Goal: Information Seeking & Learning: Learn about a topic

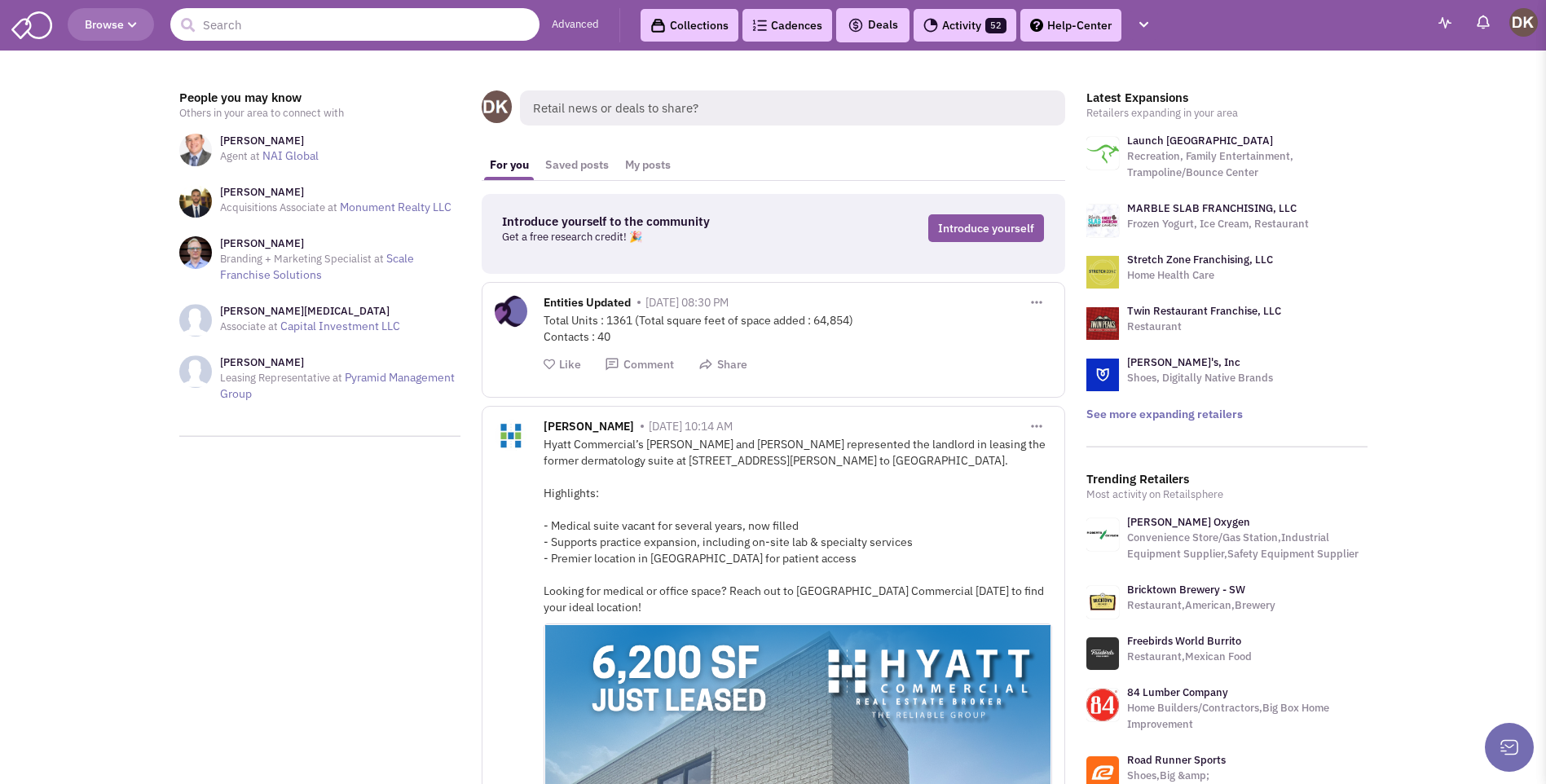
click at [260, 23] on input "text" at bounding box center [355, 24] width 369 height 33
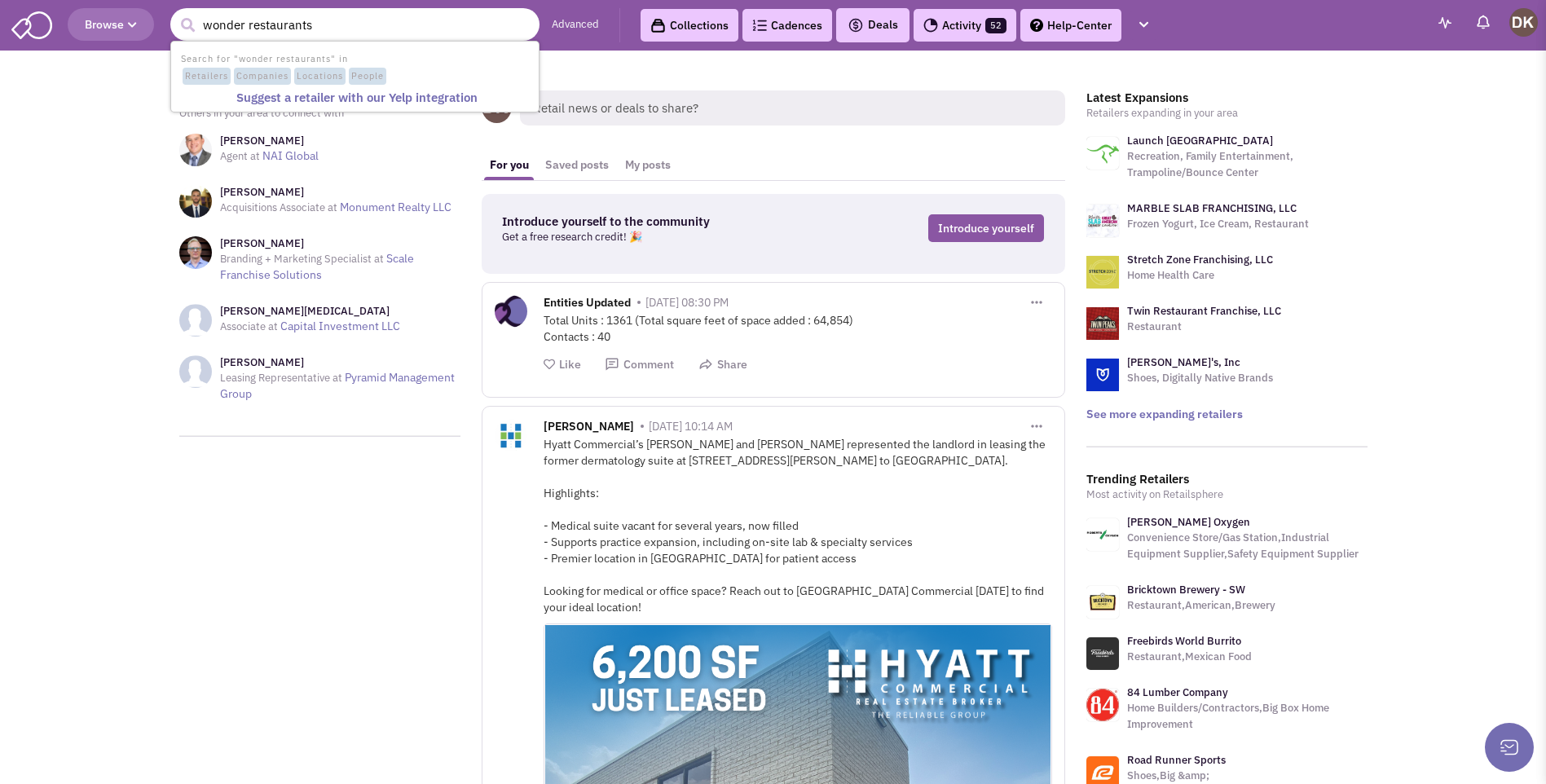
type input "wonder restaurants"
click at [175, 13] on button "submit" at bounding box center [187, 26] width 25 height 25
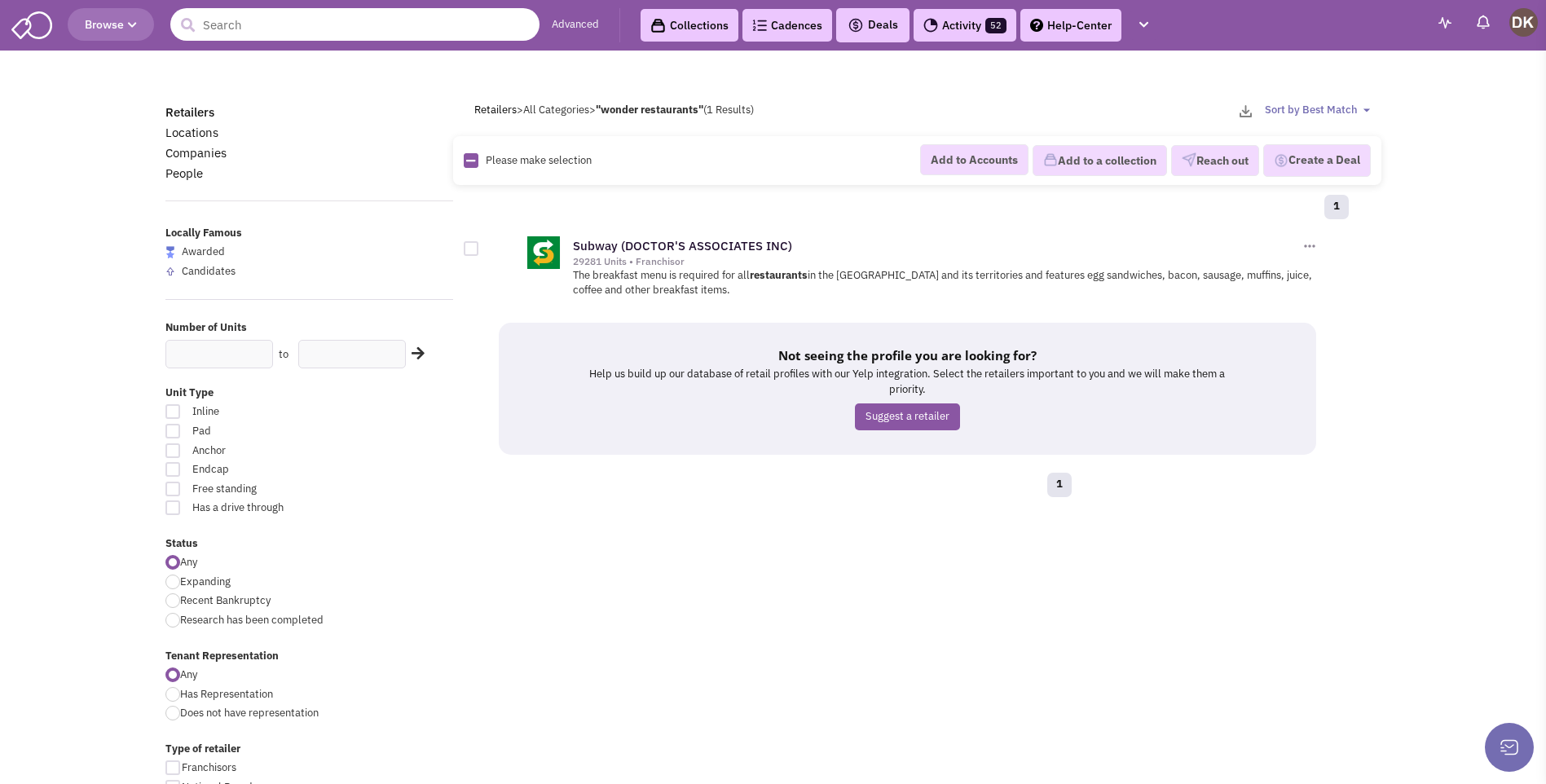
click at [449, 34] on input "text" at bounding box center [355, 24] width 369 height 33
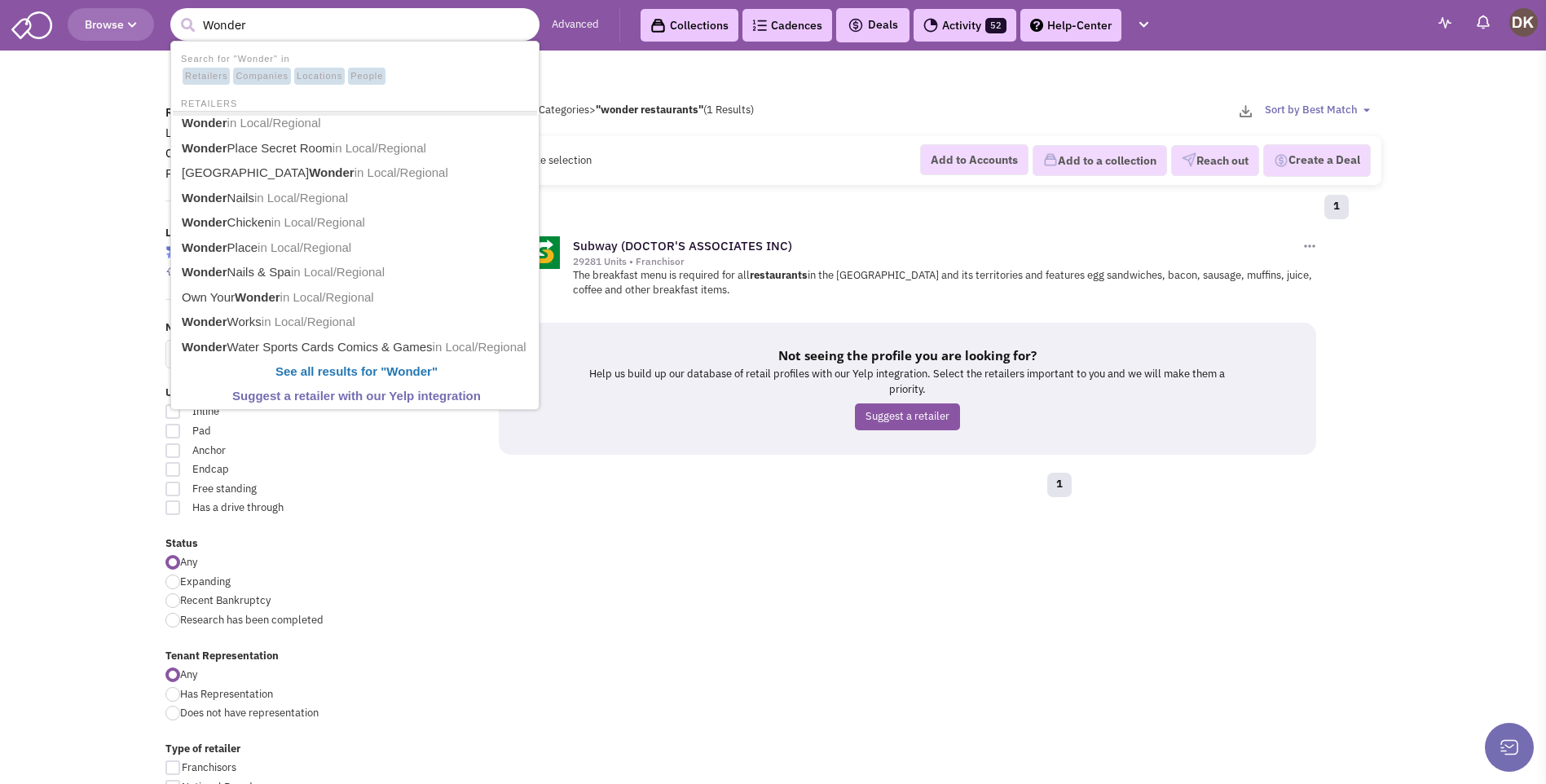
type input "Wonder"
click at [175, 13] on button "submit" at bounding box center [187, 26] width 25 height 25
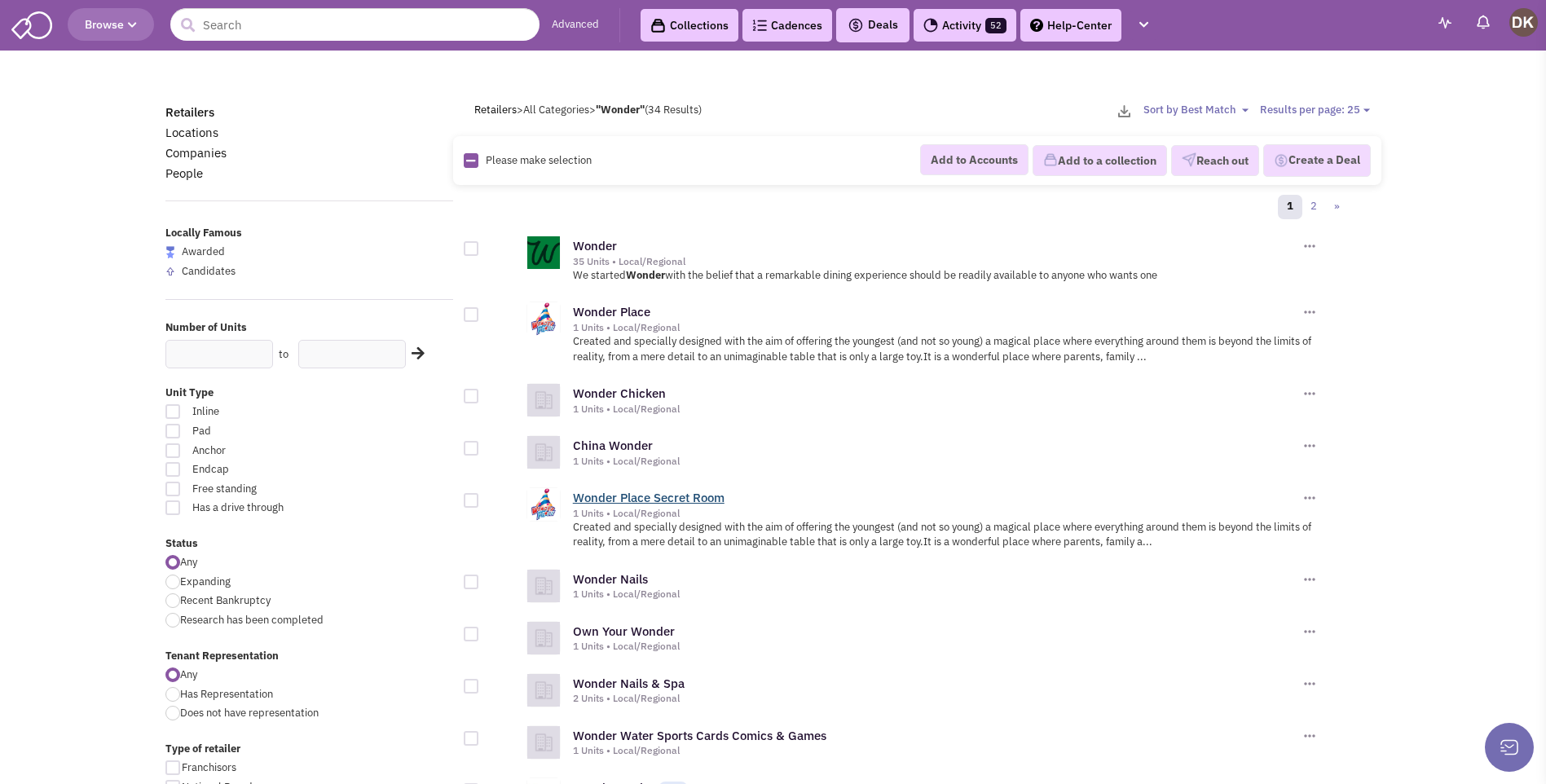
click at [664, 501] on link "Wonder Place Secret Room" at bounding box center [649, 498] width 152 height 16
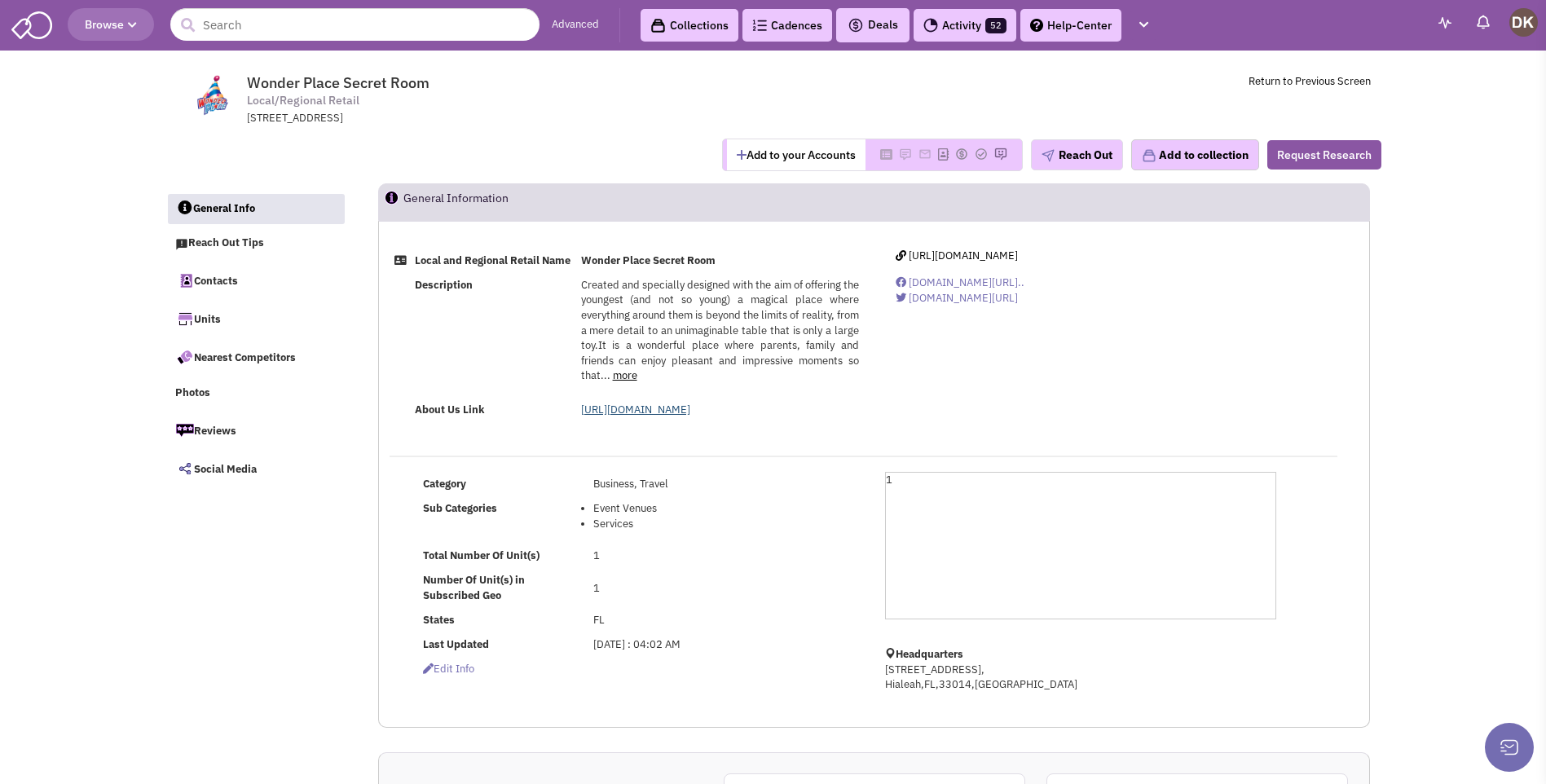
click at [671, 417] on link "https://www.wonderplace.net/aboutus" at bounding box center [636, 410] width 109 height 14
click at [763, 162] on button "Add to your Accounts" at bounding box center [796, 155] width 139 height 31
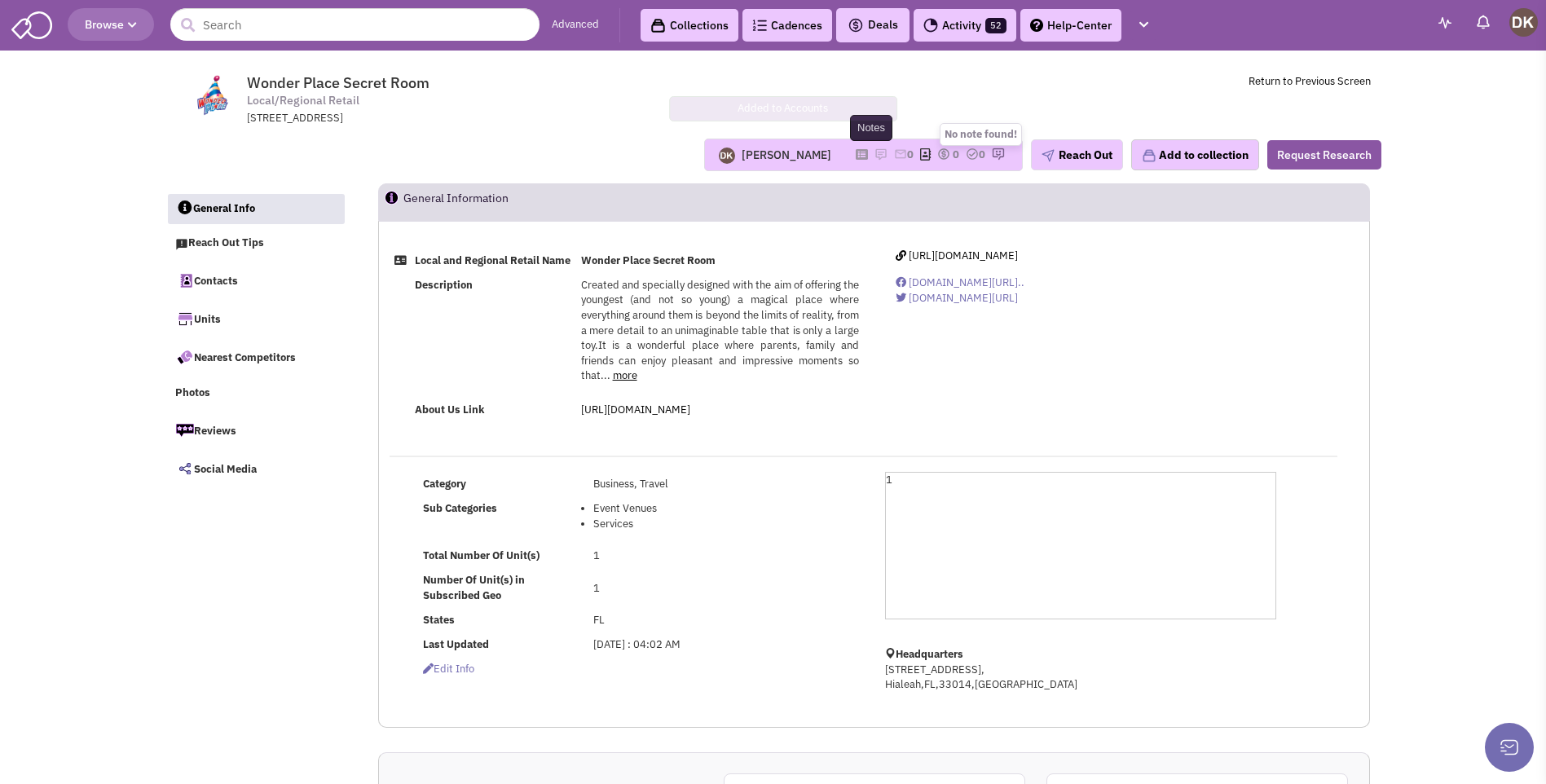
click at [874, 157] on img at bounding box center [880, 154] width 13 height 13
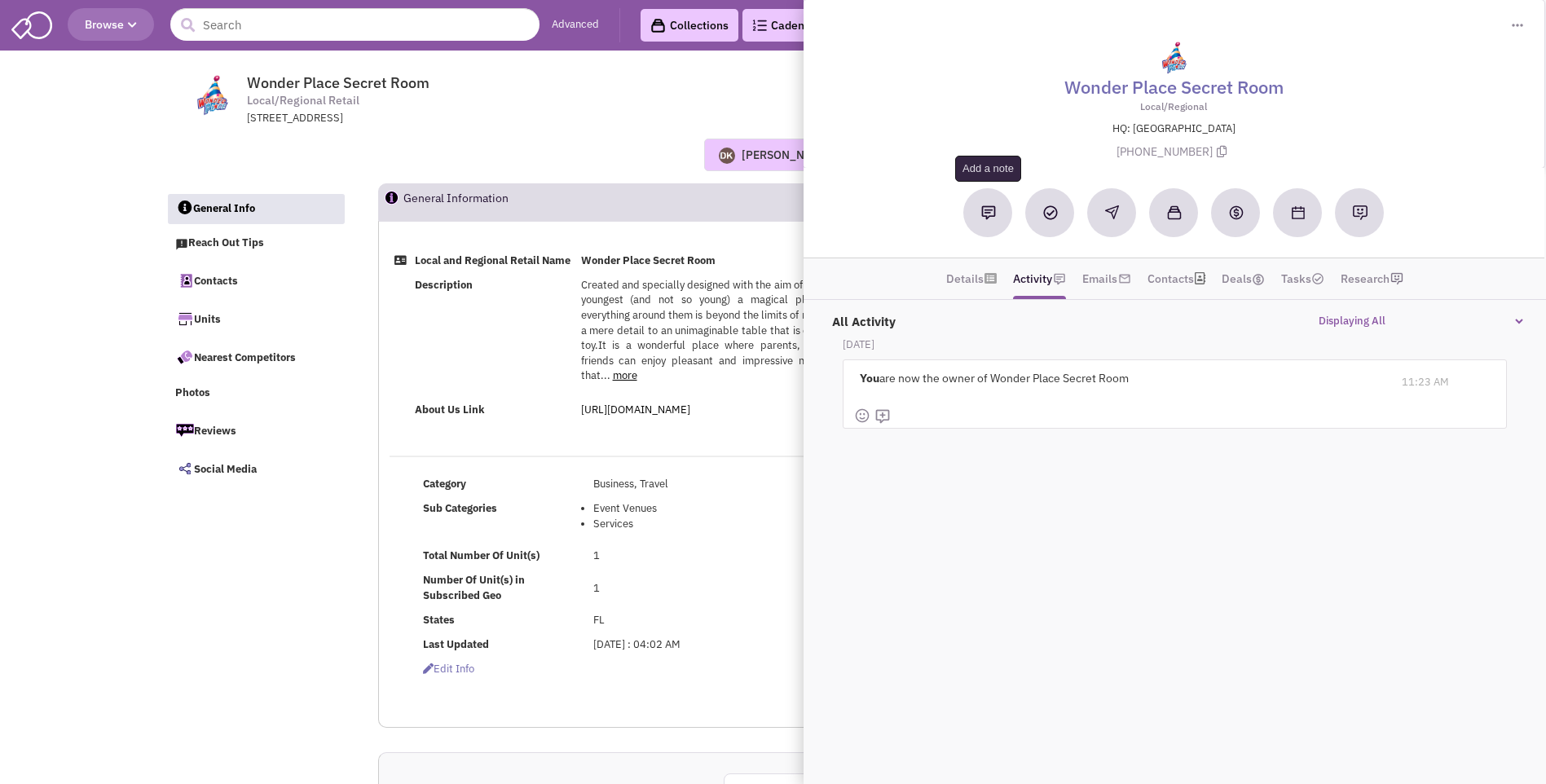
click at [991, 222] on button at bounding box center [988, 212] width 49 height 49
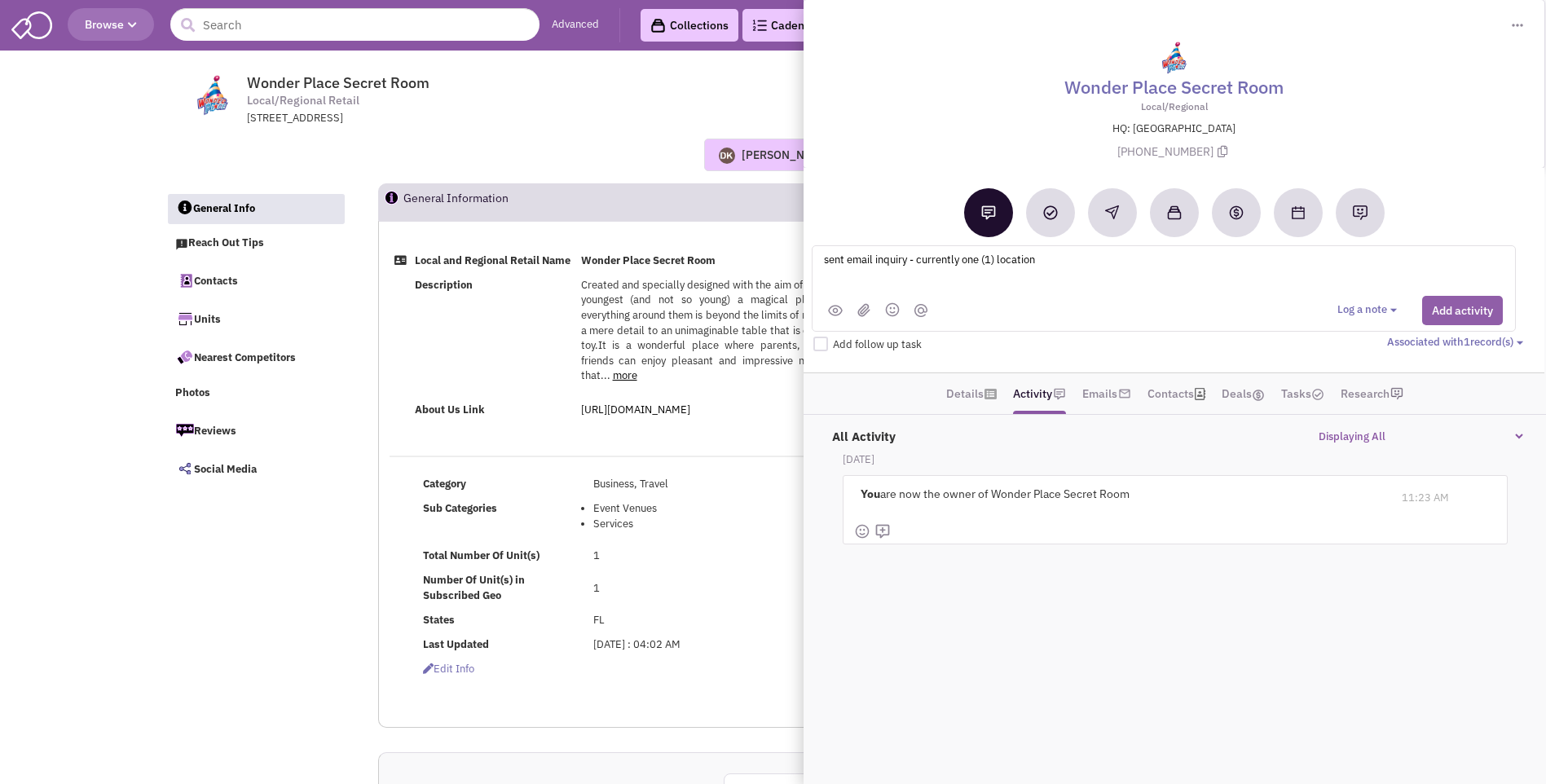
type textarea "sent email inquiry - currently one (1) location"
click at [1447, 313] on button "Add activity" at bounding box center [1462, 310] width 80 height 29
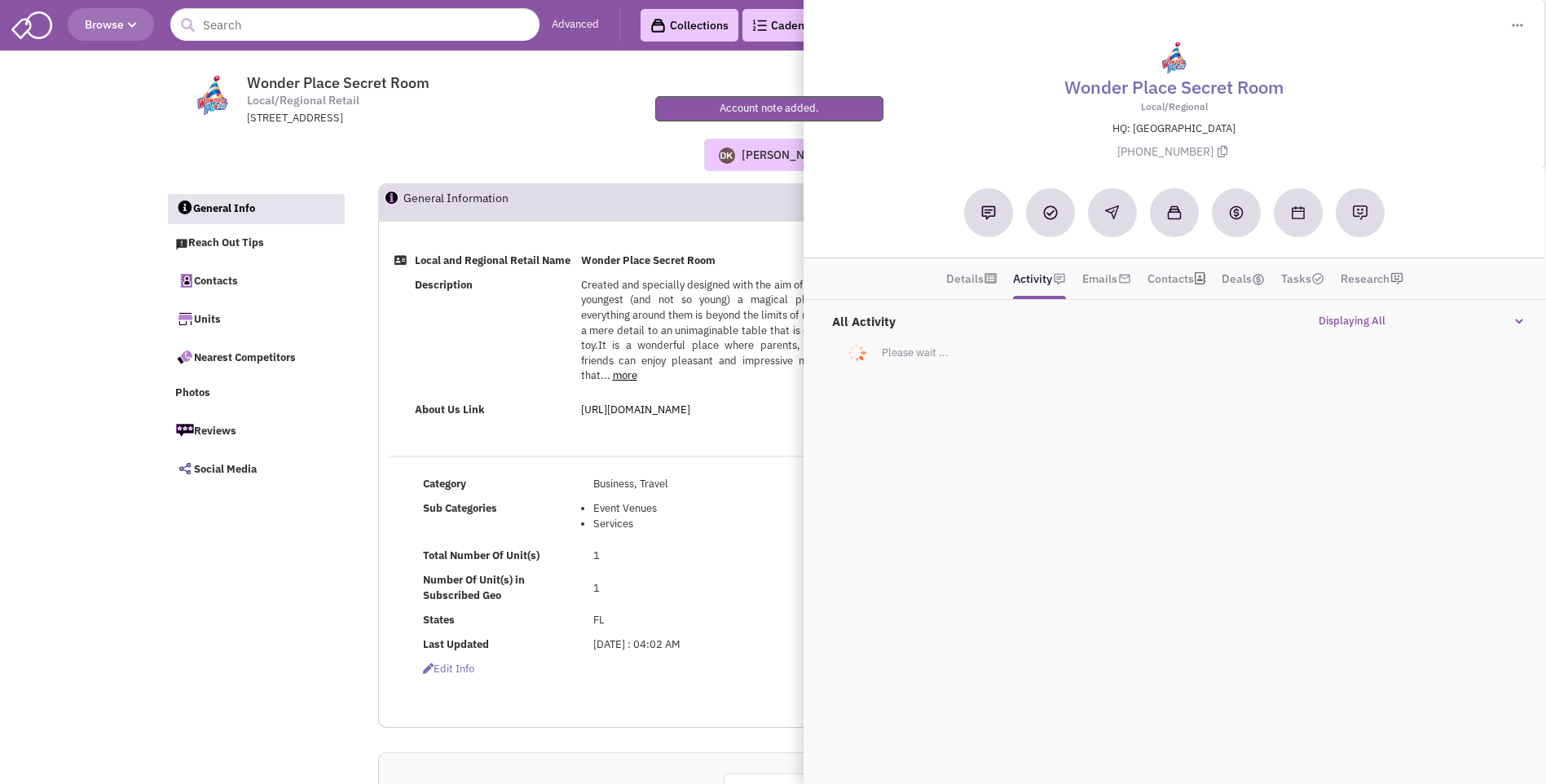
click at [565, 103] on span "Wonder Place Secret Room Local/Regional Retail 780, West 84th Street, Hialeah, …" at bounding box center [468, 100] width 408 height 52
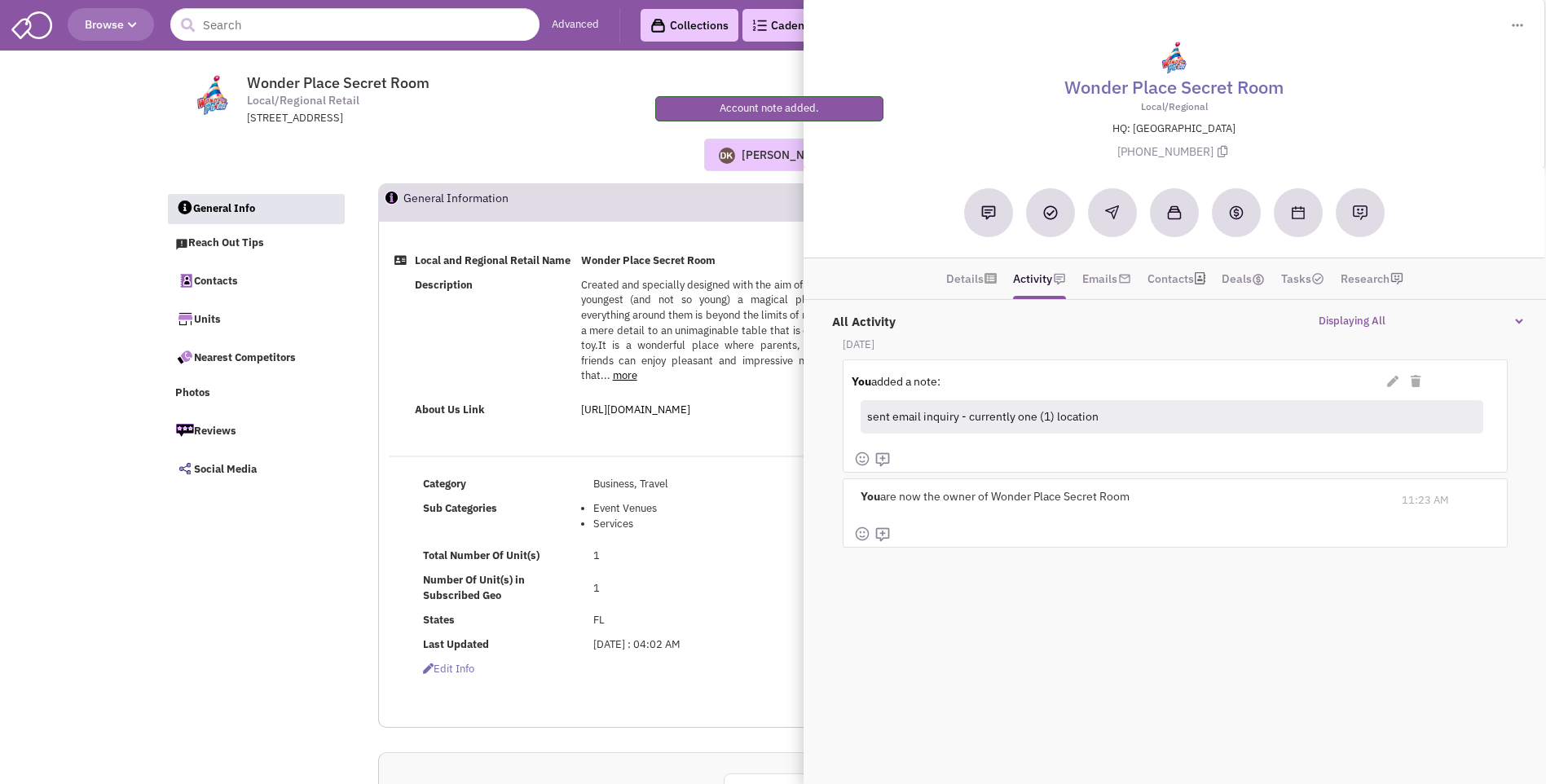
click at [564, 128] on div "Donnie Keller No note found! 0 0 0 Reach Out Add to collection" at bounding box center [773, 155] width 1237 height 57
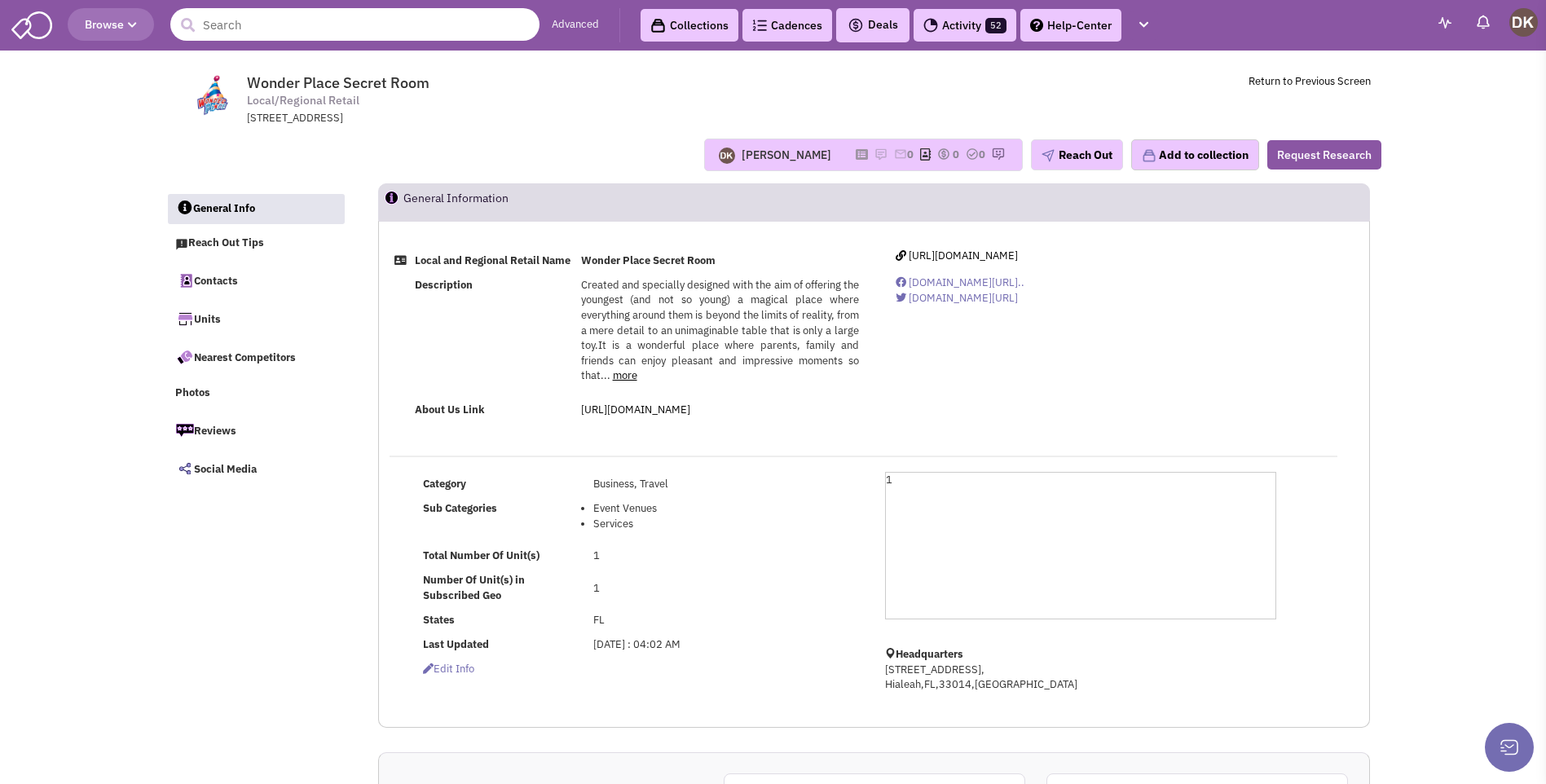
click at [292, 35] on input "text" at bounding box center [355, 24] width 369 height 33
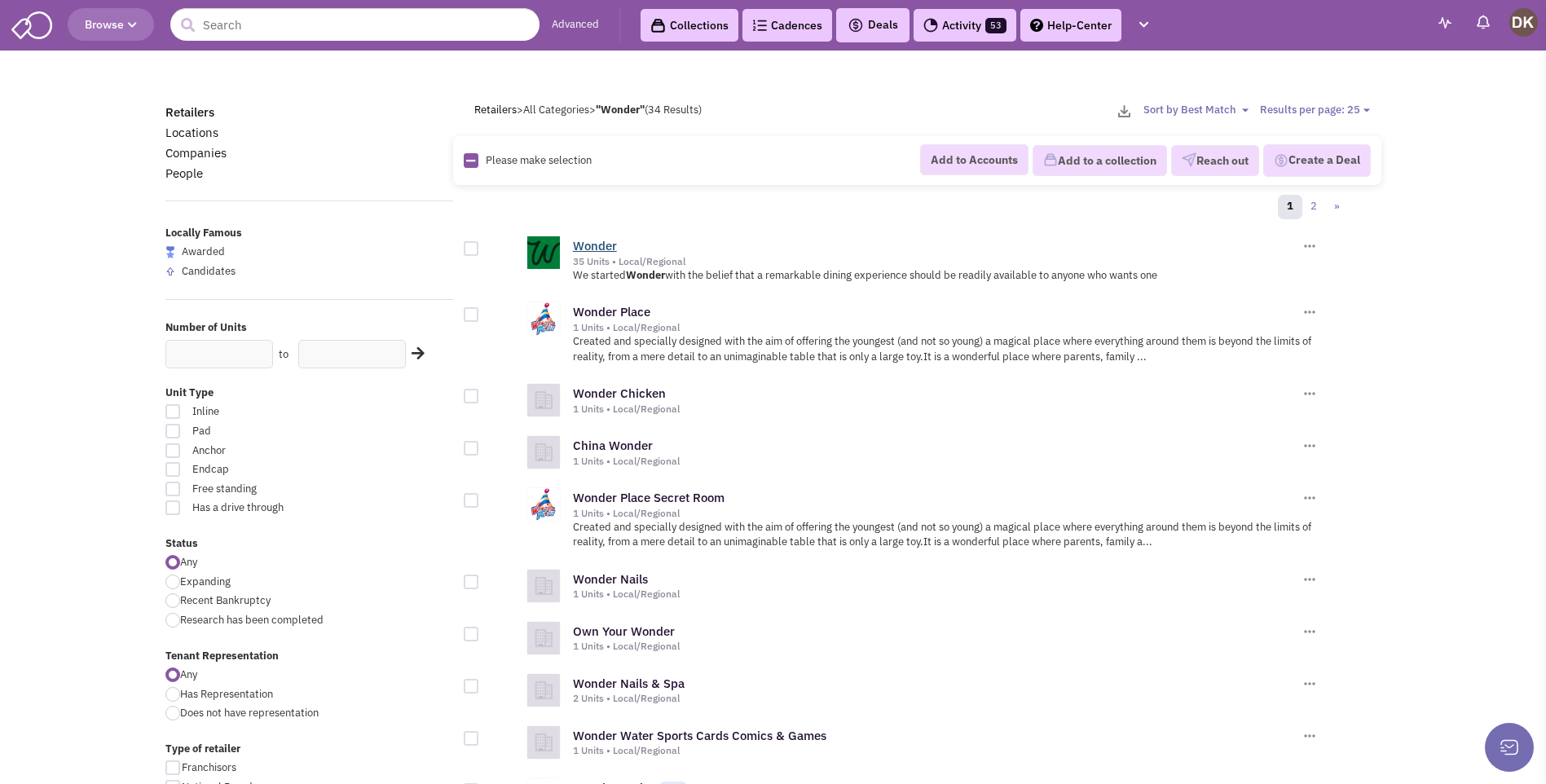
click at [592, 247] on link "Wonder" at bounding box center [595, 246] width 44 height 16
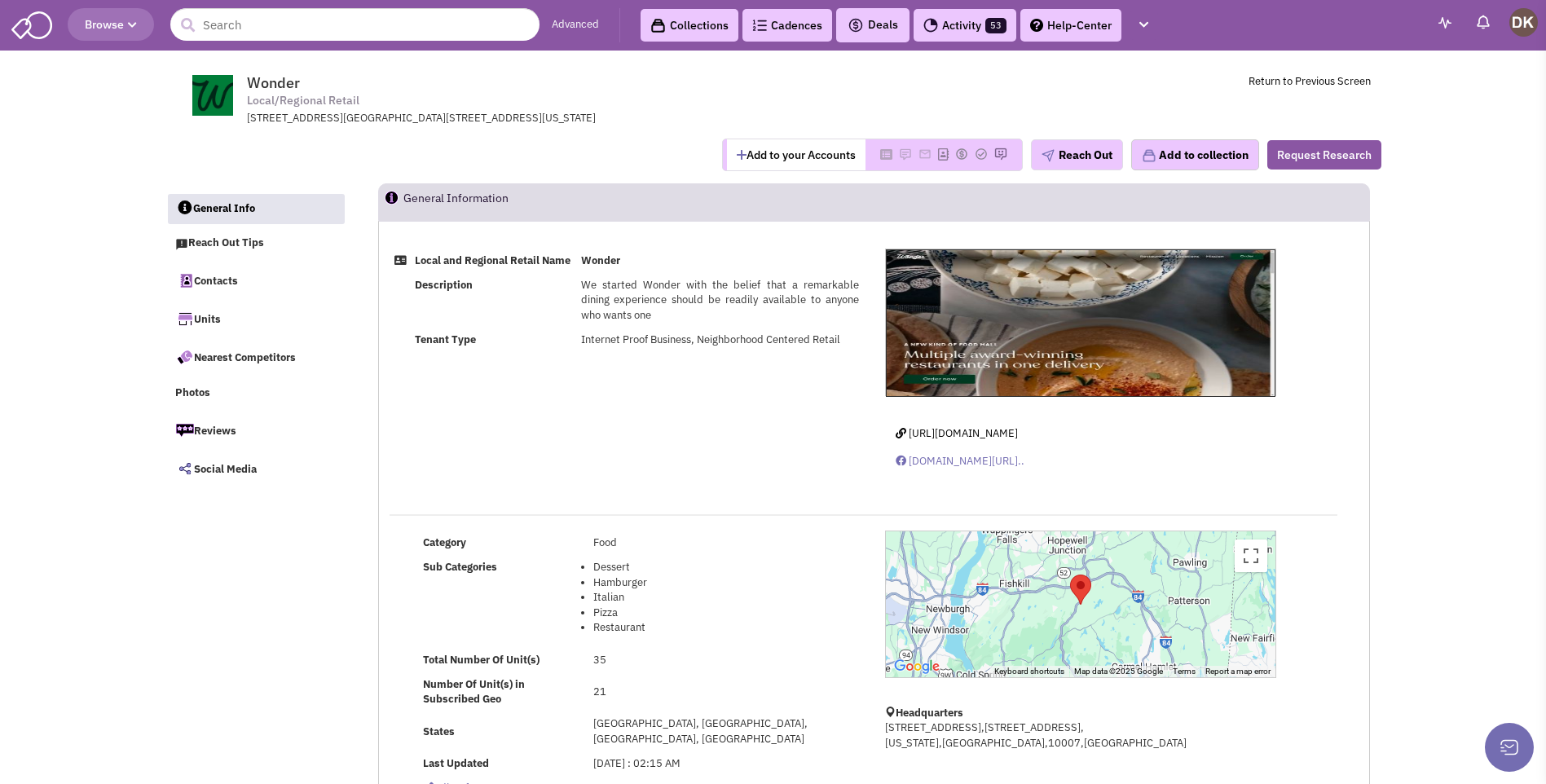
click at [782, 155] on button "Add to your Accounts" at bounding box center [796, 155] width 139 height 31
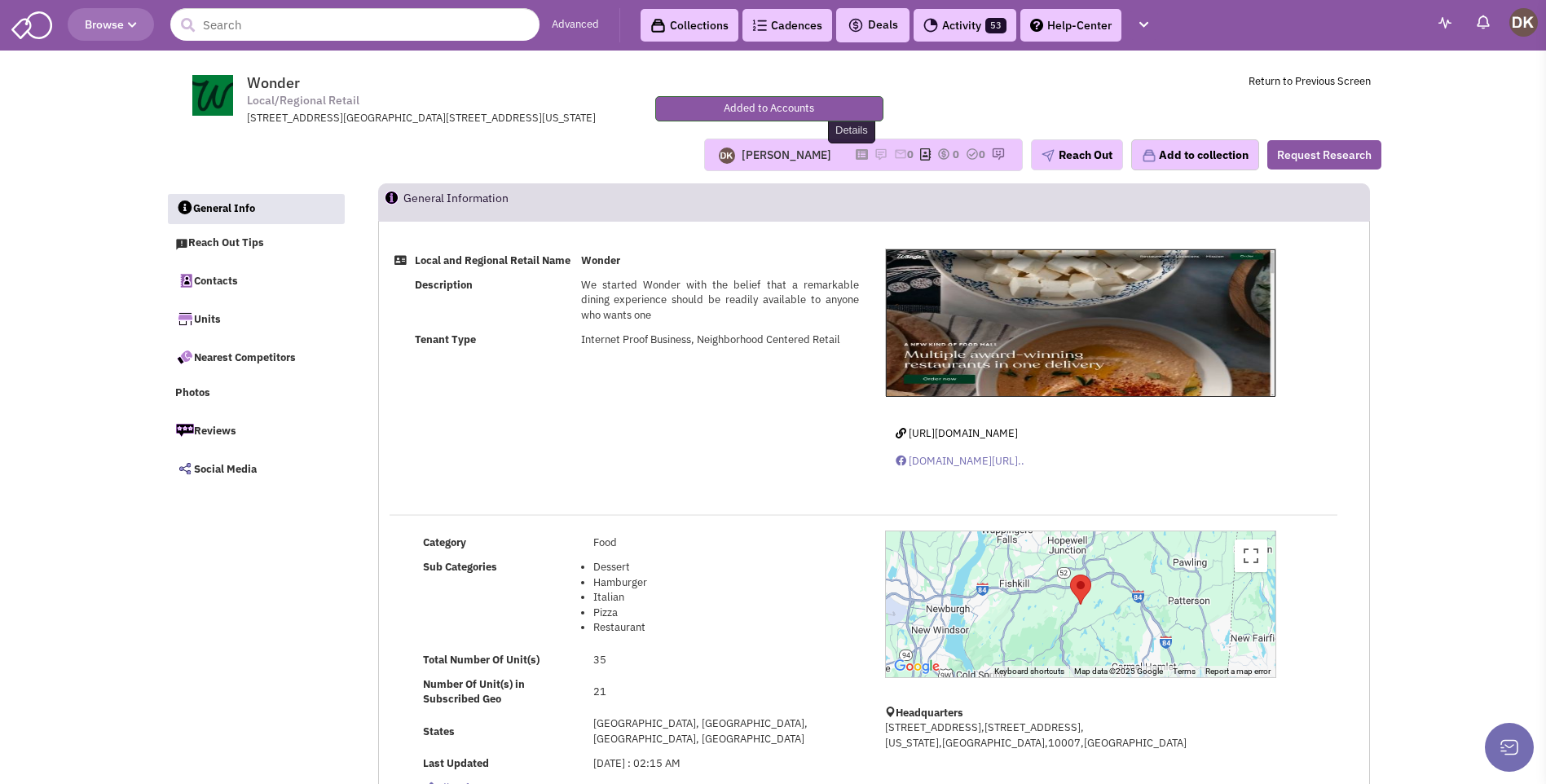
click at [856, 159] on icon at bounding box center [862, 155] width 12 height 9
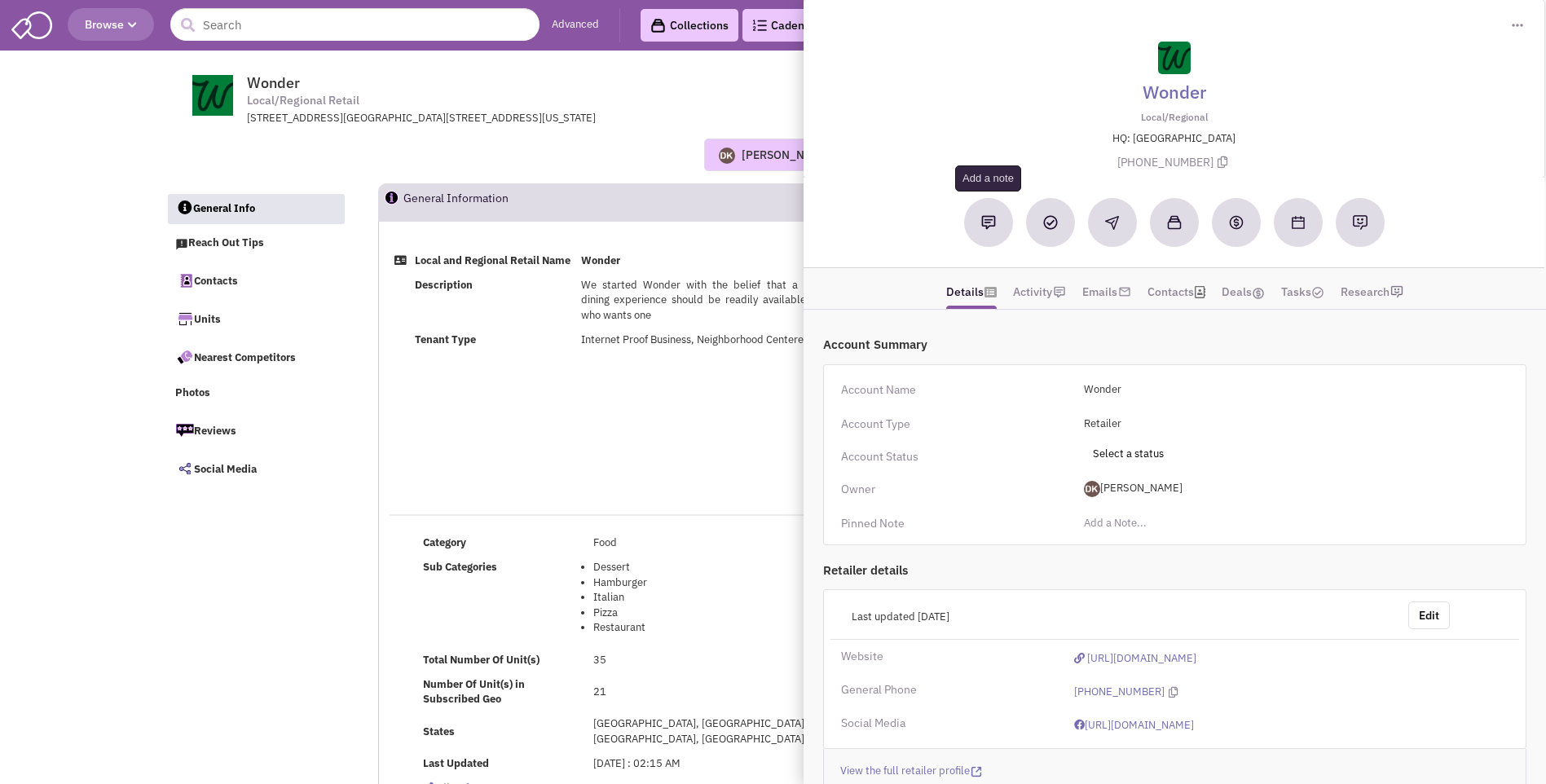
click at [988, 230] on button at bounding box center [988, 222] width 49 height 49
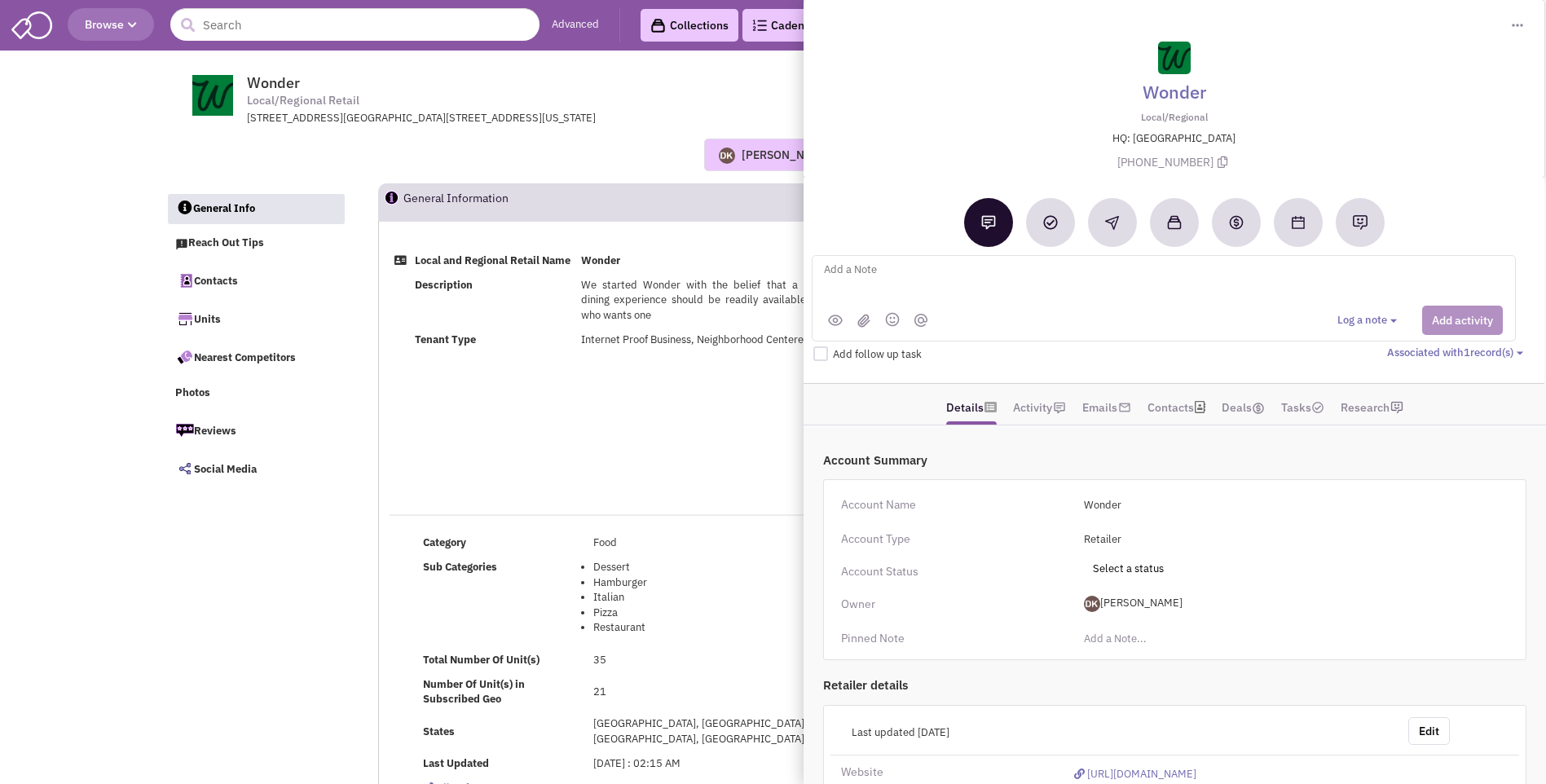
click at [892, 278] on textarea at bounding box center [1023, 282] width 403 height 45
type textarea "confirming best contact information / opening 7 in D/M/V"
click at [1446, 320] on button "Add activity" at bounding box center [1462, 320] width 80 height 29
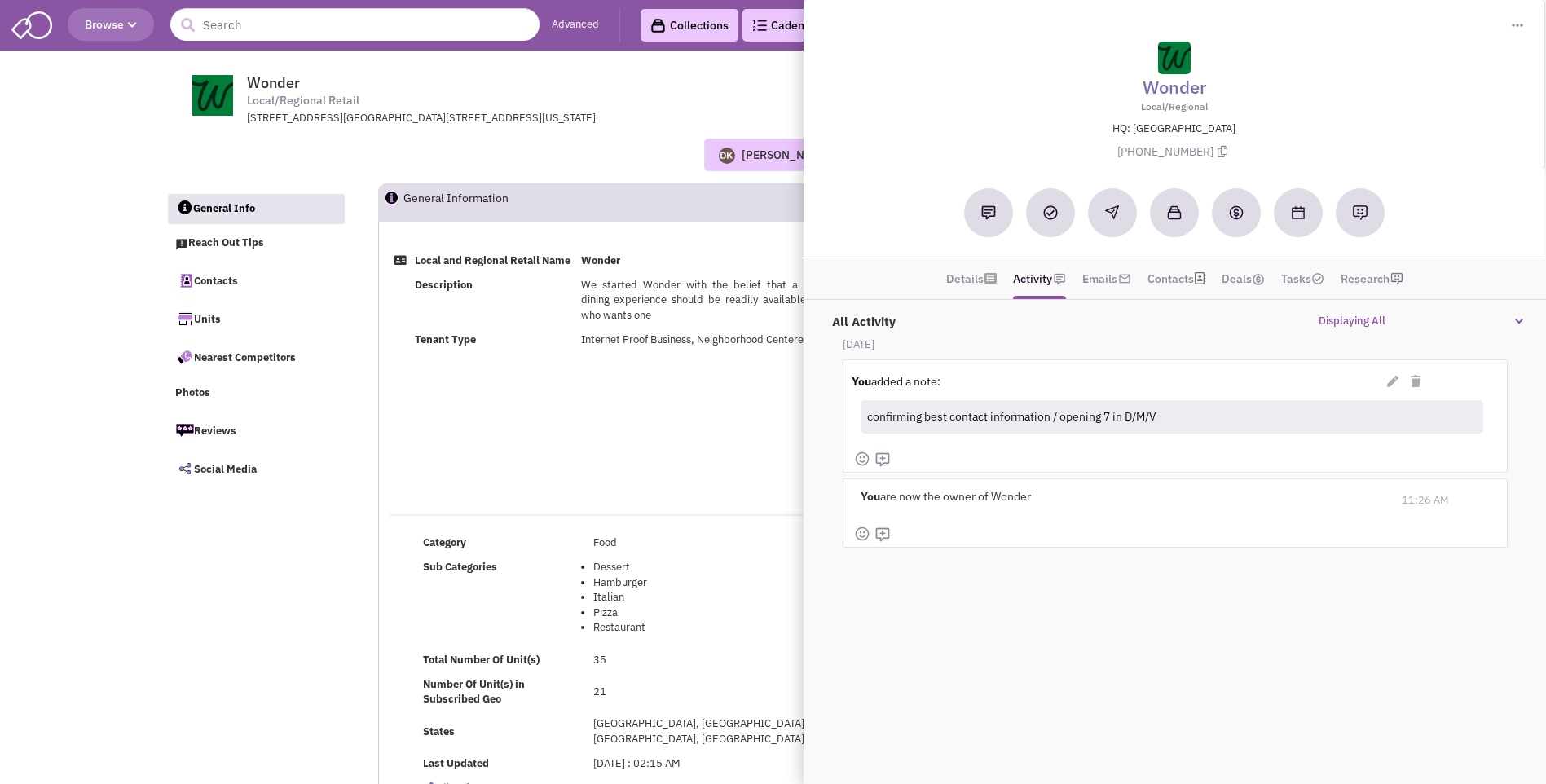
click at [619, 450] on div "Local and Regional Retail Name Wonder Description We started Wonder with the be…" at bounding box center [873, 370] width 990 height 243
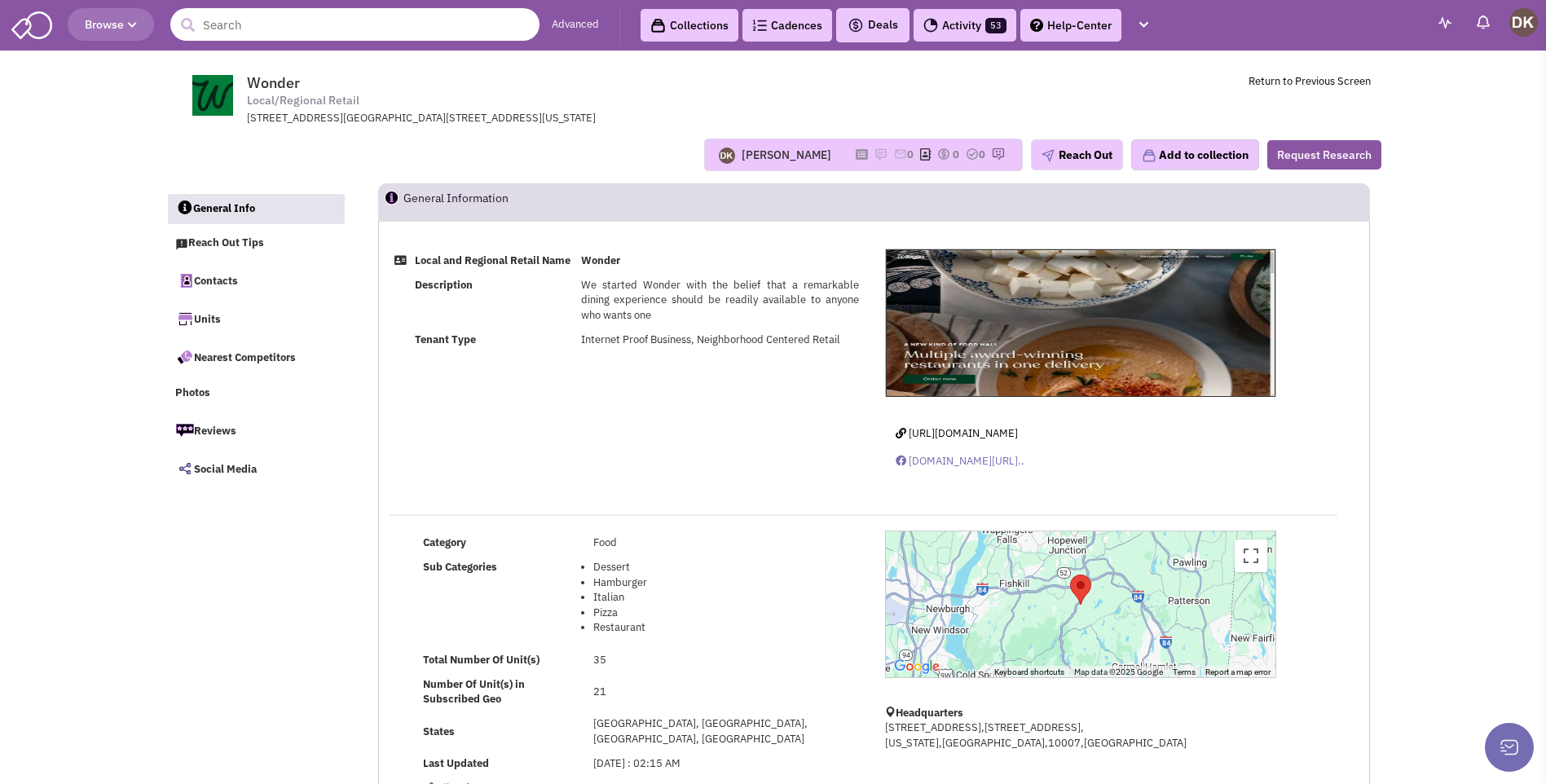
click at [373, 29] on input "text" at bounding box center [355, 24] width 369 height 33
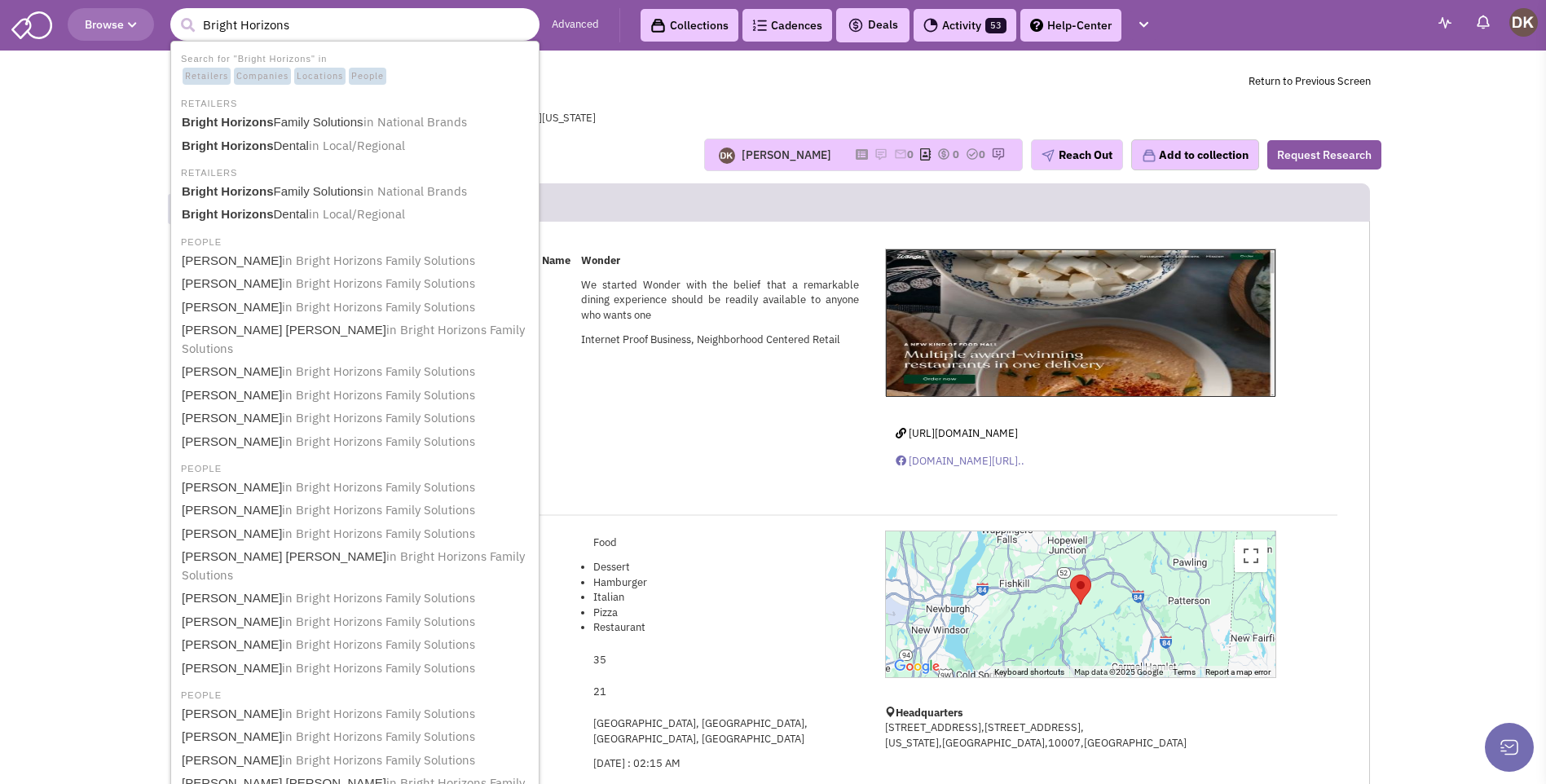
type input "Bright Horizons"
click at [175, 13] on button "submit" at bounding box center [187, 26] width 25 height 25
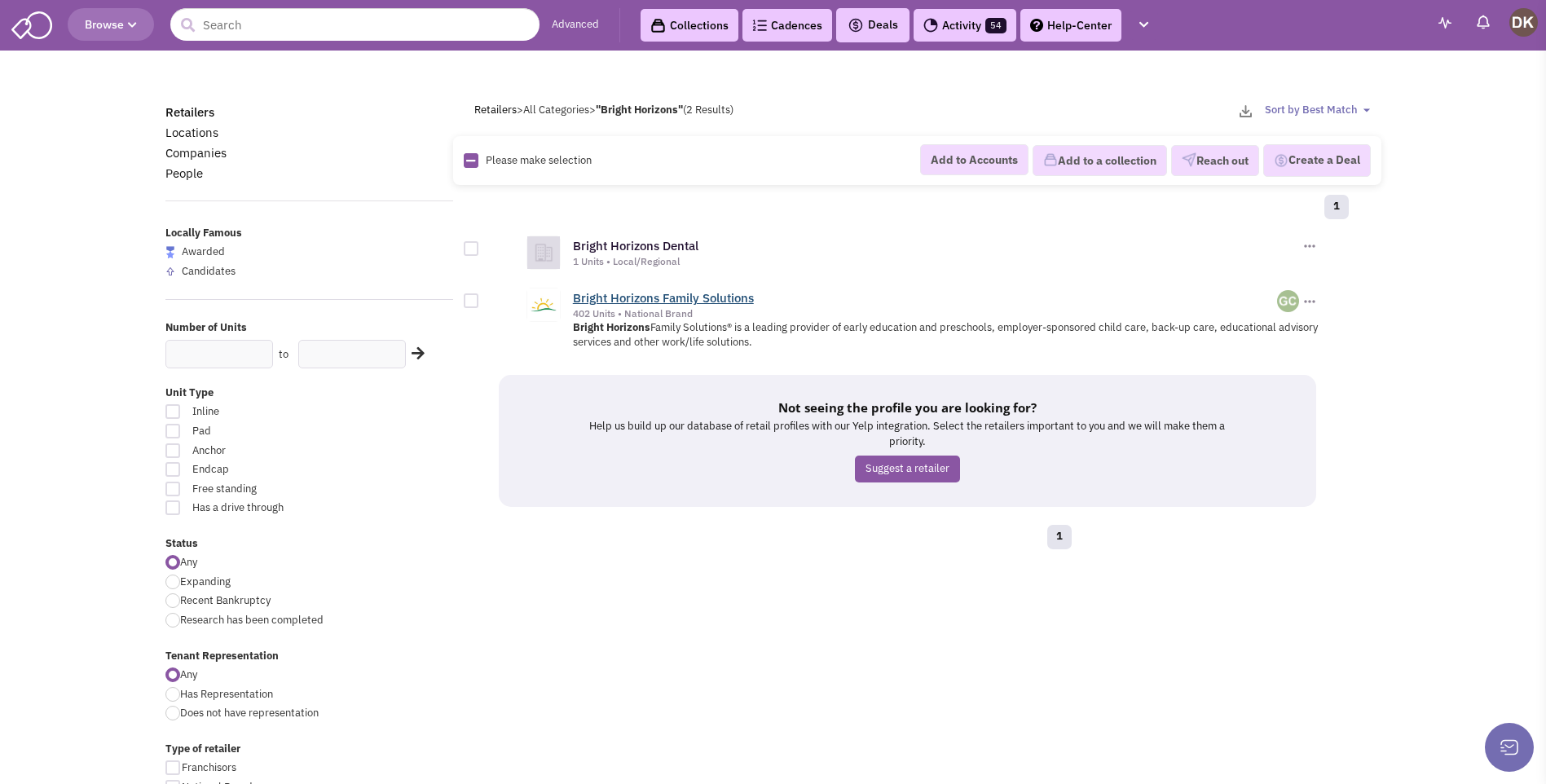
click at [643, 303] on link "Bright Horizons Family Solutions" at bounding box center [663, 298] width 181 height 16
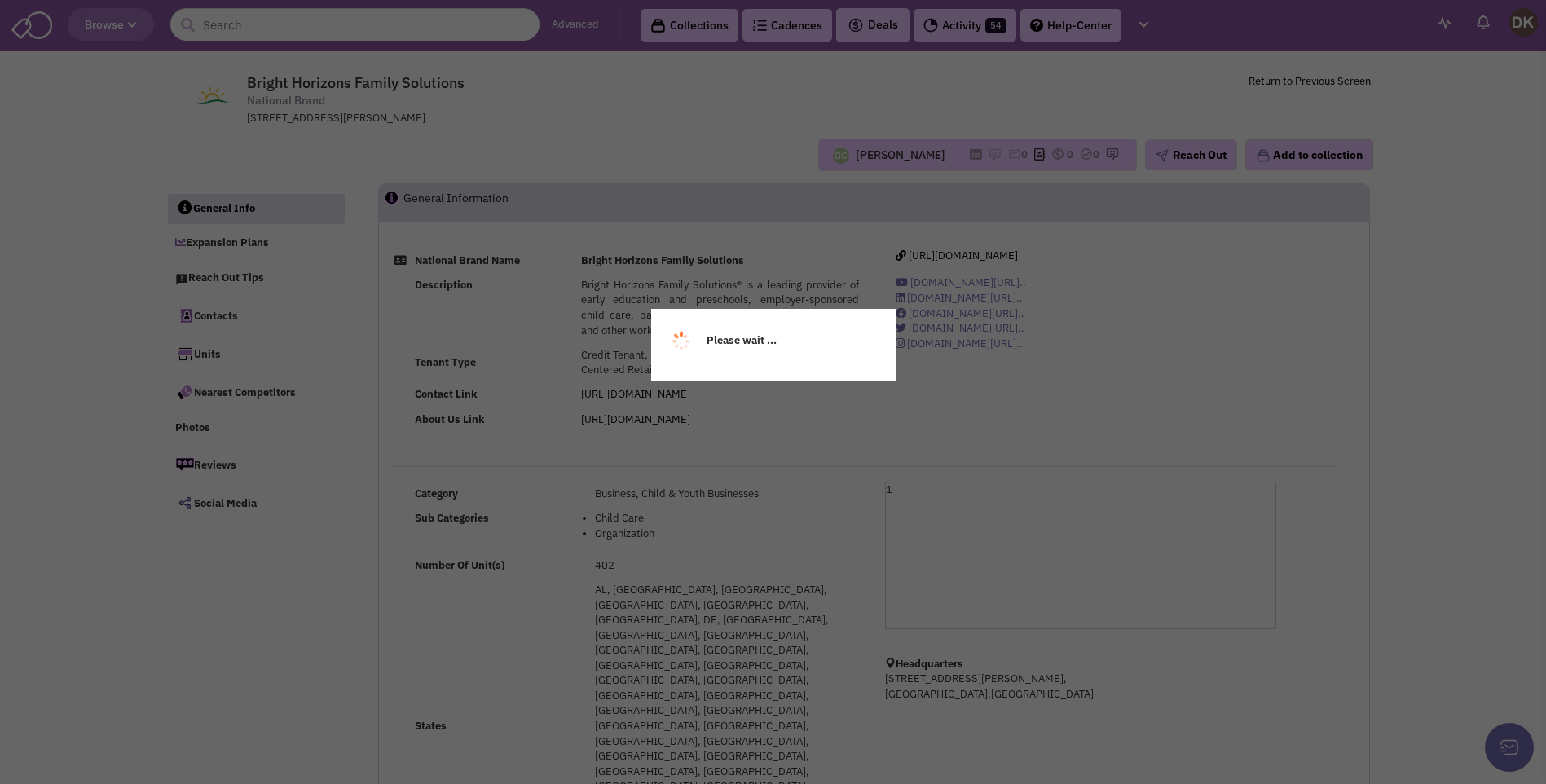
select select
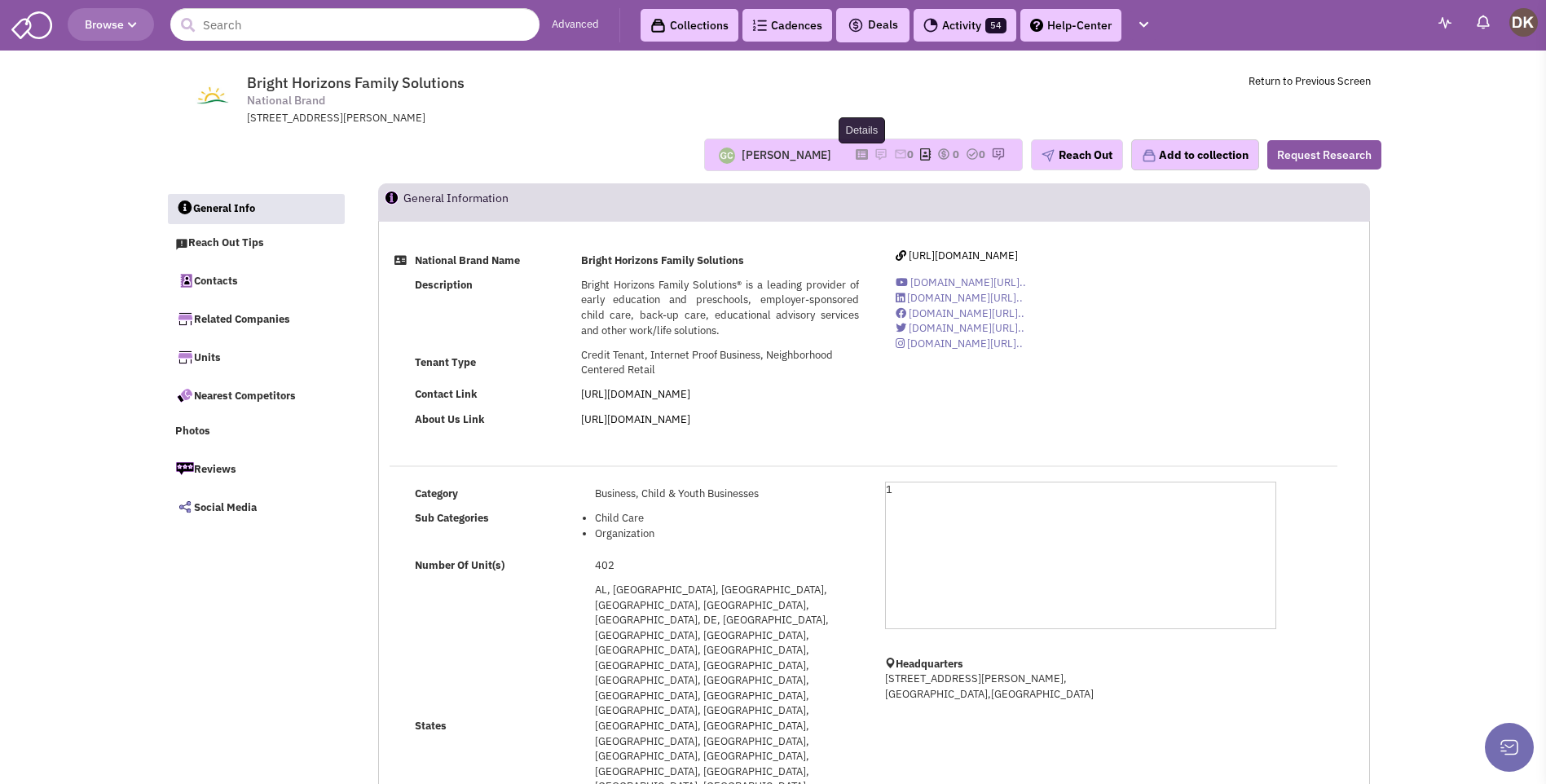
click at [856, 155] on icon at bounding box center [862, 155] width 12 height 9
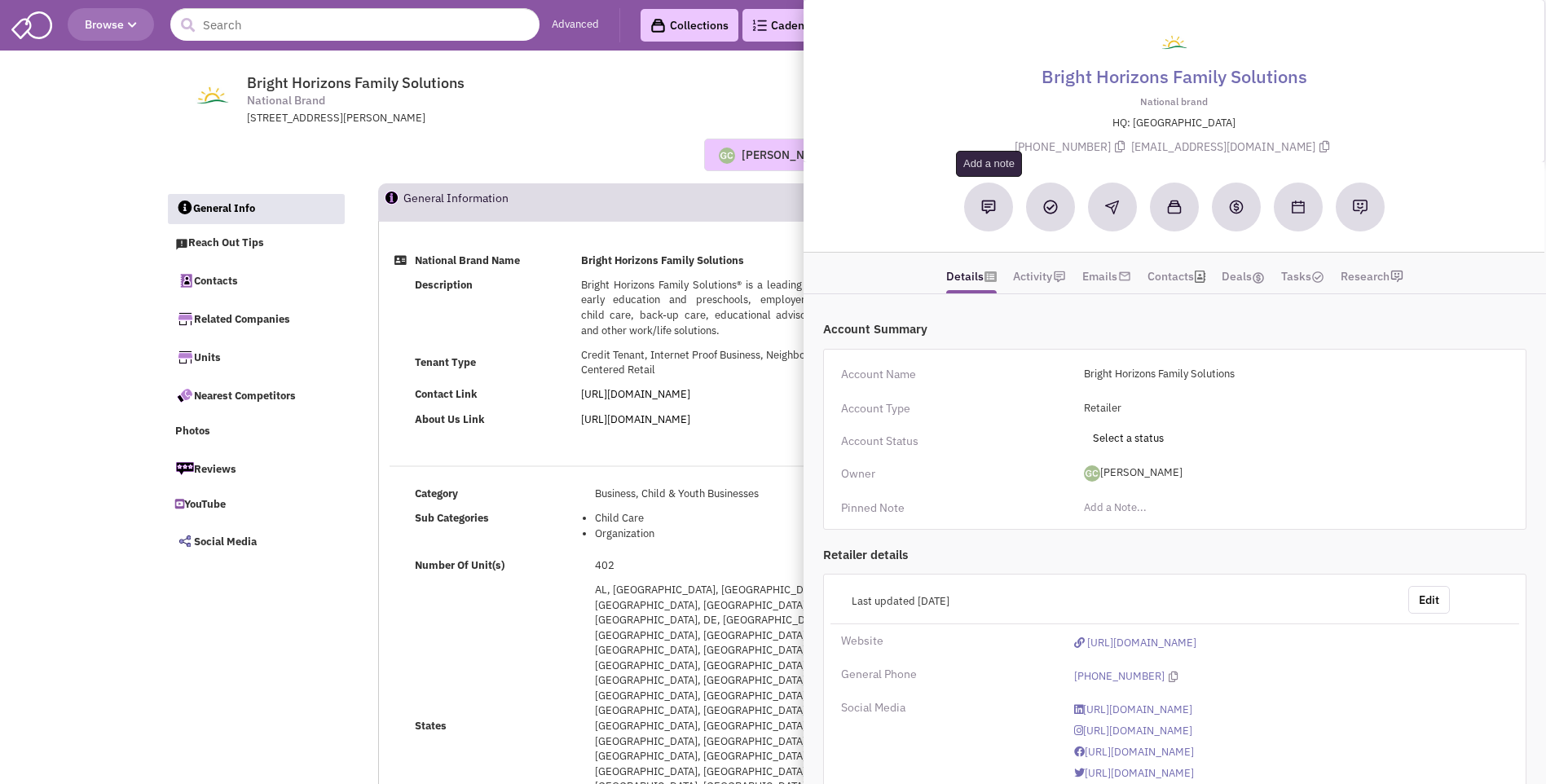
click at [990, 211] on img at bounding box center [988, 207] width 15 height 15
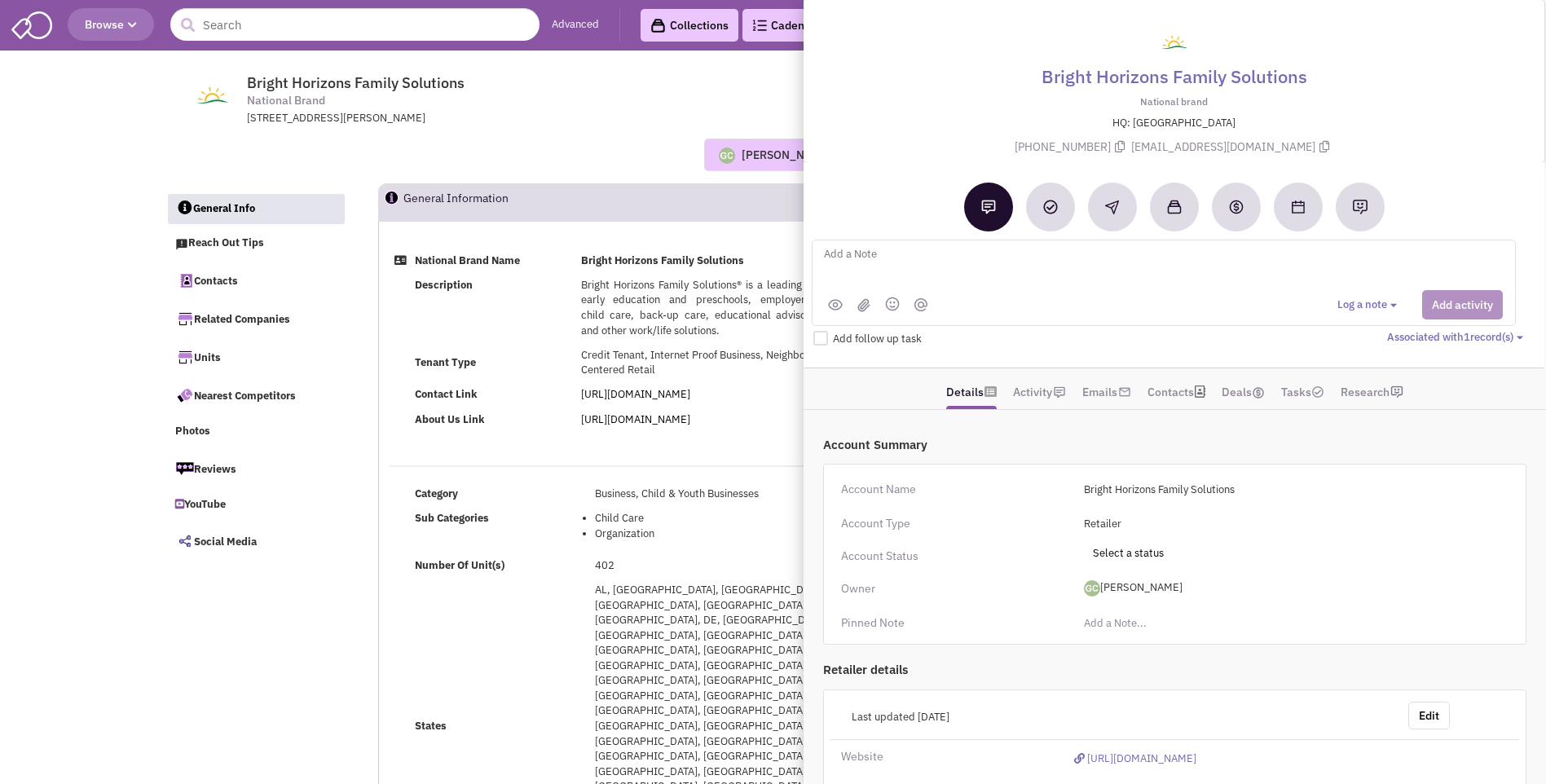
click at [886, 255] on textarea at bounding box center [1023, 267] width 403 height 45
type textarea "Met Chevy Chase Center Cirector Shantee Bentzen. She provided Corporate phone #…"
click at [1444, 312] on button "Add activity" at bounding box center [1462, 305] width 80 height 29
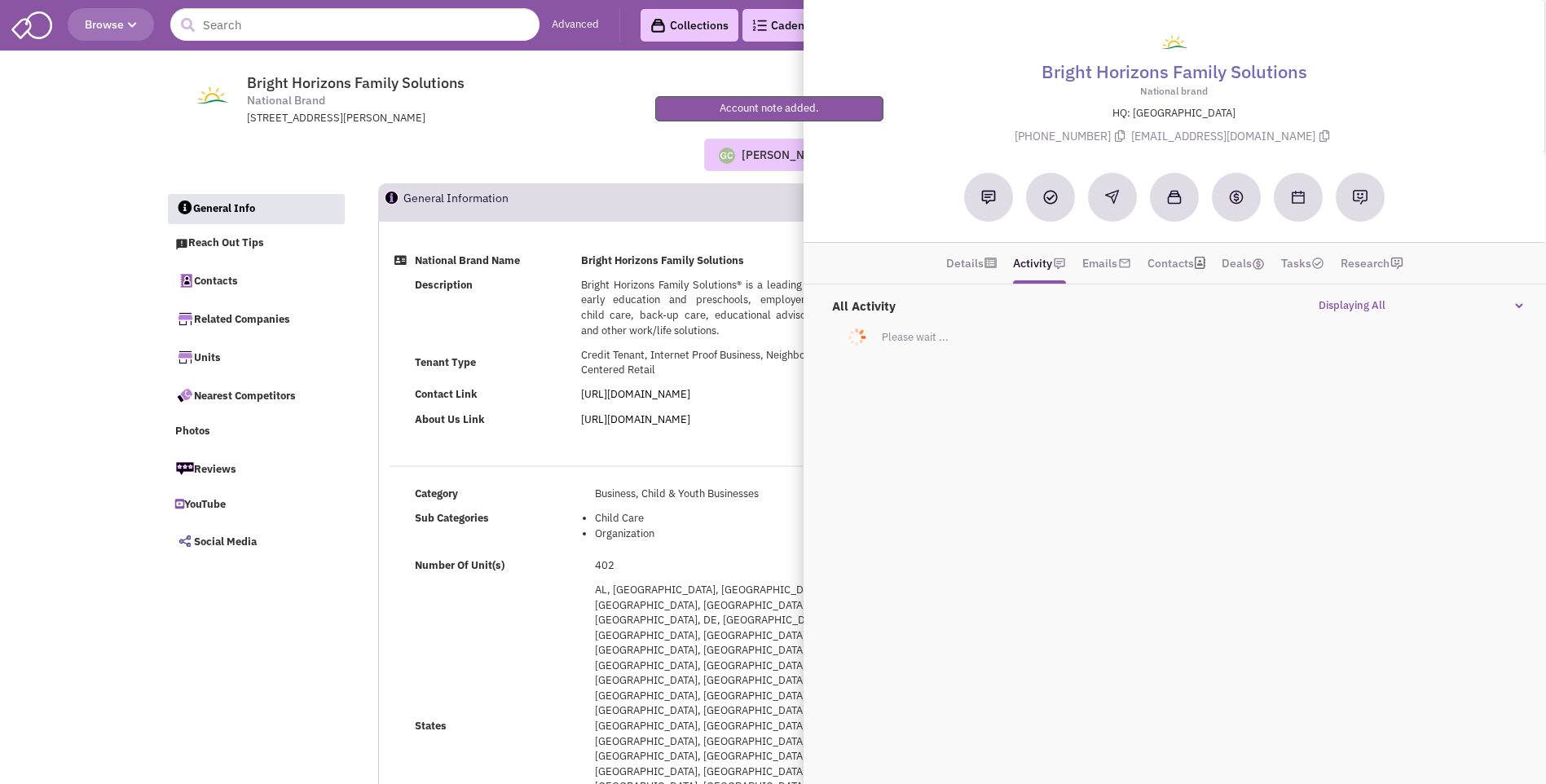
click at [765, 376] on td "Credit Tenant, Internet Proof Business, Neighborhood Centered Retail" at bounding box center [720, 363] width 288 height 40
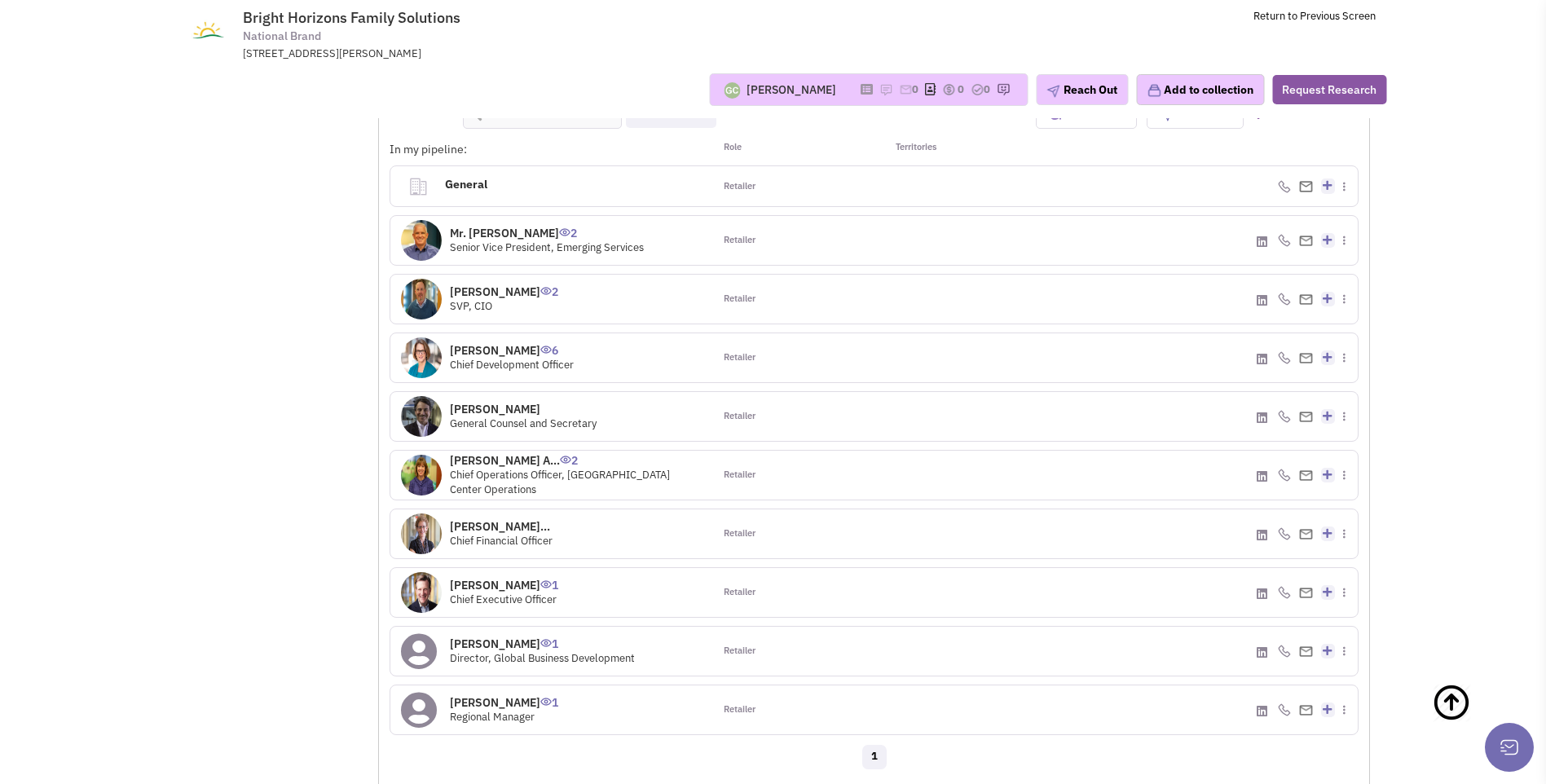
scroll to position [1223, 0]
click at [416, 691] on icon at bounding box center [419, 710] width 36 height 37
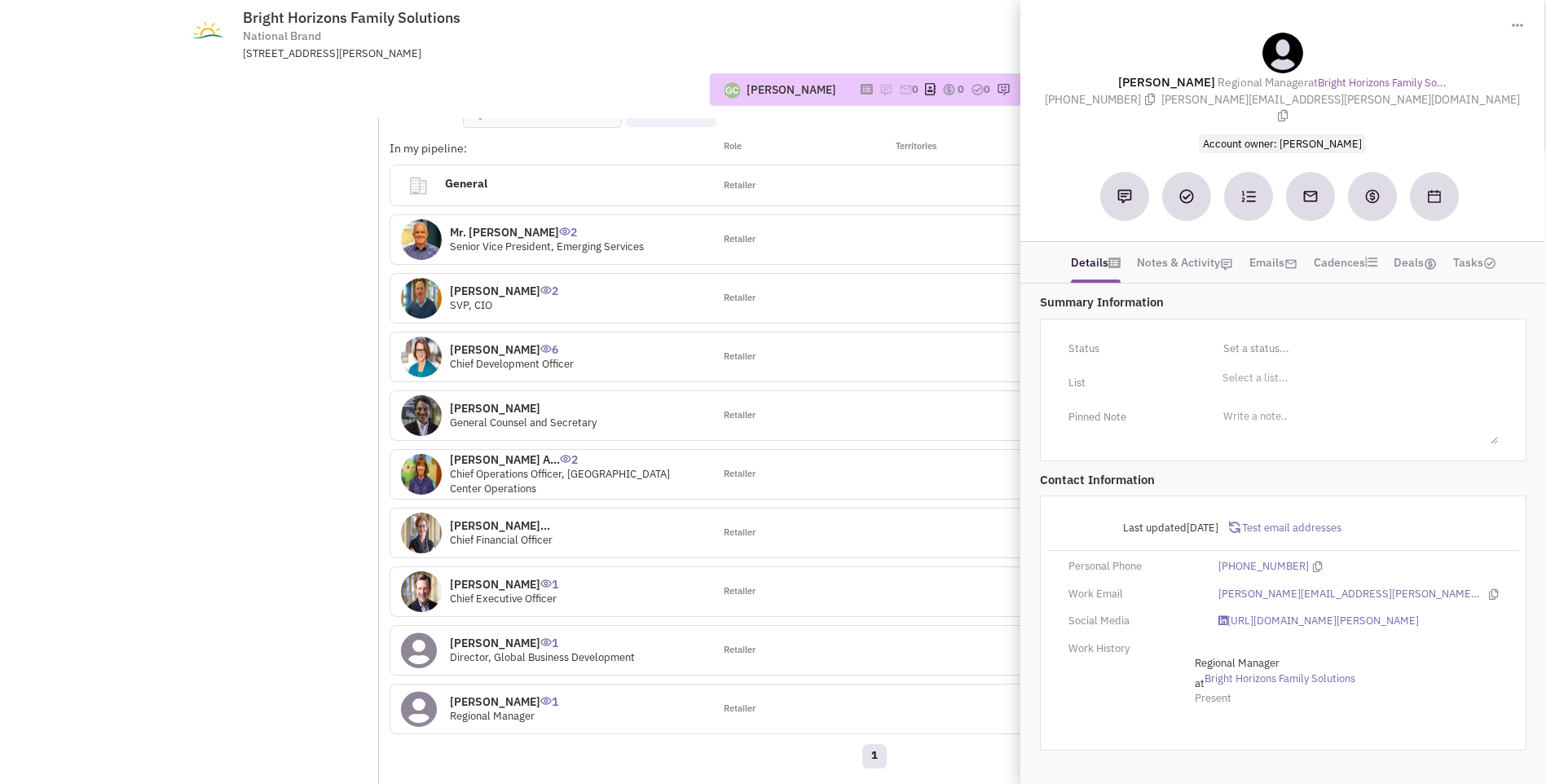
drag, startPoint x: 1114, startPoint y: 78, endPoint x: 1454, endPoint y: 96, distance: 340.5
click at [1454, 96] on div "Renee Thompson Regional Manager at Bright Horizons Family So... (336) 209-9664 …" at bounding box center [1282, 92] width 508 height 119
copy div "Renee Thompson Regional Manager at Bright Horizons Family So... (336) 209-9664 …"
click at [1193, 371] on div "List" at bounding box center [1133, 383] width 150 height 26
click at [959, 509] on div at bounding box center [954, 532] width 162 height 49
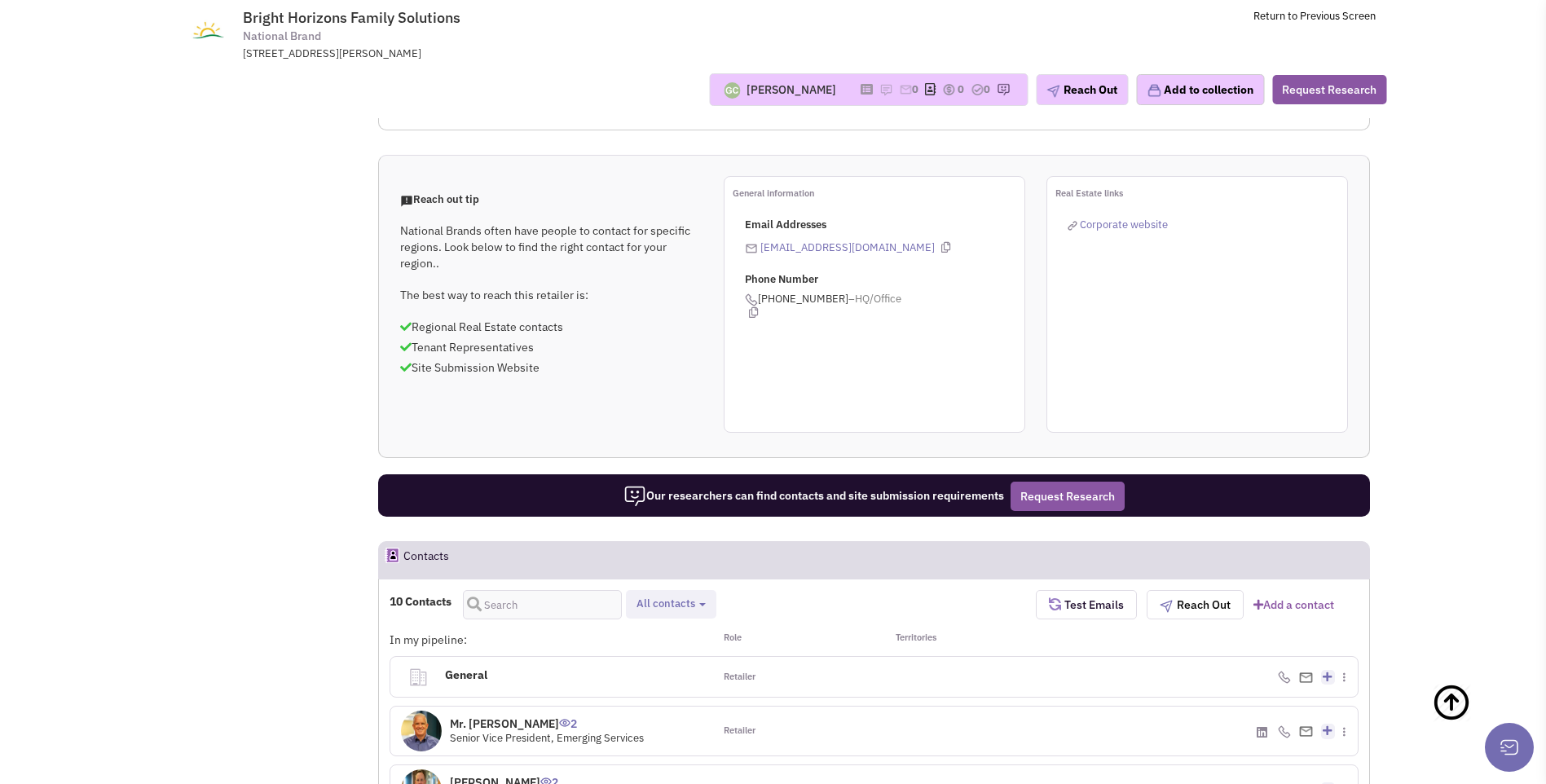
scroll to position [489, 0]
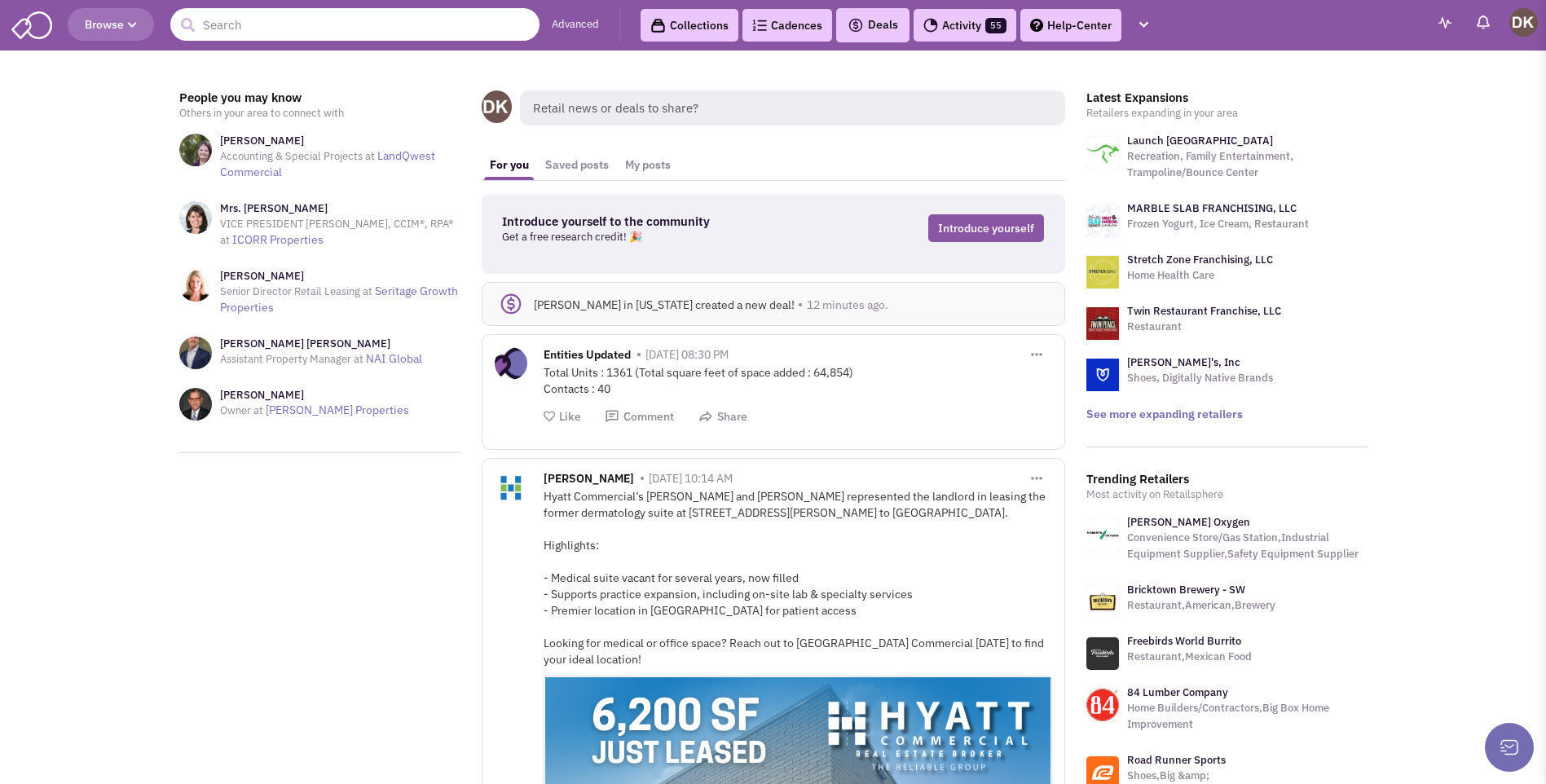
click at [302, 29] on input "text" at bounding box center [355, 24] width 369 height 33
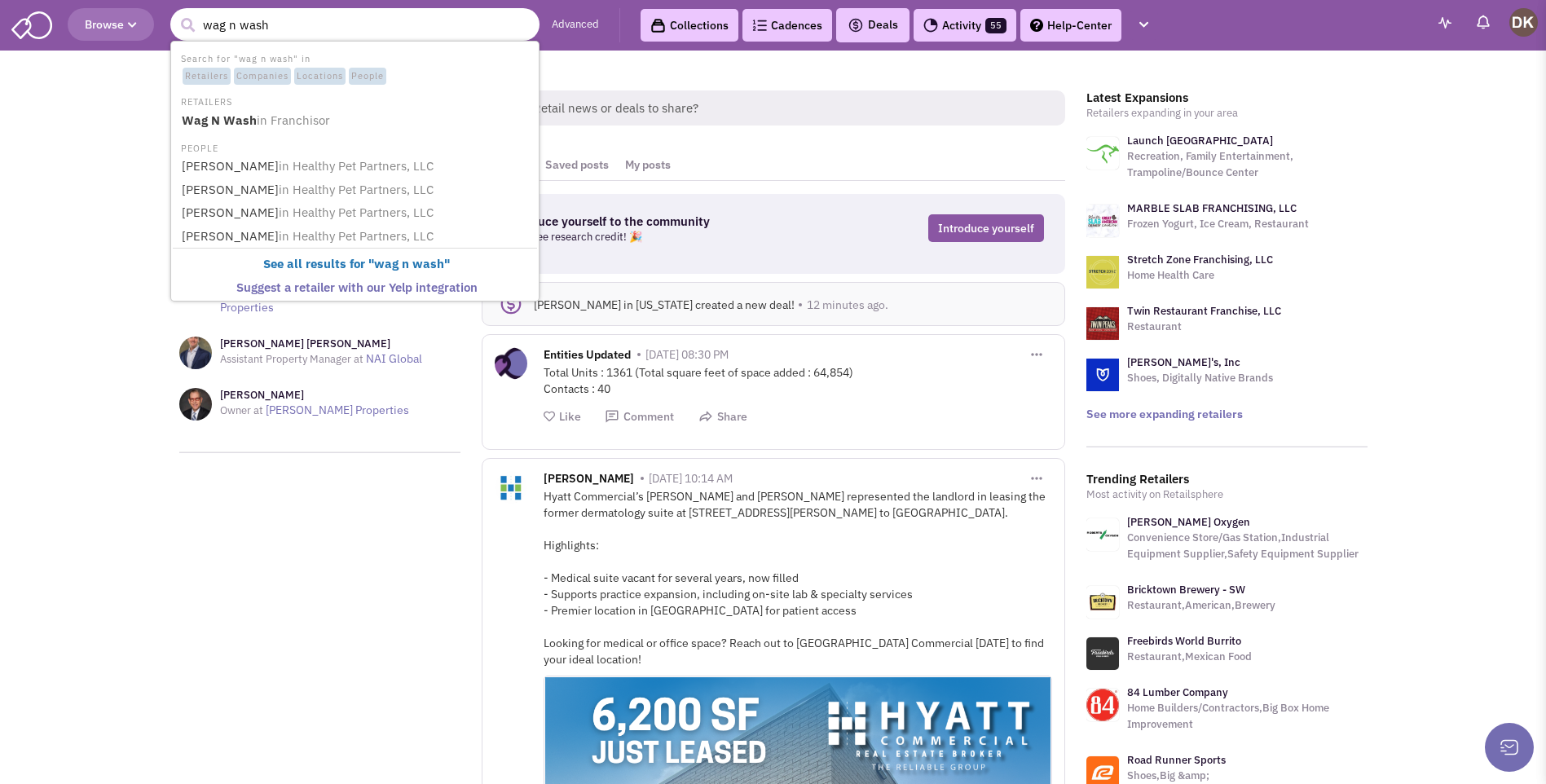
type input "wag n wash"
click at [175, 13] on button "submit" at bounding box center [187, 26] width 25 height 25
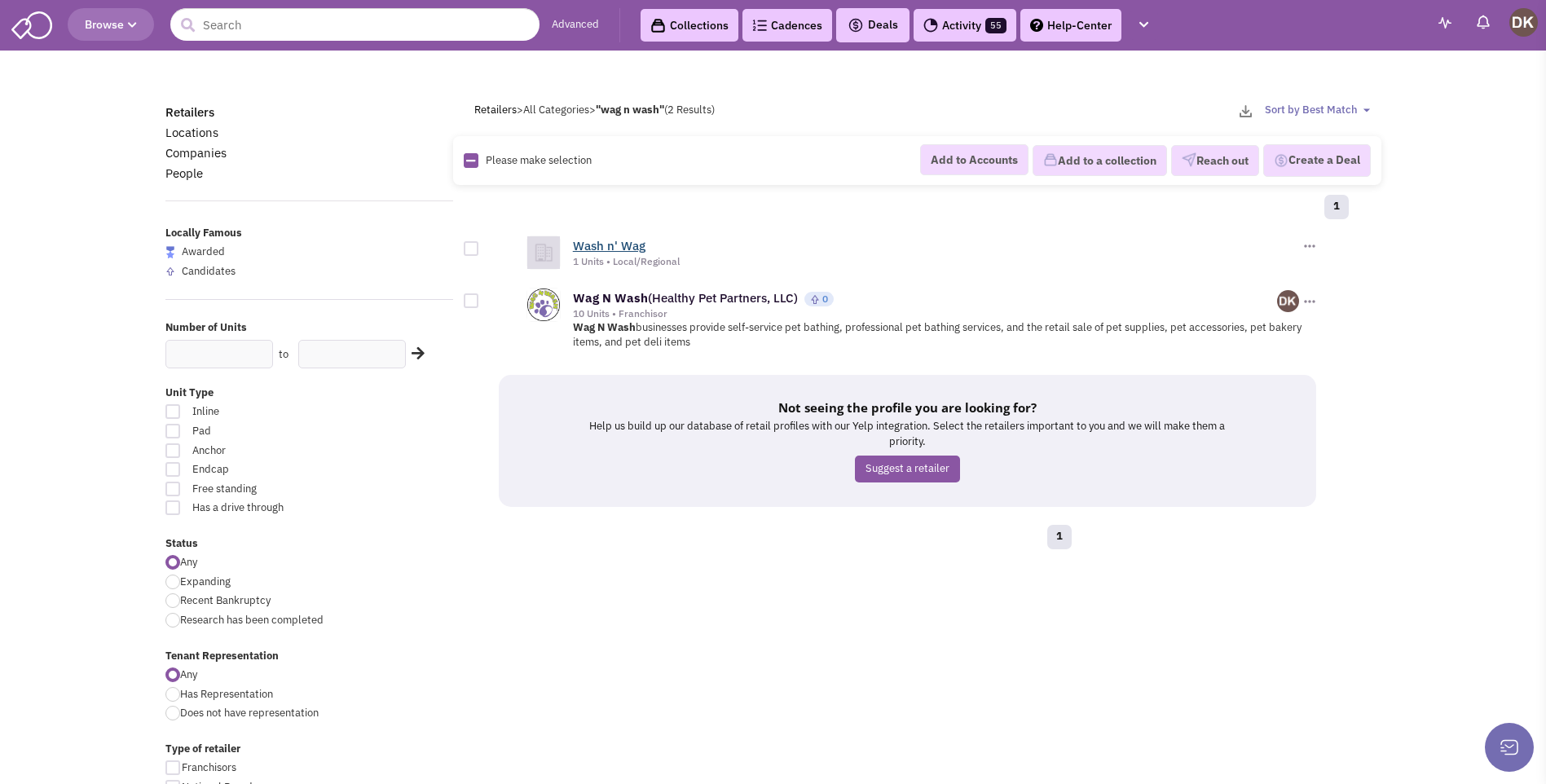
click at [615, 245] on link "Wash n' Wag" at bounding box center [609, 246] width 72 height 16
click at [694, 302] on link "Wag N Wash (Healthy Pet Partners, LLC)" at bounding box center [685, 298] width 225 height 16
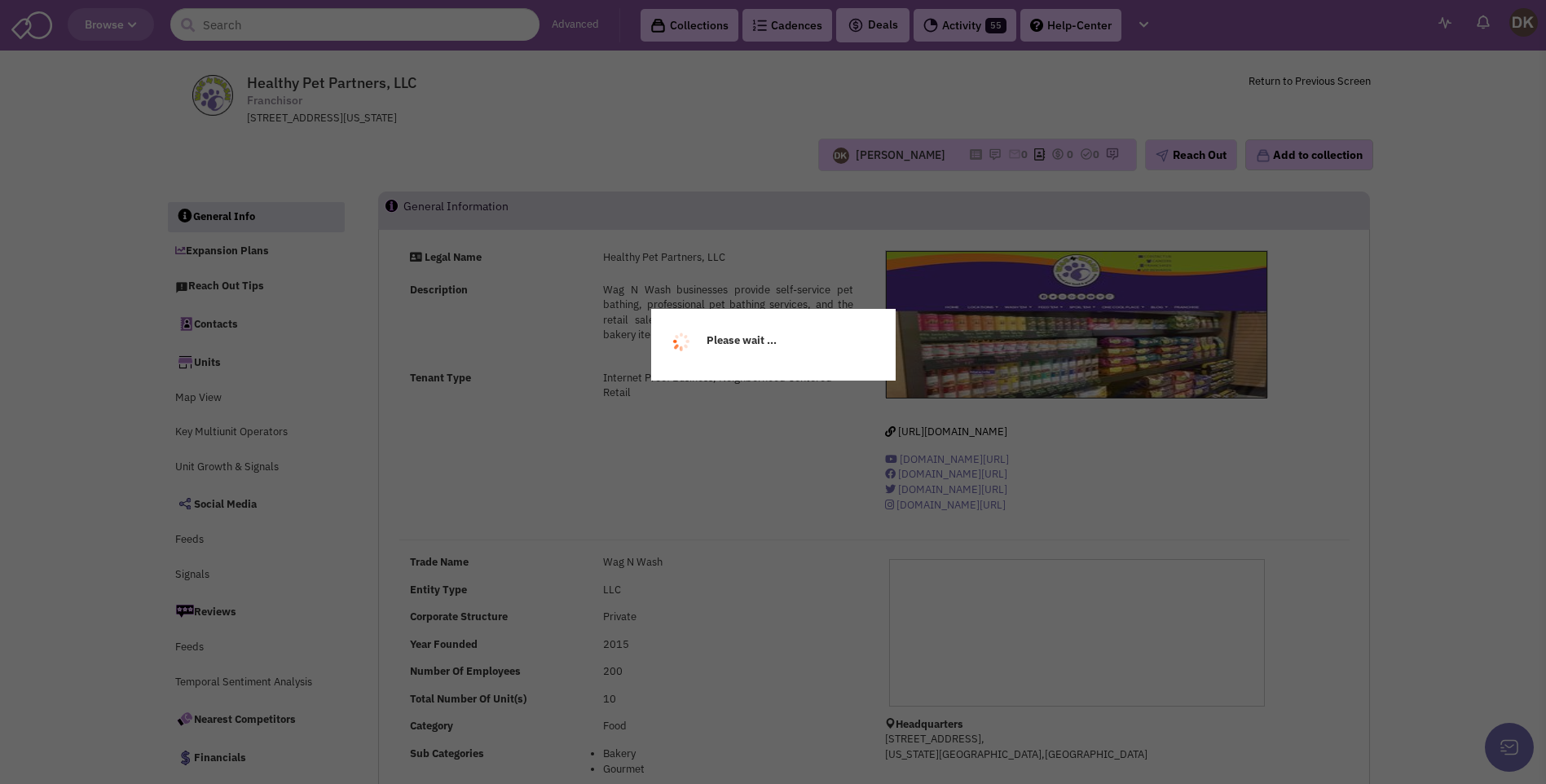
select select
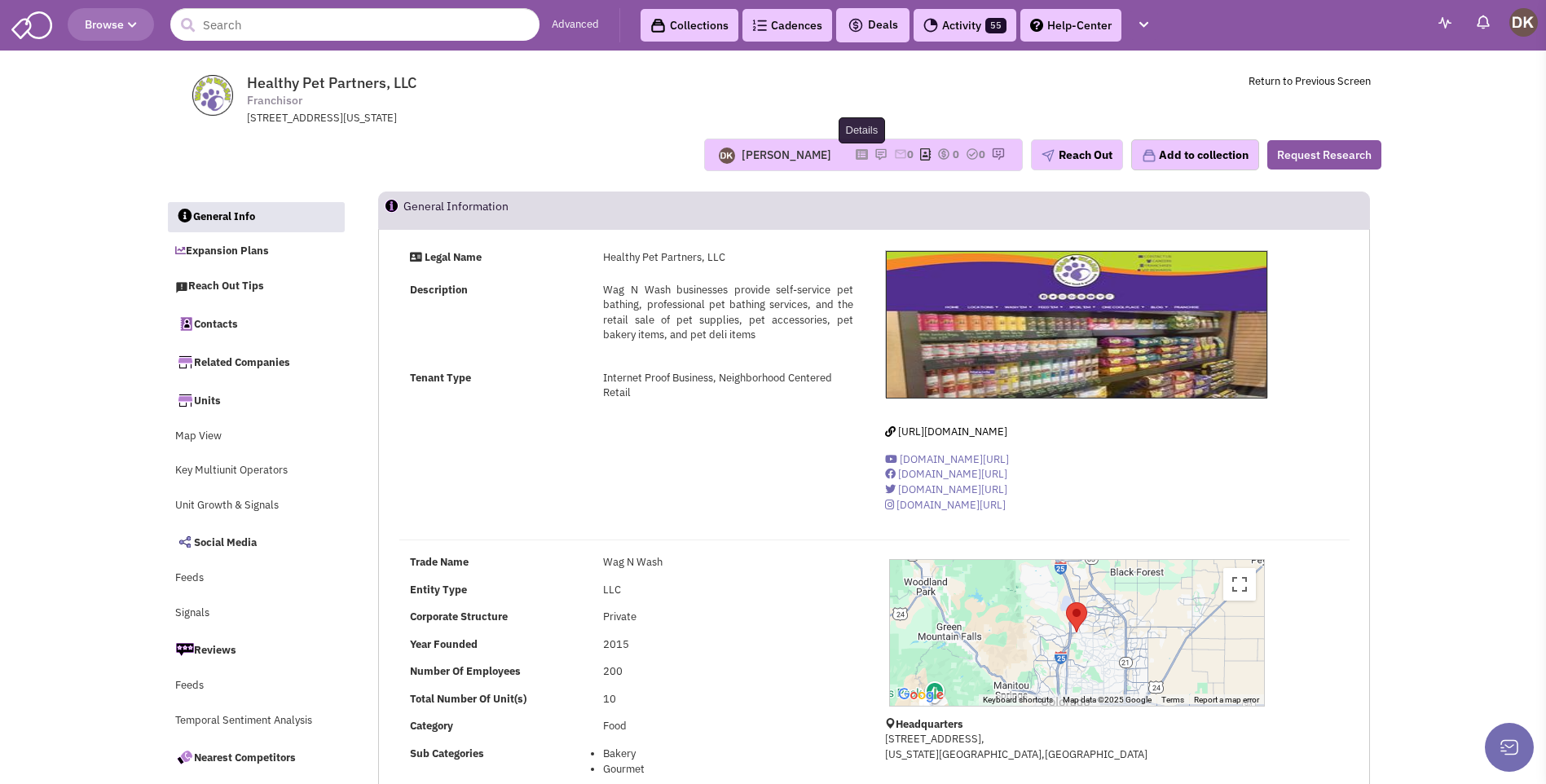
click at [856, 158] on icon at bounding box center [862, 155] width 12 height 9
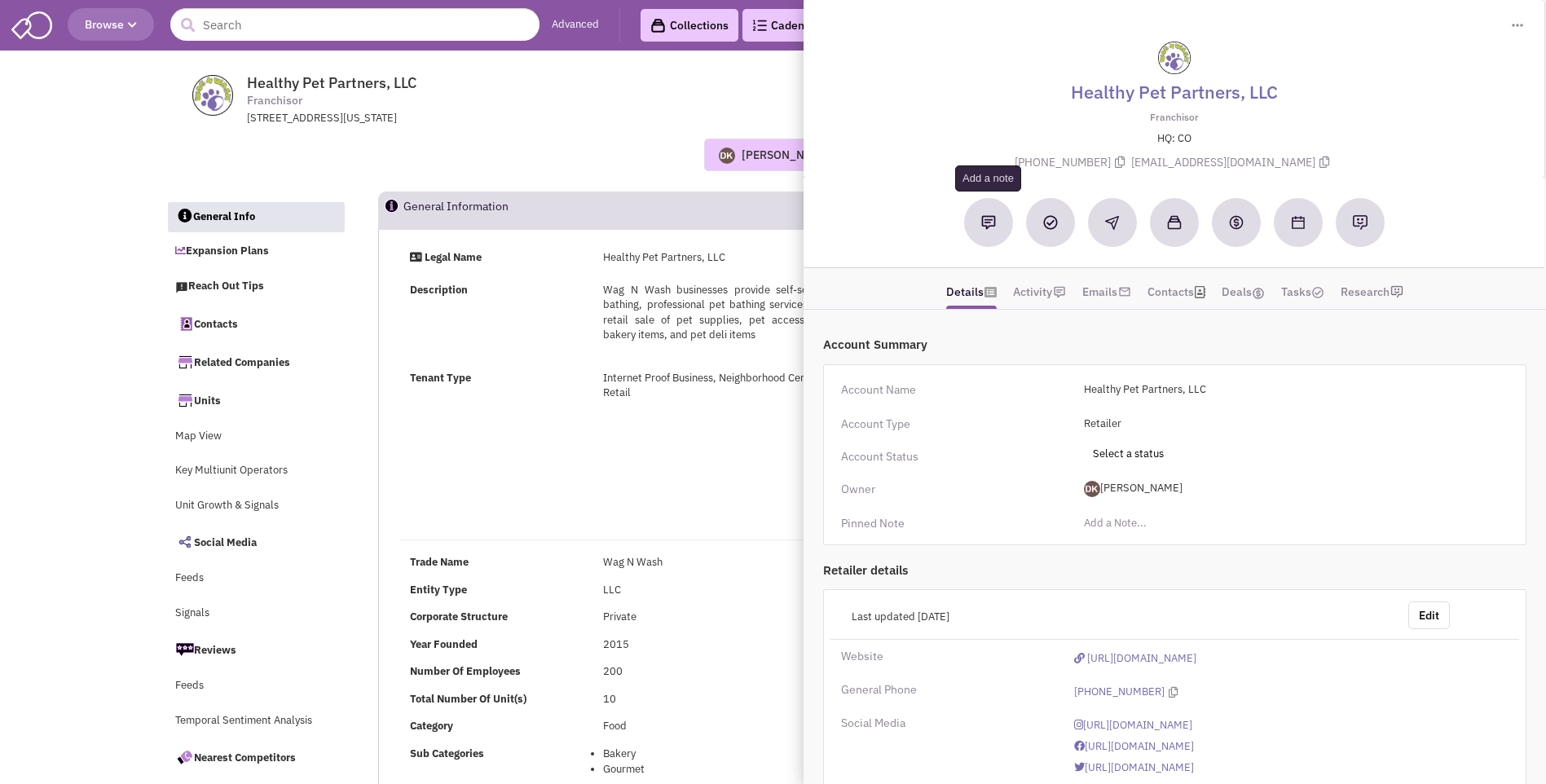
click at [990, 222] on img at bounding box center [988, 222] width 15 height 15
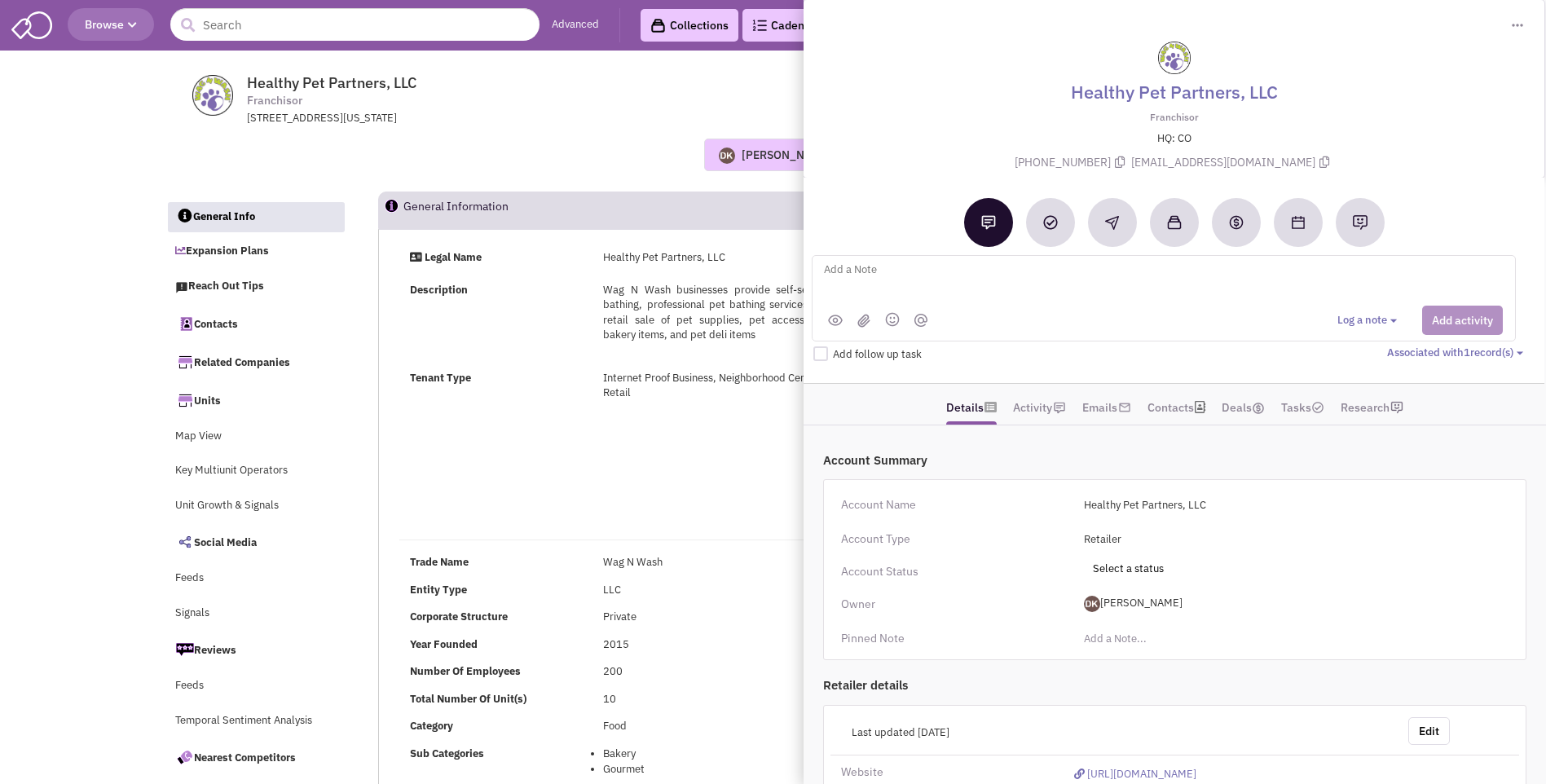
click at [659, 486] on div "Legal Name Healthy Pet Partners, LLC Description Wag N Wash businesses provide …" at bounding box center [874, 387] width 971 height 275
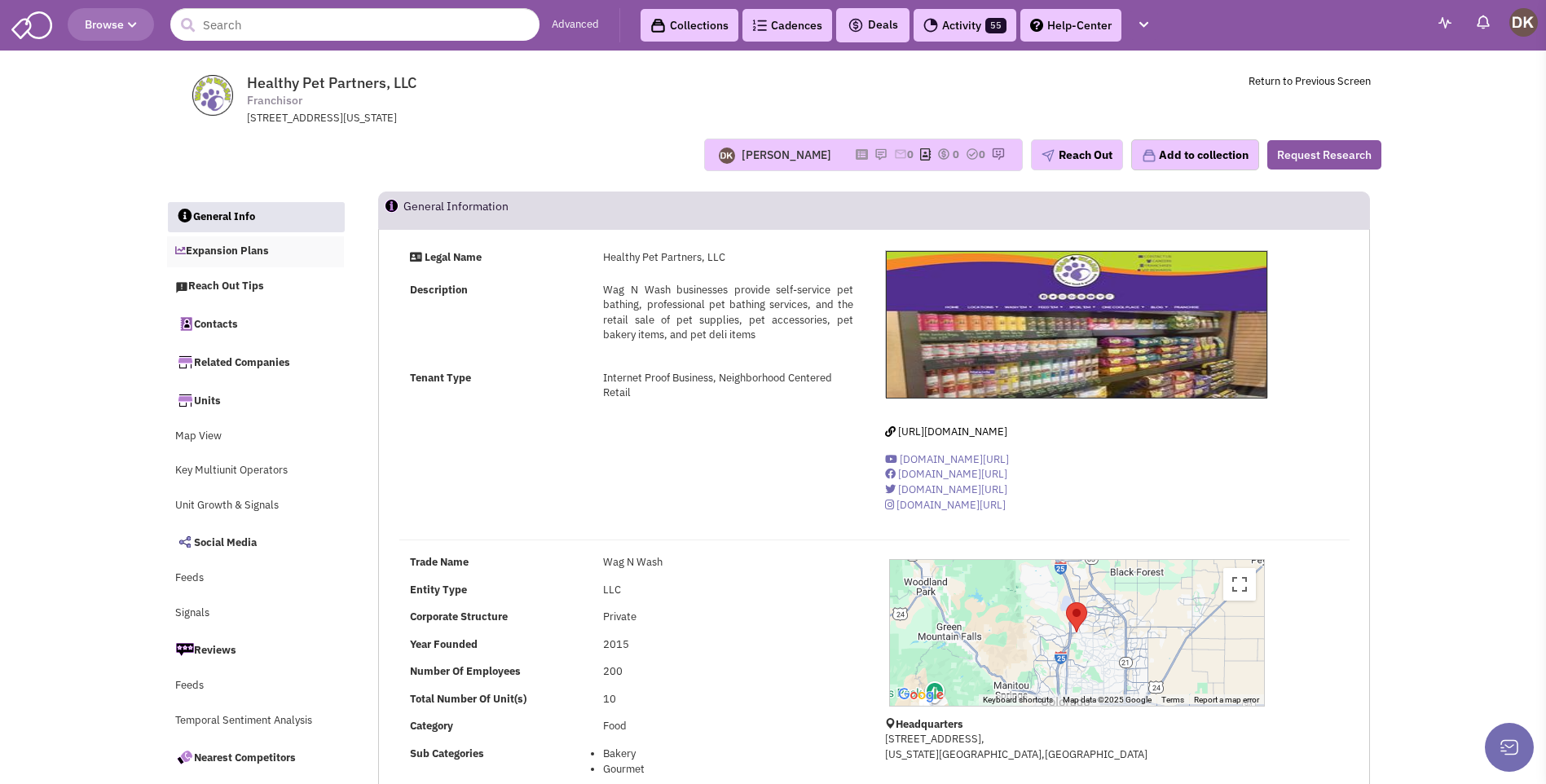
click at [243, 253] on link "Expansion Plans" at bounding box center [255, 252] width 177 height 31
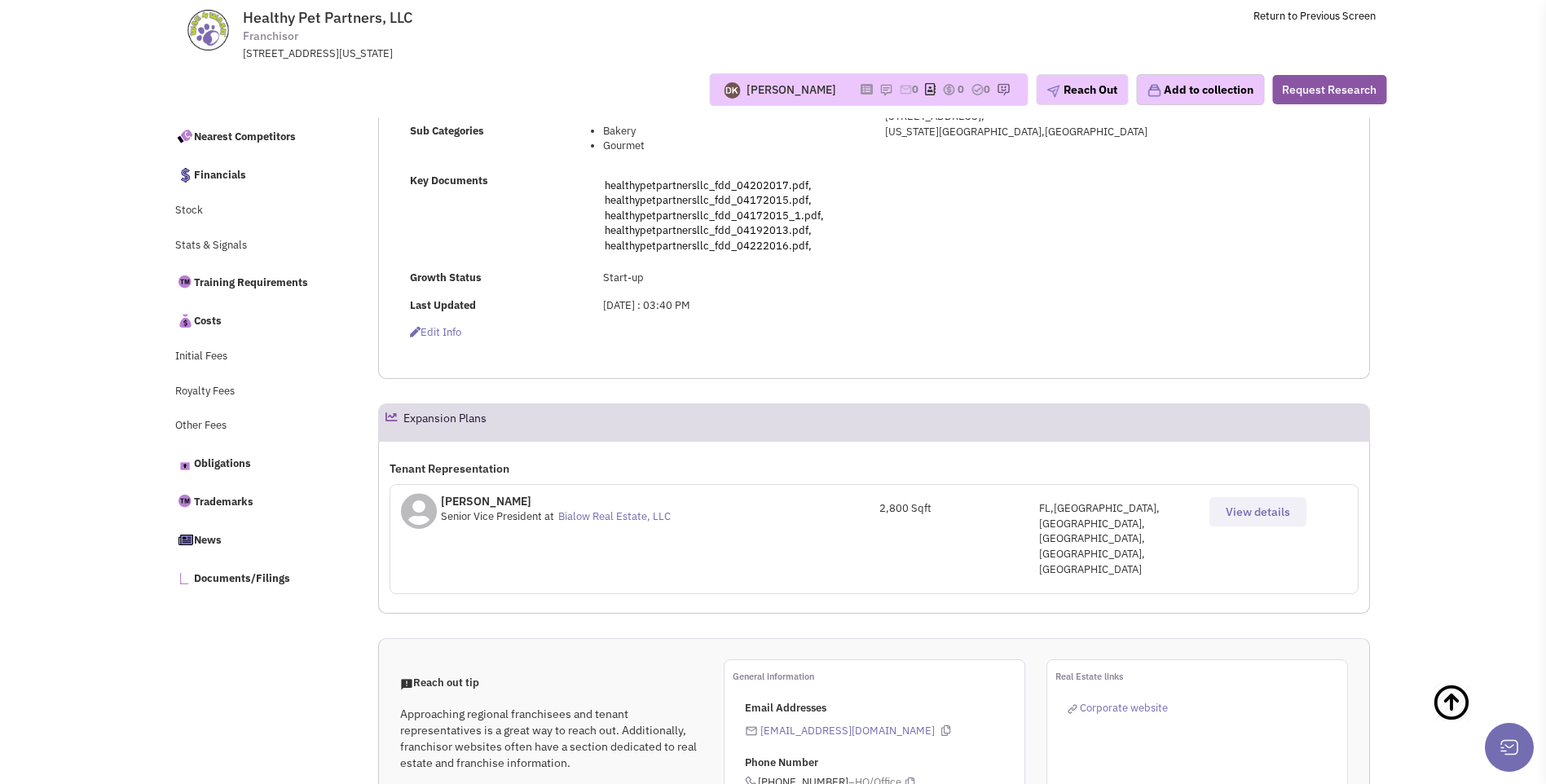
scroll to position [531, 0]
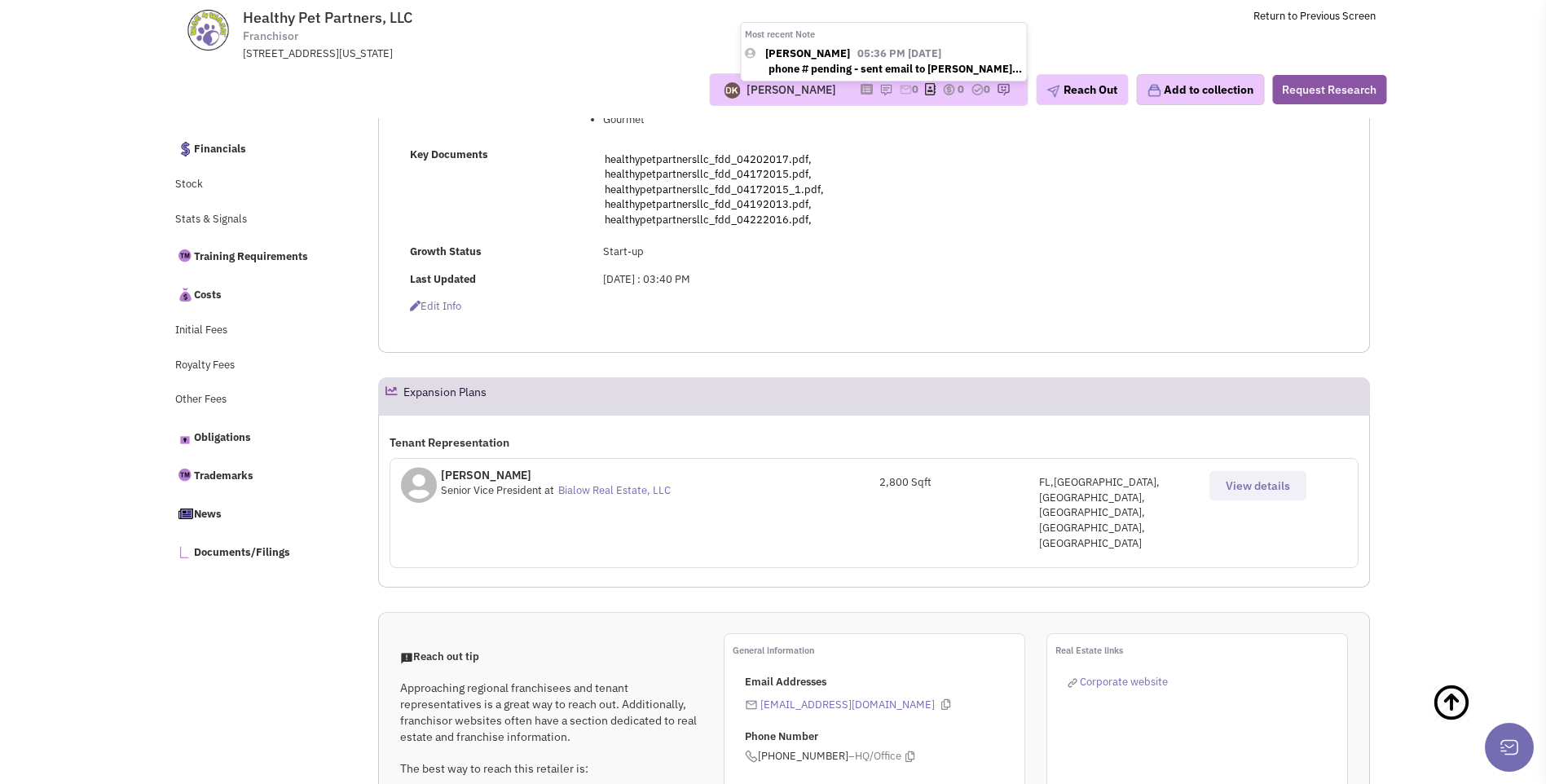
click at [868, 62] on span "phone # pending - sent email to Nick Rus..." at bounding box center [894, 69] width 253 height 14
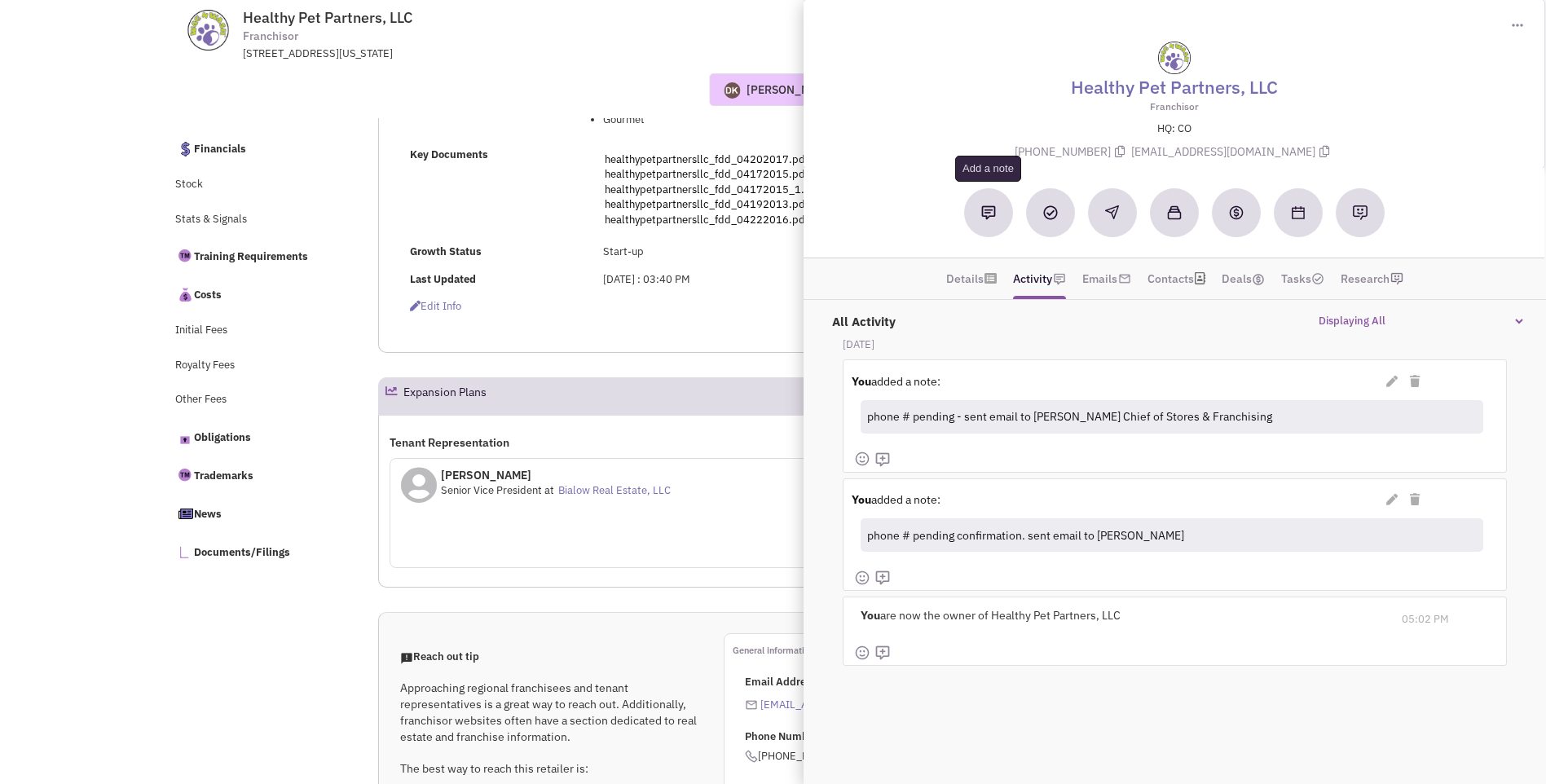
click at [990, 217] on img at bounding box center [988, 213] width 15 height 15
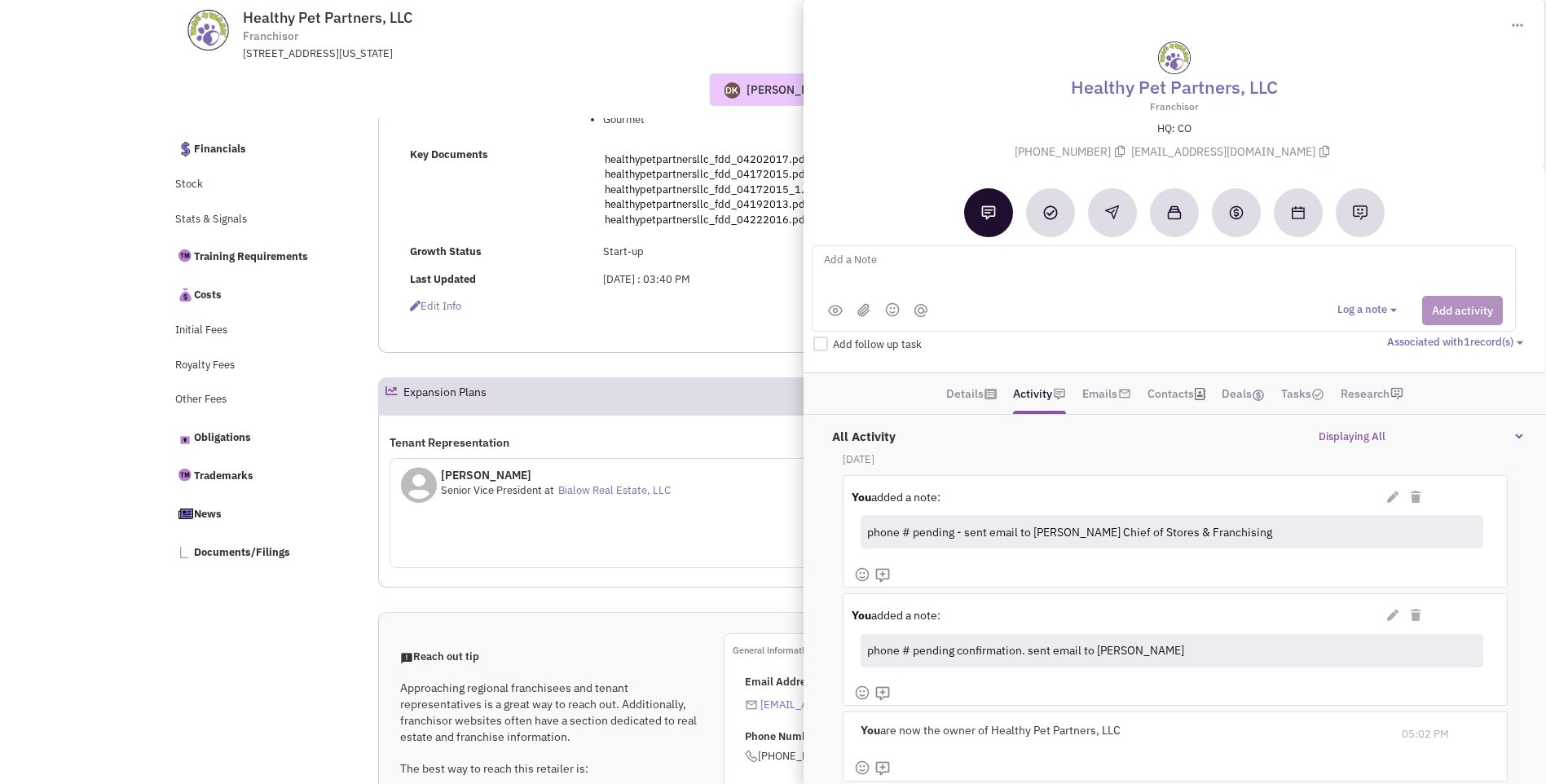
click at [887, 255] on textarea at bounding box center [1023, 272] width 403 height 45
click at [953, 262] on textarea "Called and talked with" at bounding box center [1023, 272] width 403 height 45
paste textarea "RE Rep Andrew Mahr with Bialow Real Estate / [C] 813-240-2900 / amahr@bialow.com"
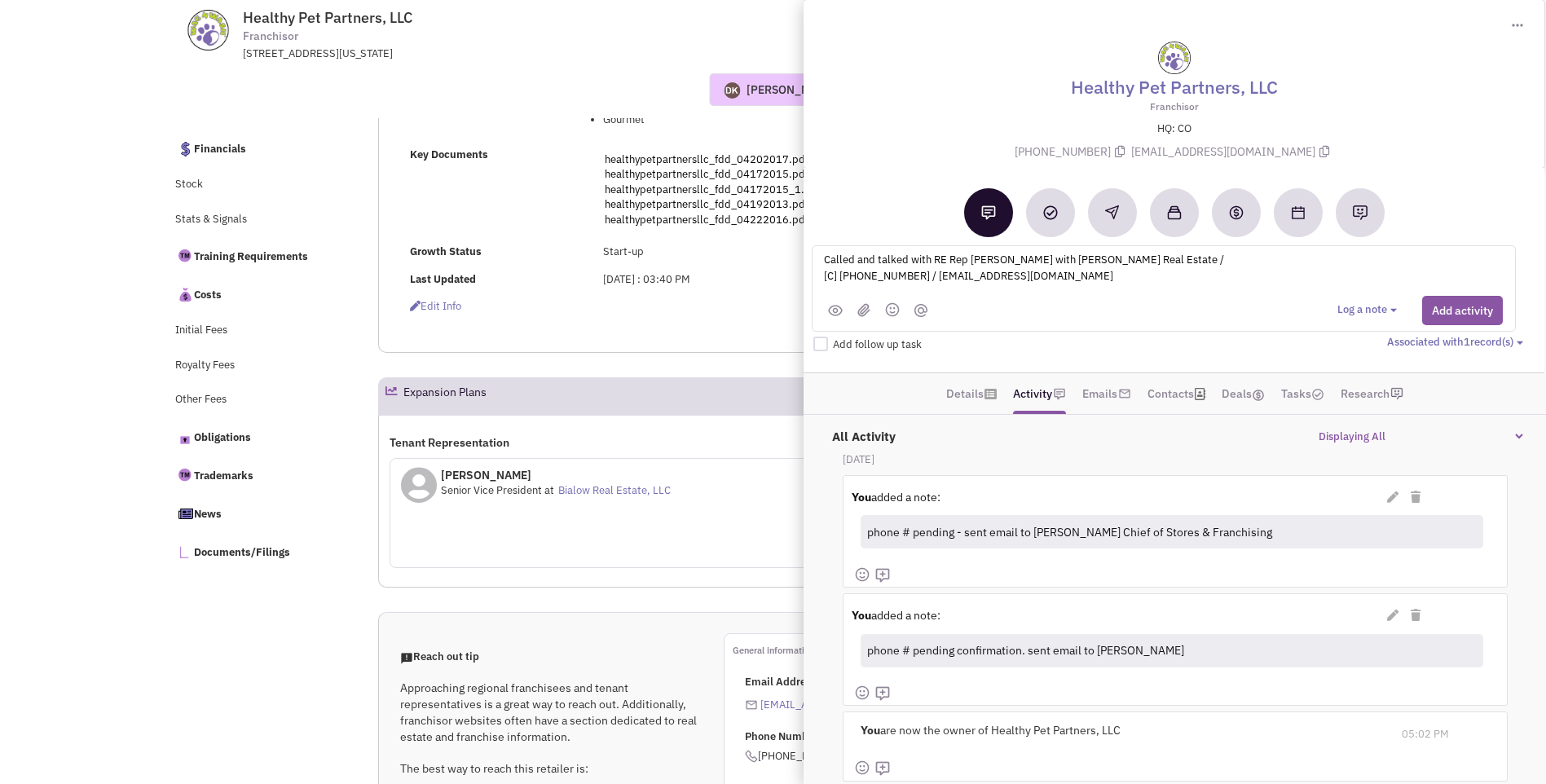
click at [1148, 260] on textarea "Called and talked with RE Rep Andrew Mahr with Bialow Real Estate / [C] 813-240…" at bounding box center [1023, 272] width 403 height 45
click at [1058, 279] on textarea "Called and talked with RE Rep Andrew Mahr with Bialow Real Estate [C] 813-240-2…" at bounding box center [1023, 272] width 403 height 45
type textarea "Called and talked with RE Rep Andrew Mahr with Bialow Real Estate [C] 813-240-2…"
click at [1445, 323] on button "Add activity" at bounding box center [1462, 310] width 80 height 29
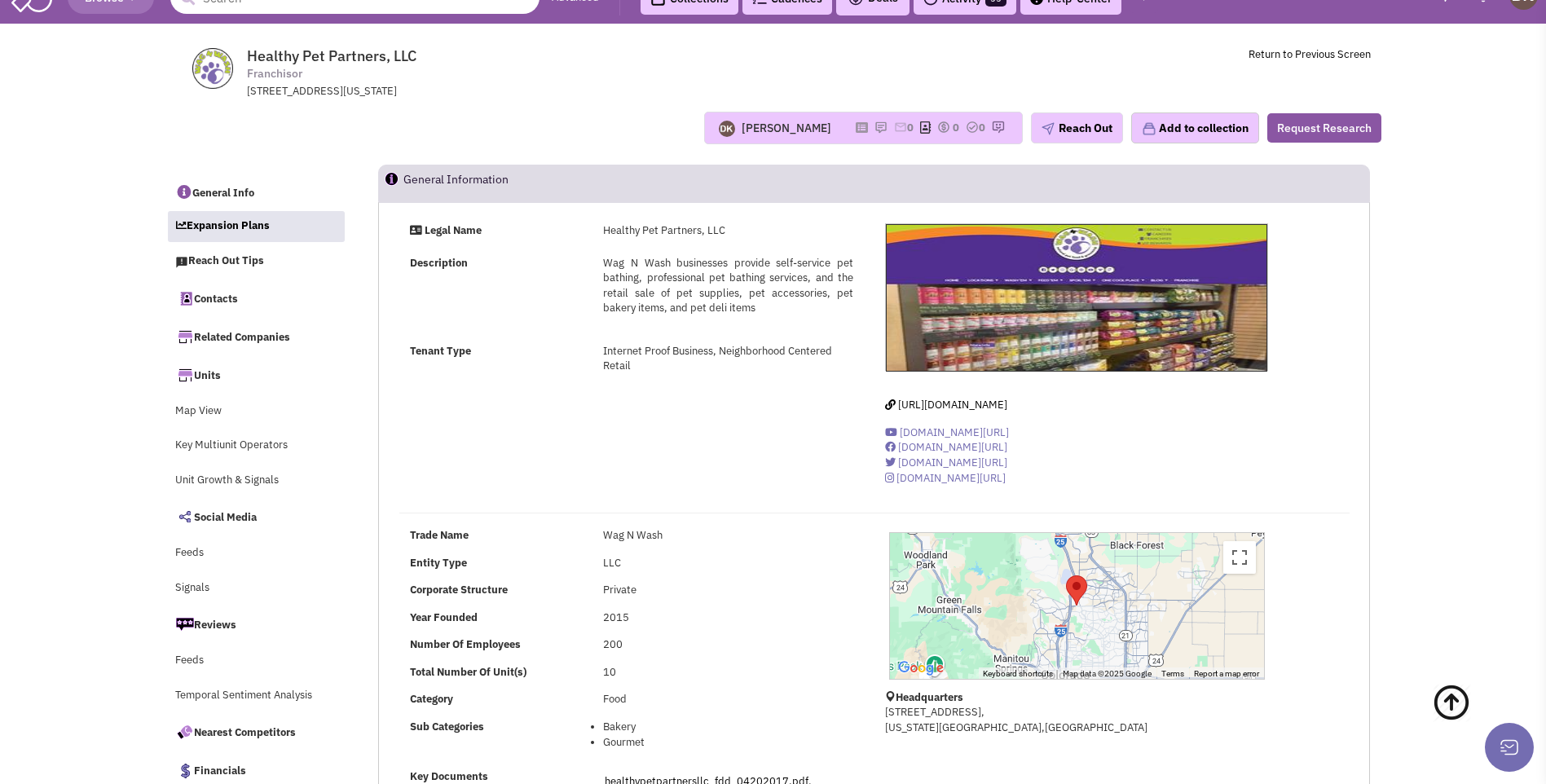
scroll to position [0, 0]
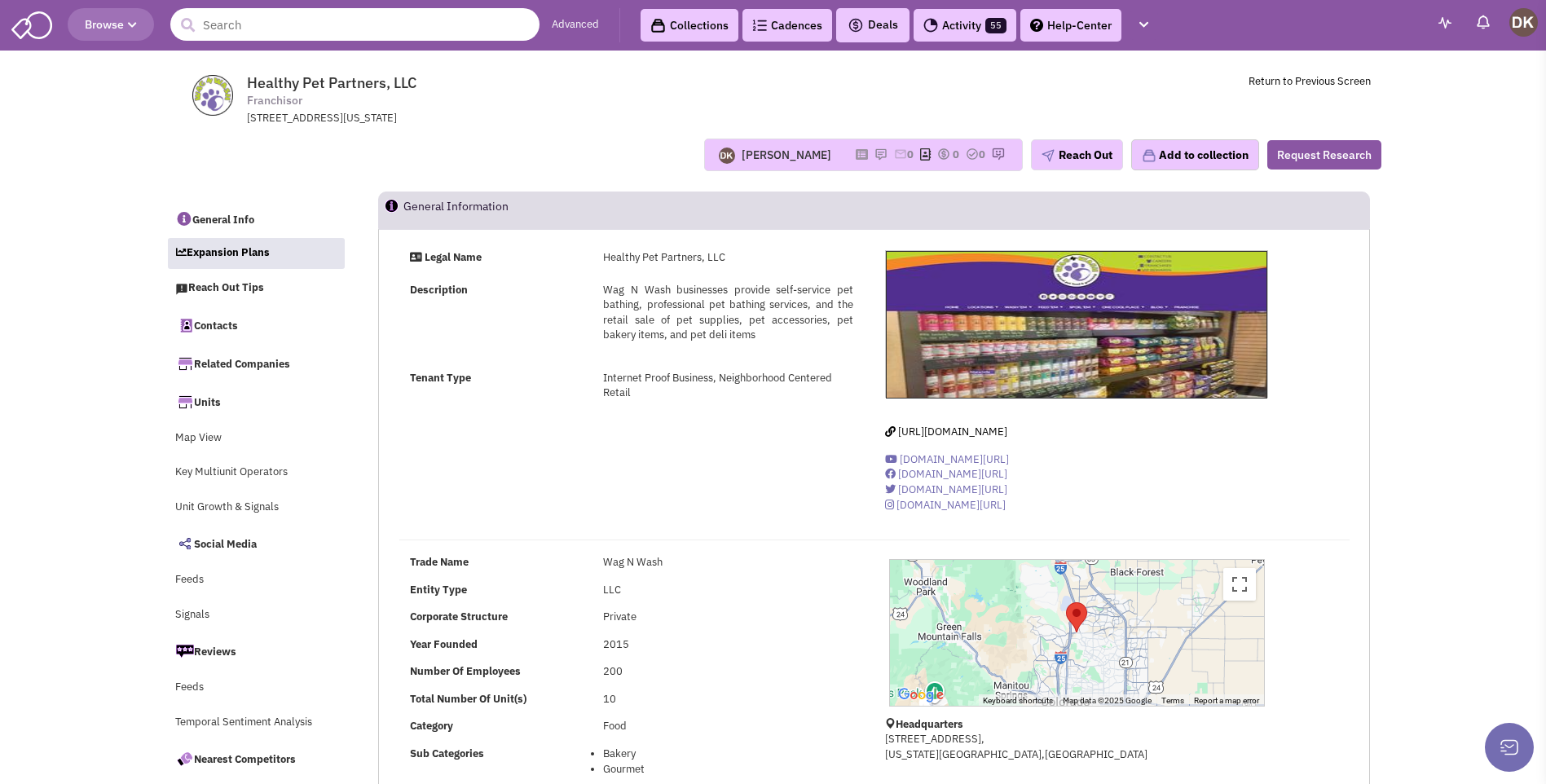
click at [411, 19] on input "text" at bounding box center [355, 24] width 369 height 33
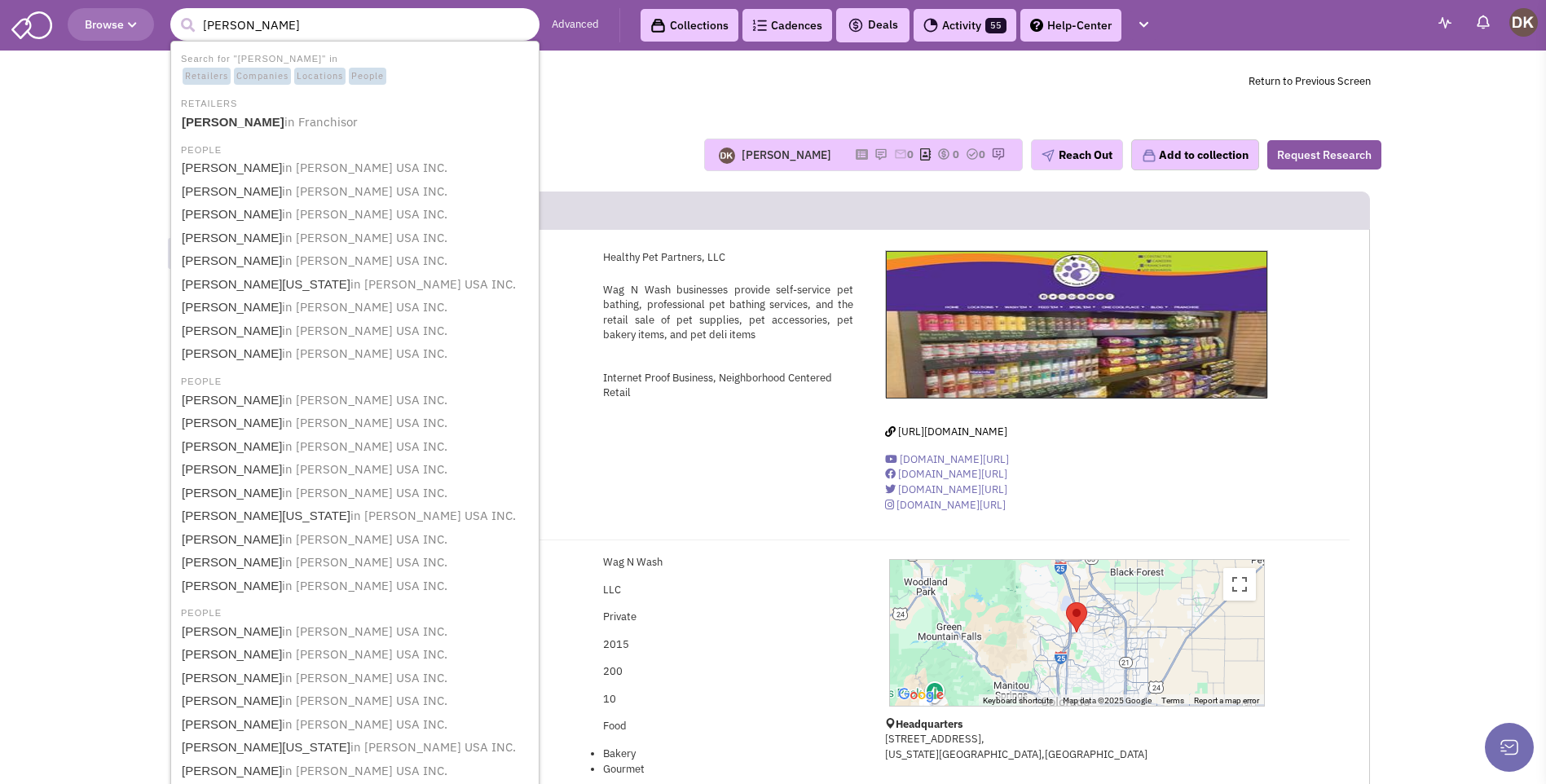
type input "Tim Hortons"
click at [175, 13] on button "submit" at bounding box center [187, 26] width 25 height 25
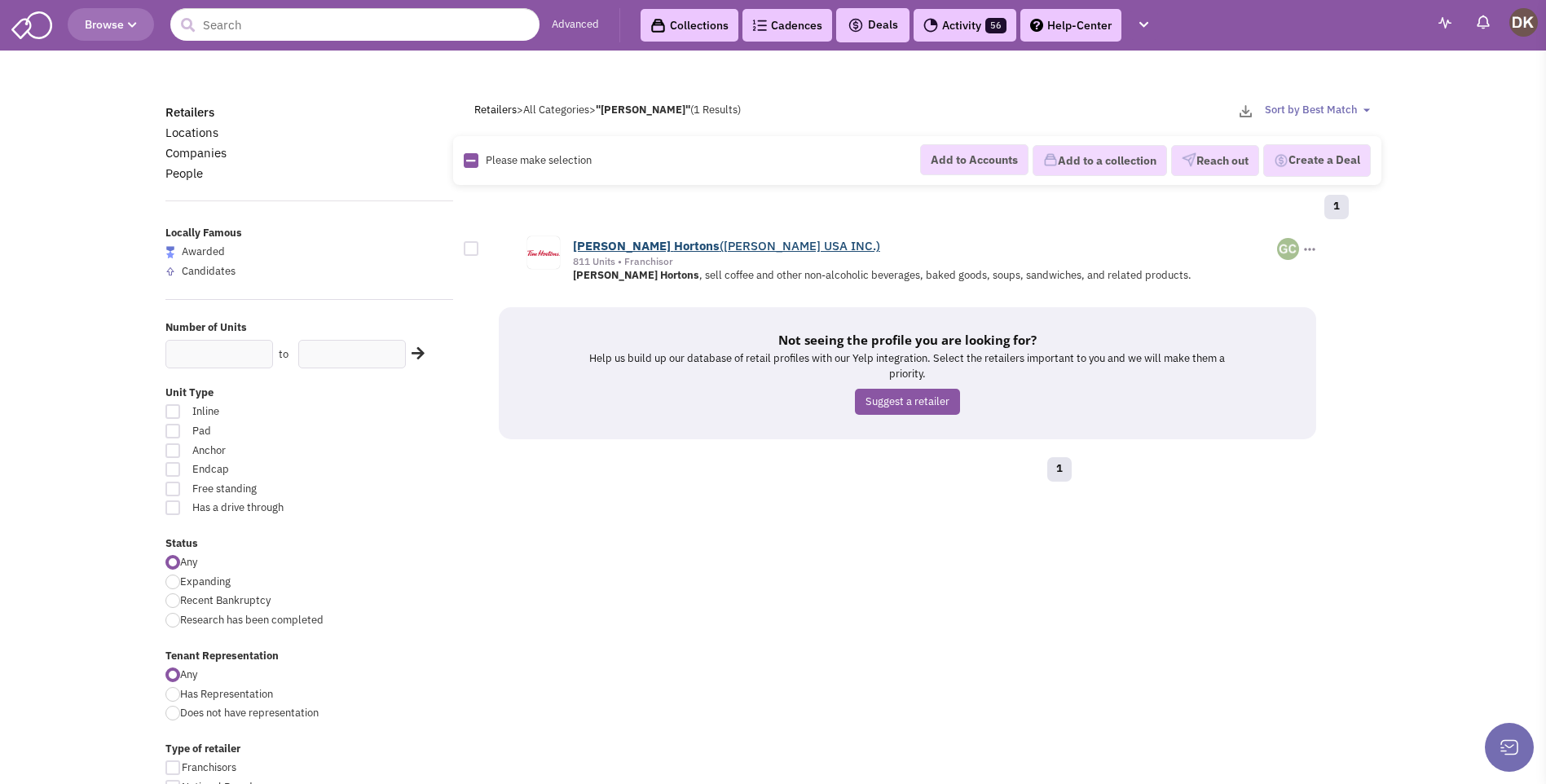
click at [674, 248] on b "Hortons" at bounding box center [697, 246] width 46 height 16
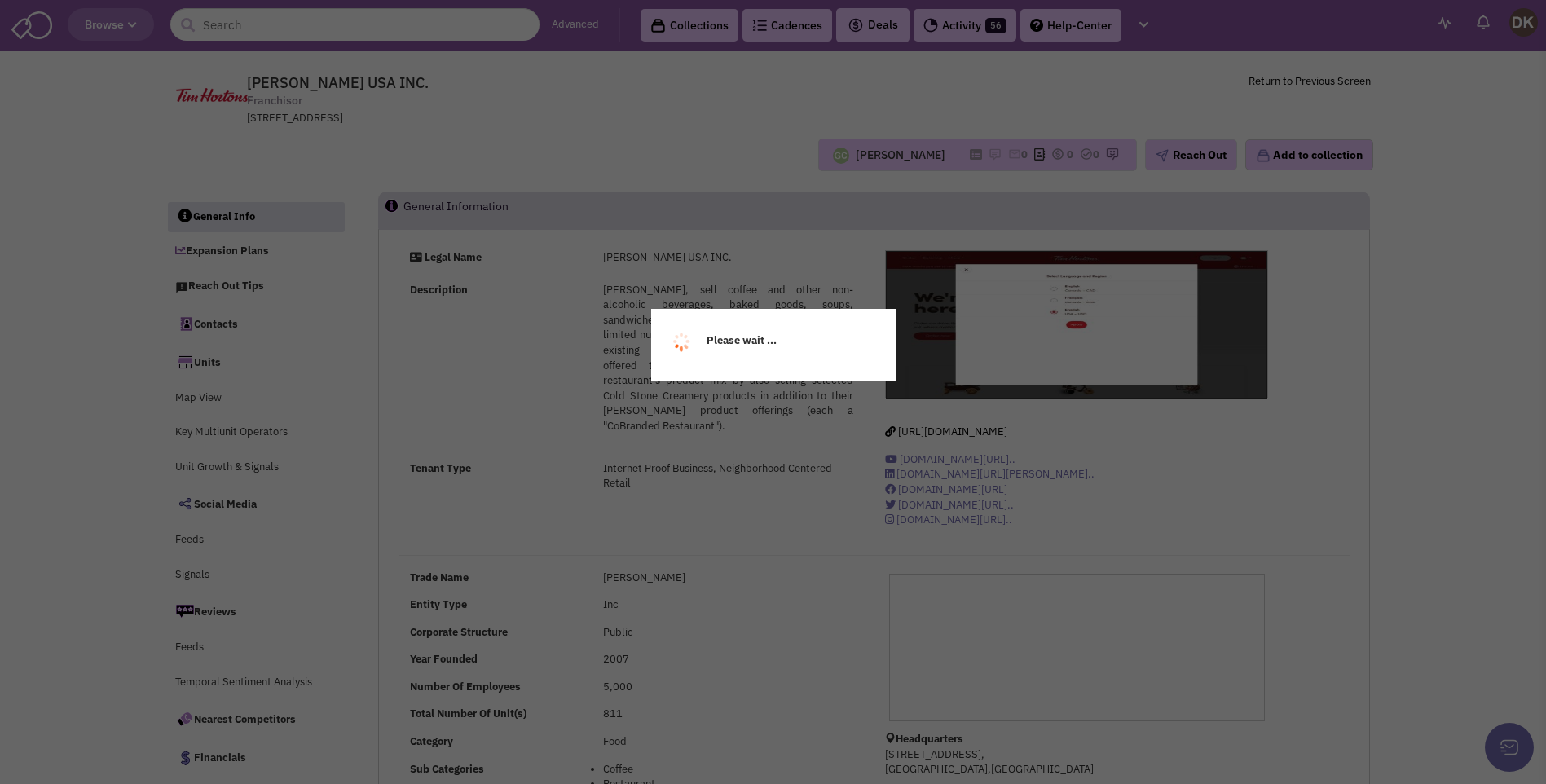
select select
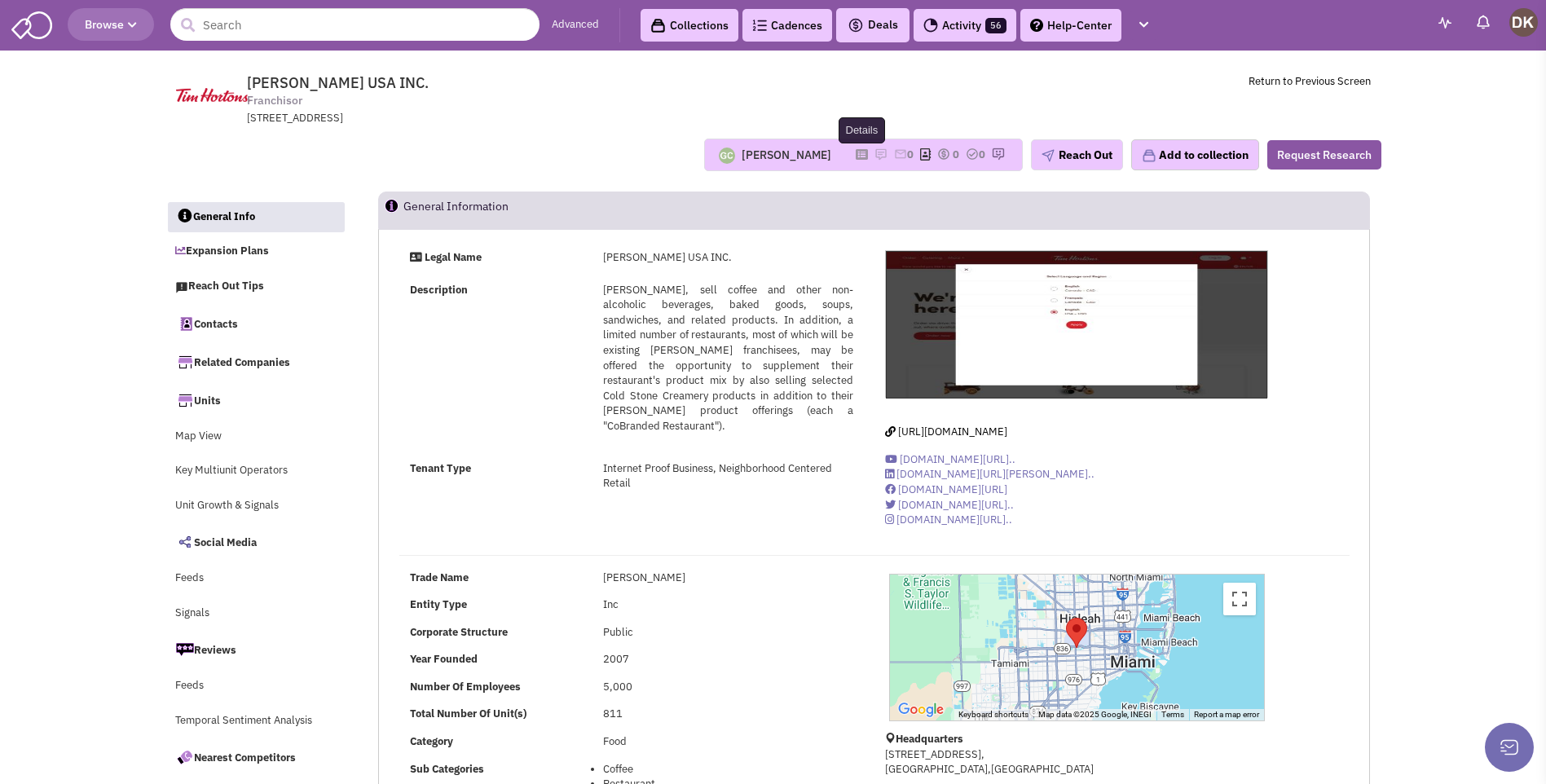
click at [856, 155] on icon at bounding box center [862, 155] width 12 height 9
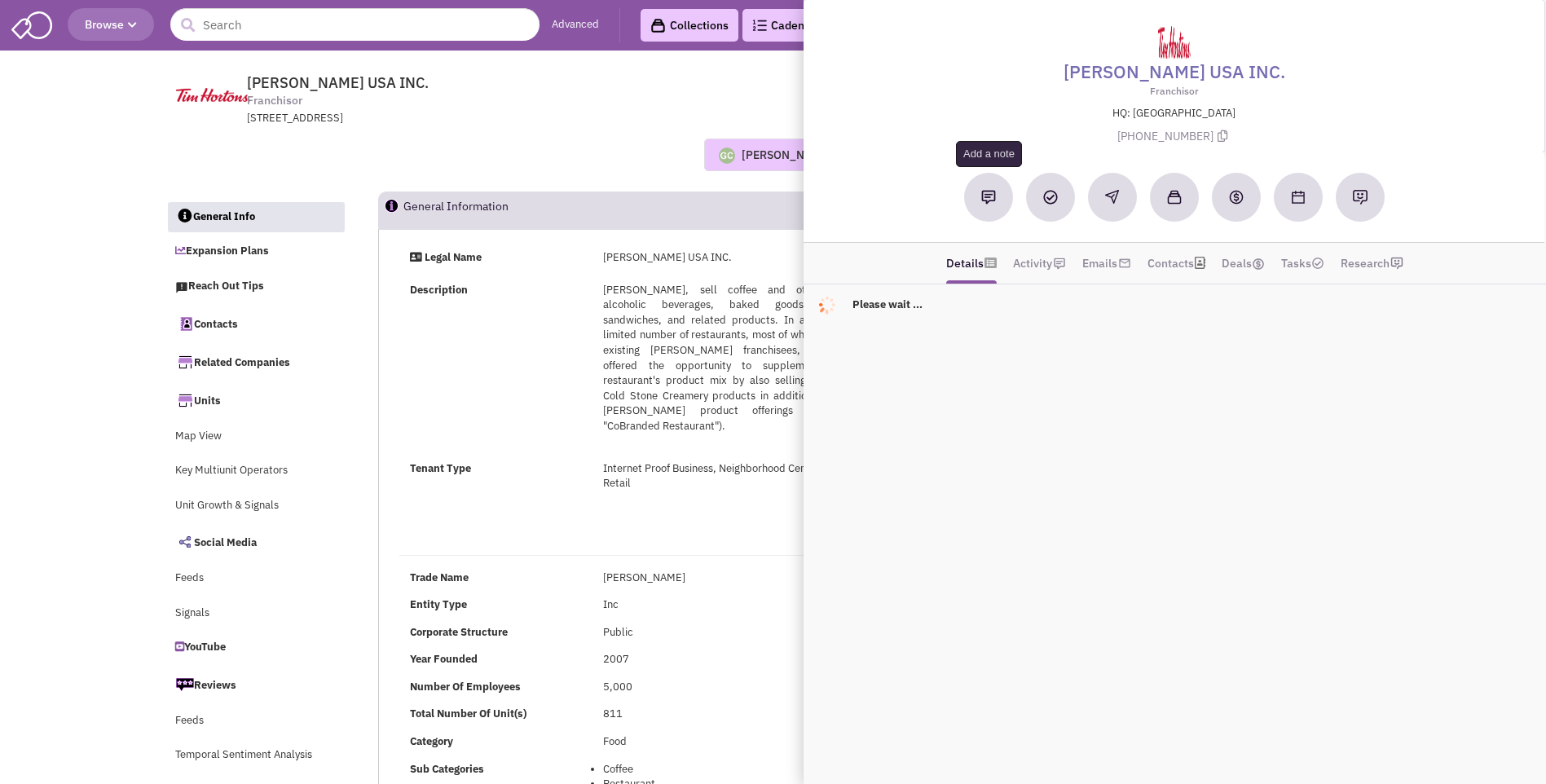
click at [1000, 207] on button at bounding box center [988, 197] width 49 height 49
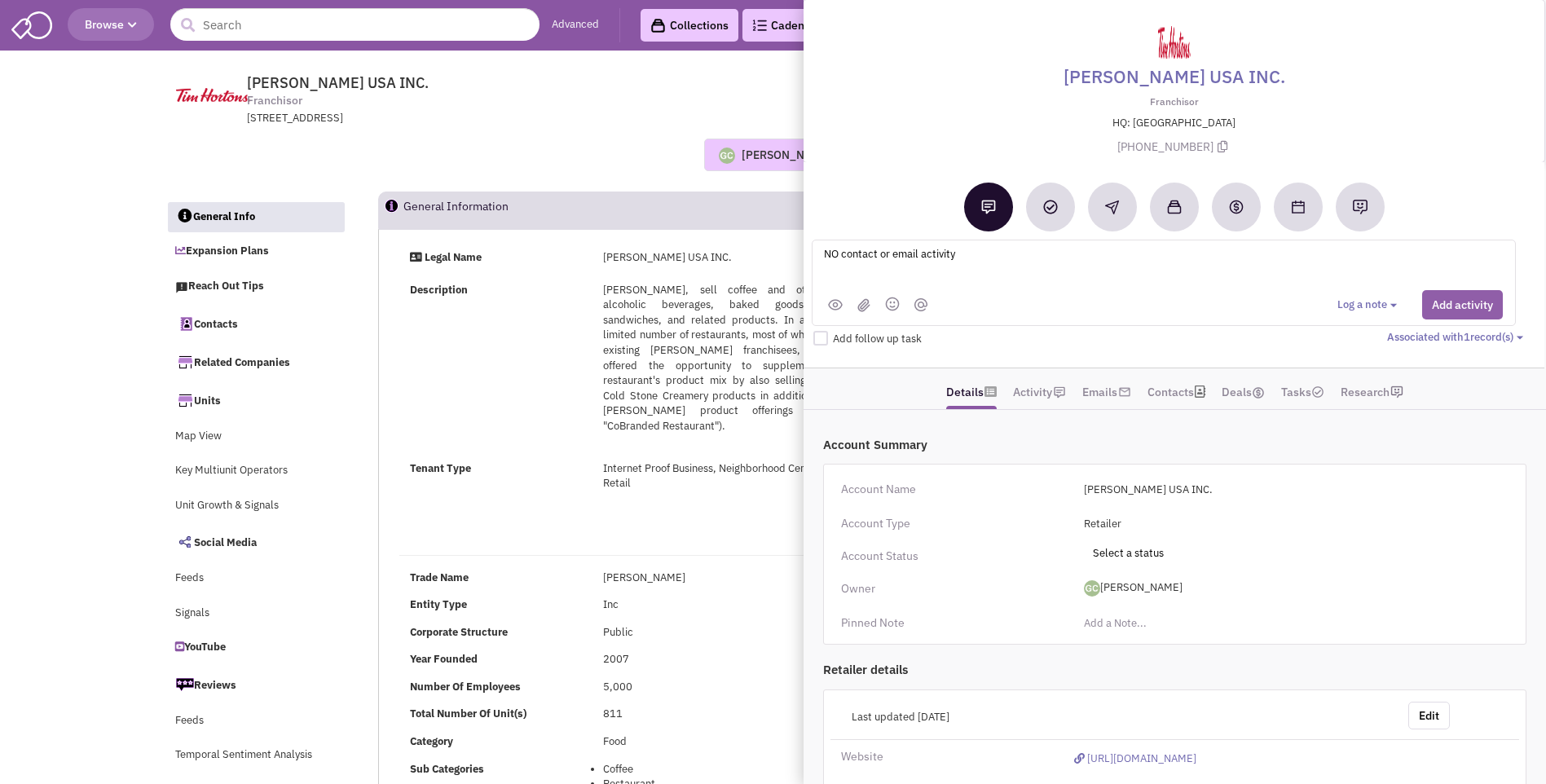
type textarea "NO contact or email activity"
click at [1456, 305] on button "Add activity" at bounding box center [1462, 305] width 80 height 29
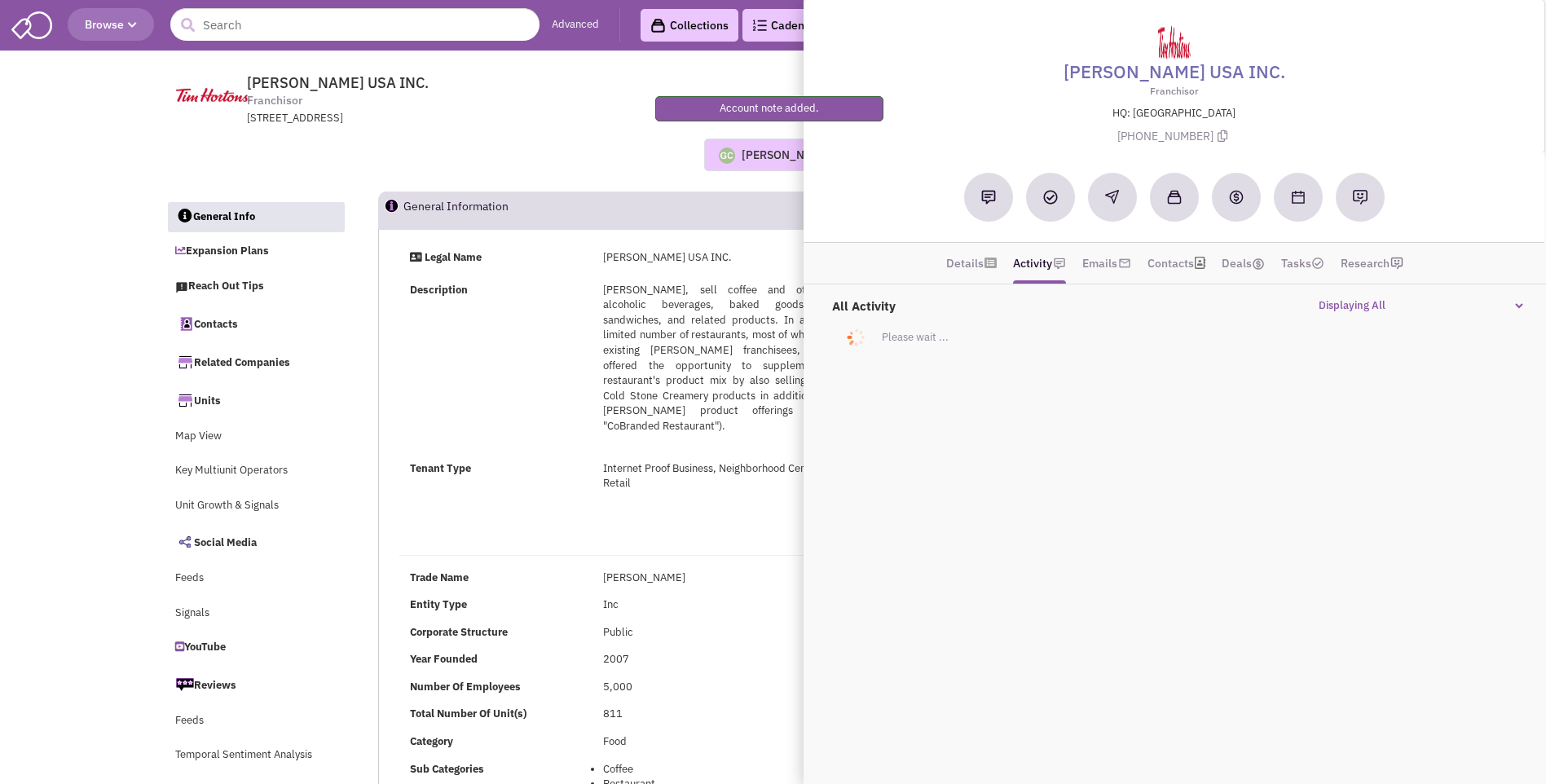
click at [572, 366] on div "Description Tim Hortons, sell coffee and other non-alcoholic beverages, baked g…" at bounding box center [631, 366] width 464 height 166
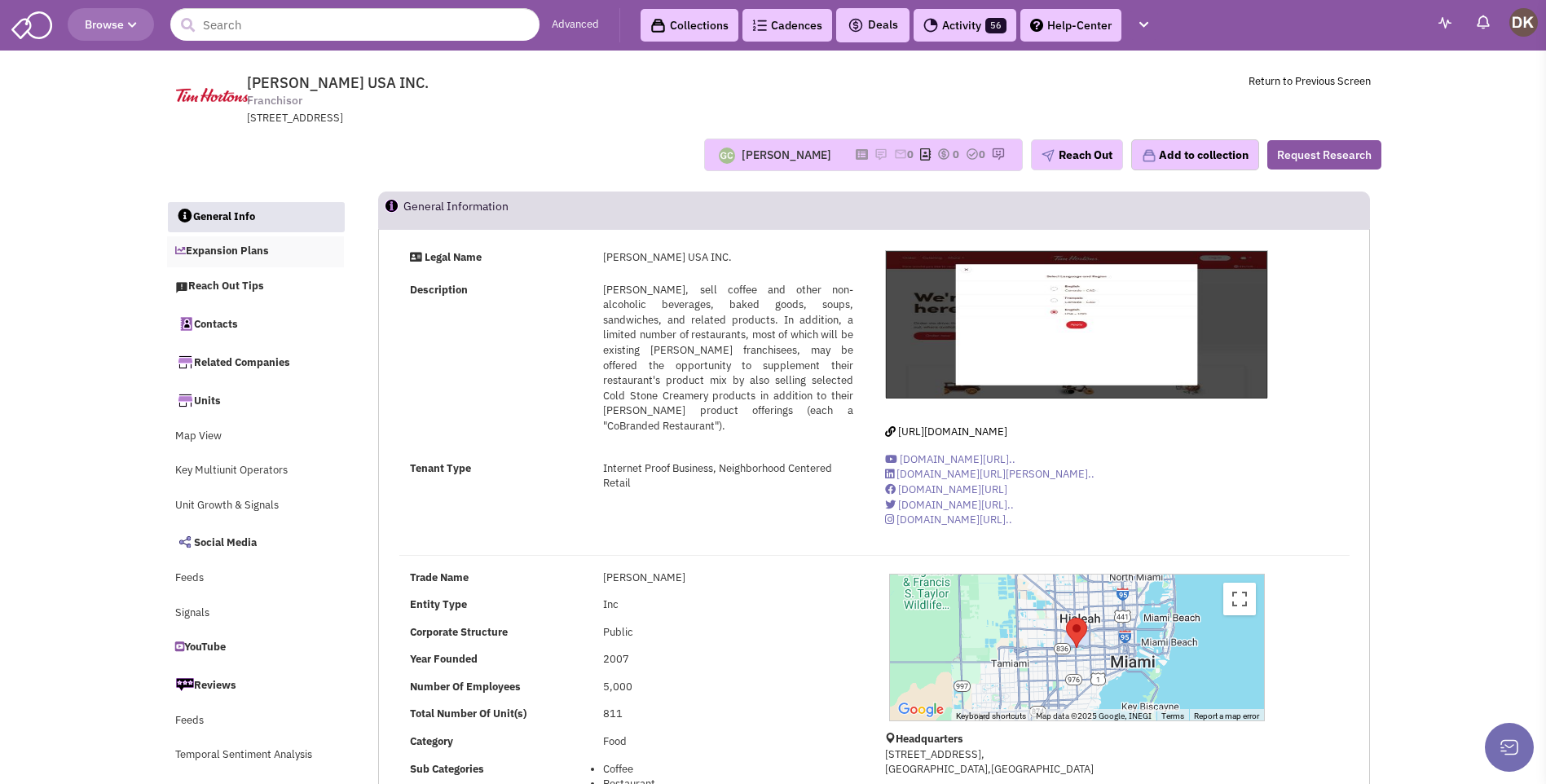
click at [228, 254] on link "Expansion Plans" at bounding box center [255, 252] width 177 height 31
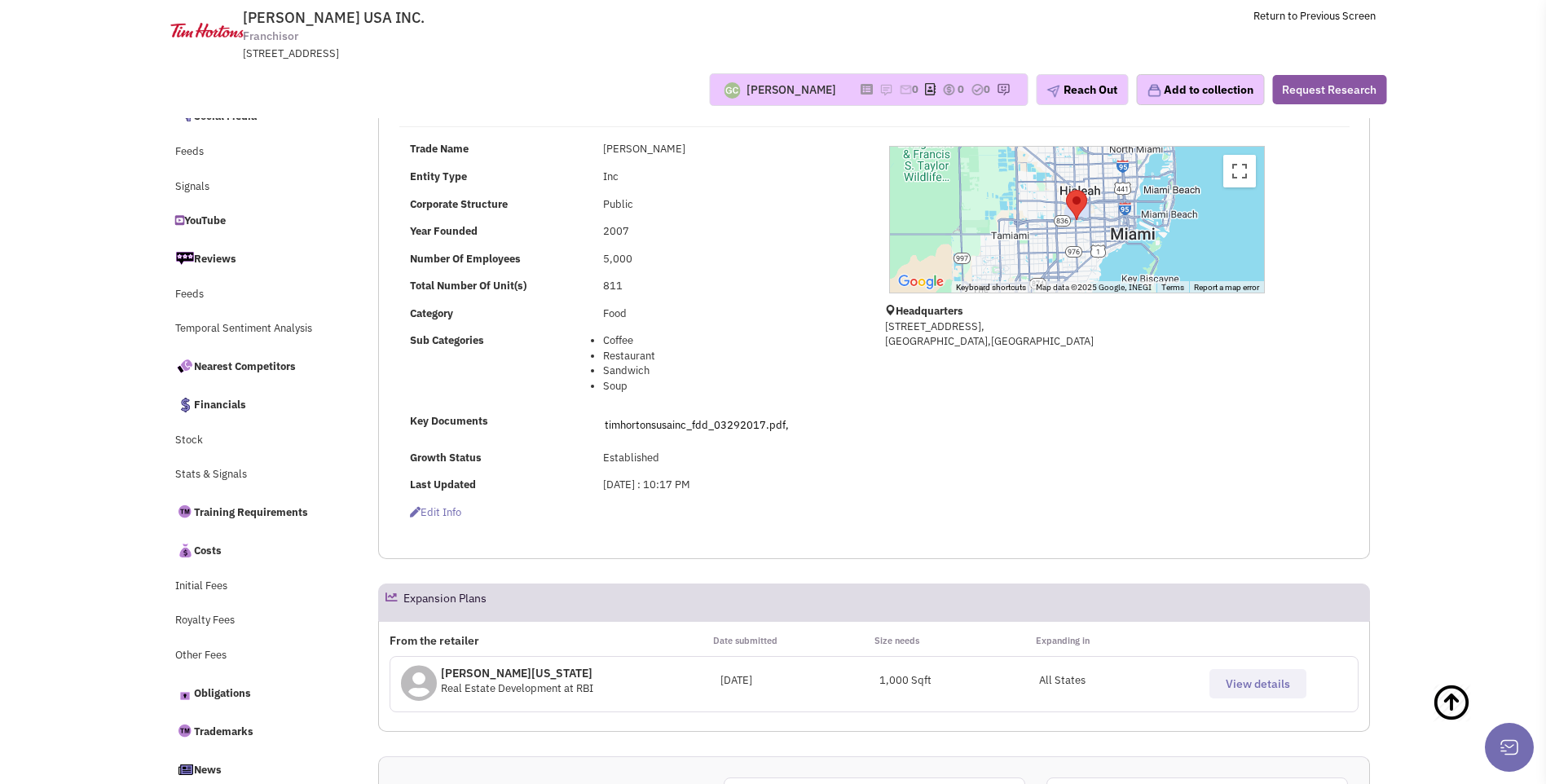
scroll to position [326, 0]
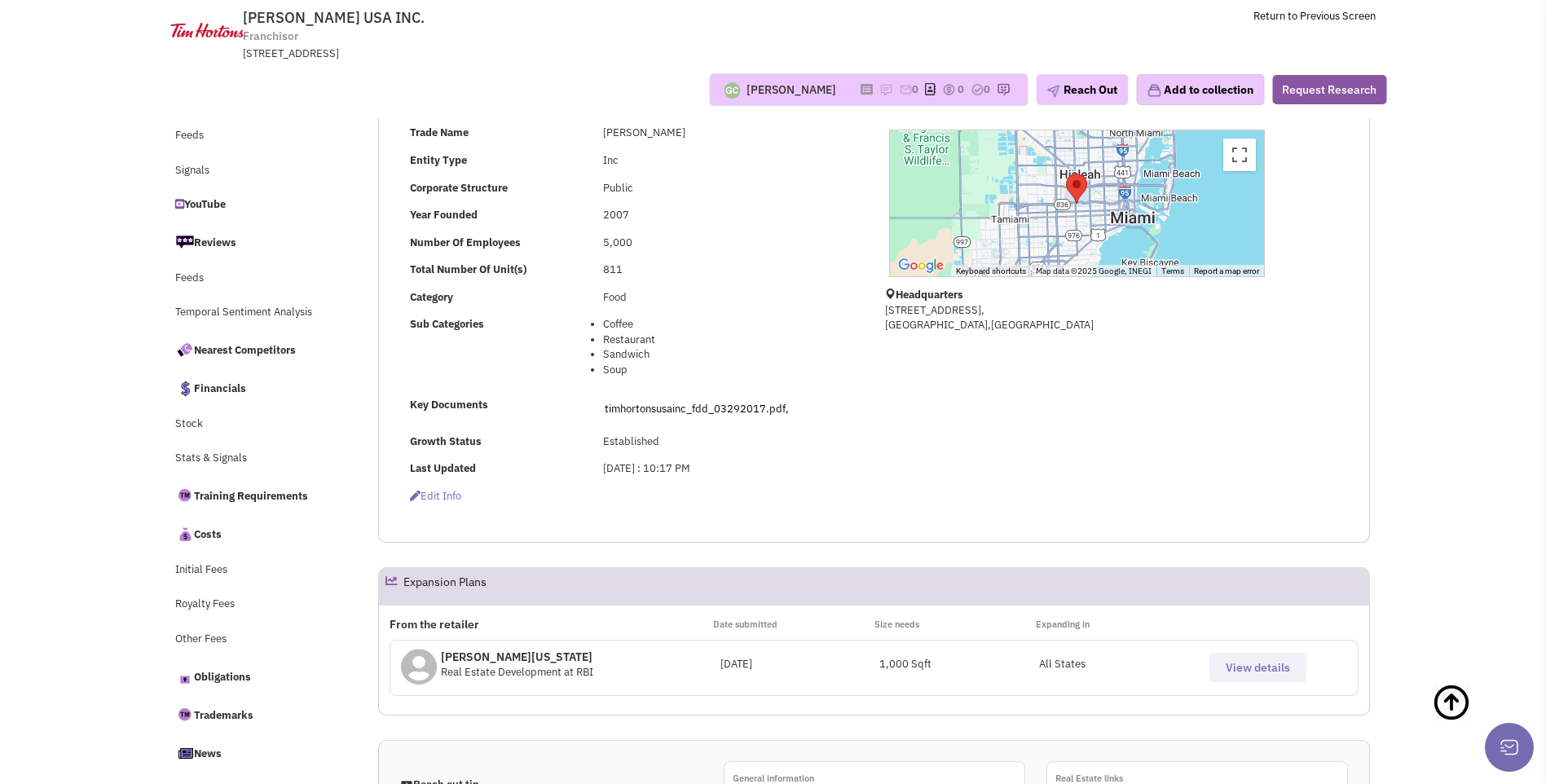
click at [1254, 674] on span "View details" at bounding box center [1257, 667] width 64 height 15
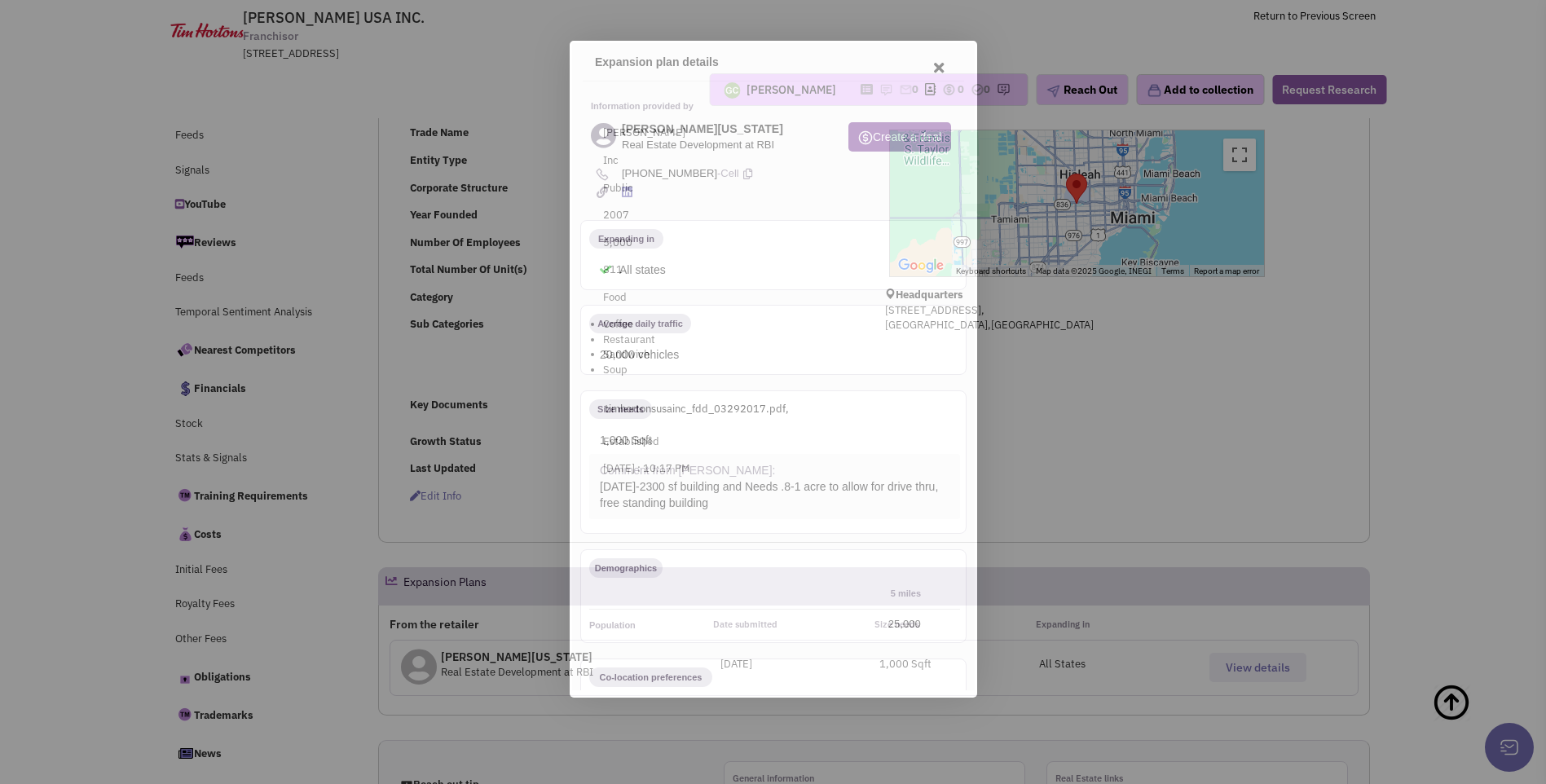
scroll to position [0, 0]
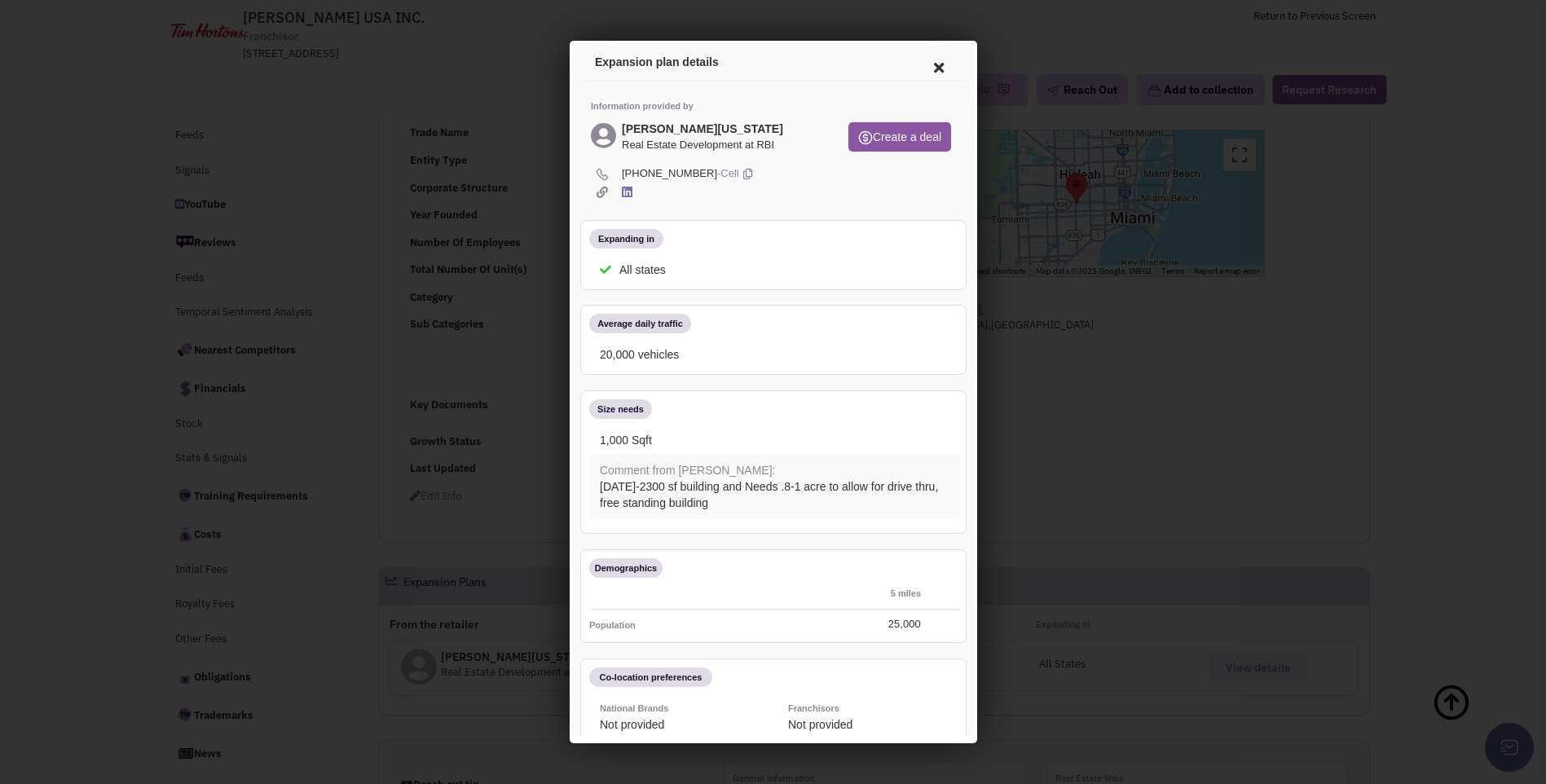
click at [924, 69] on icon at bounding box center [935, 65] width 34 height 39
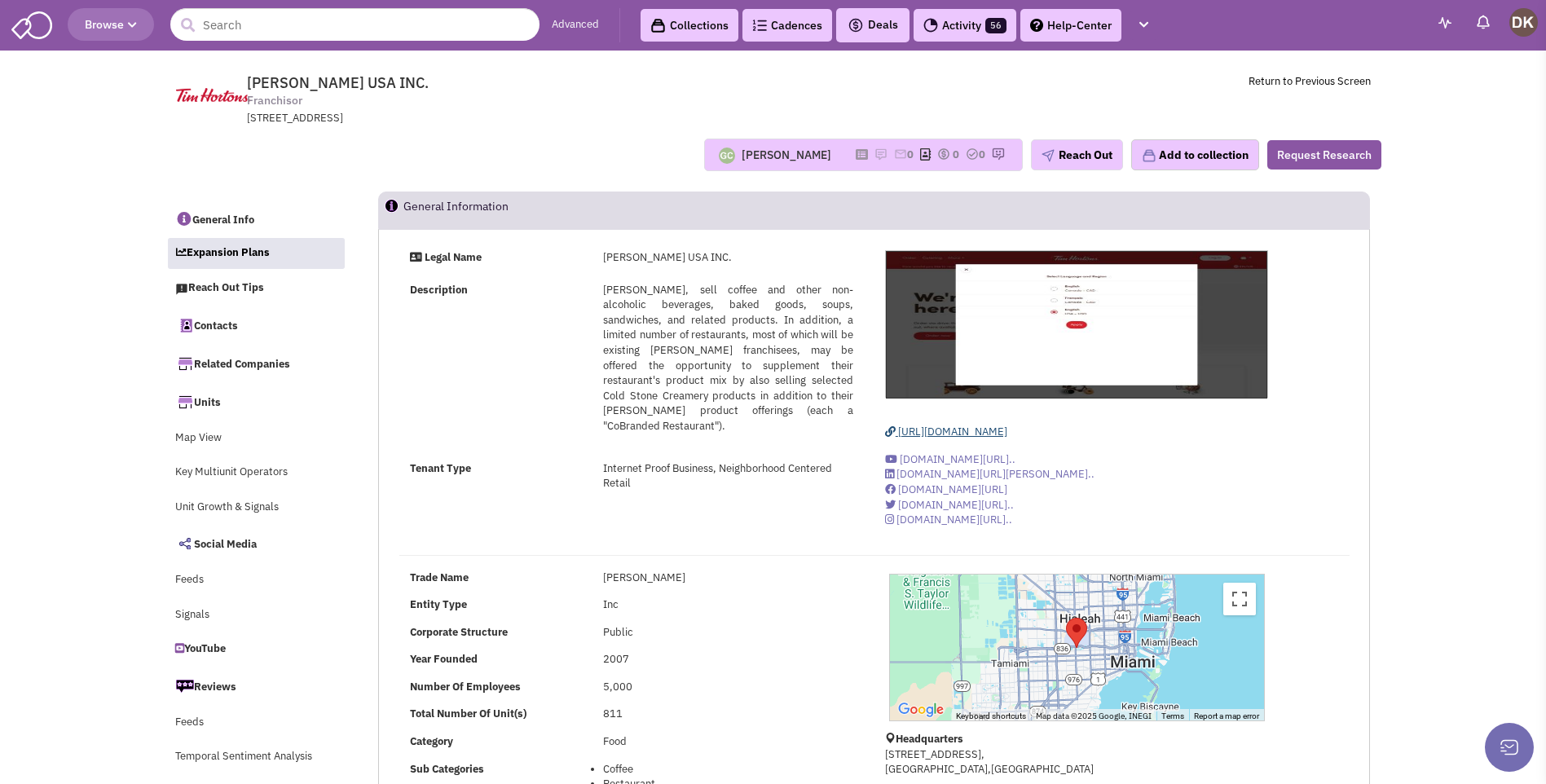
click at [952, 434] on span "http://www.timhortons.com/" at bounding box center [953, 432] width 109 height 14
click at [374, 34] on input "text" at bounding box center [355, 24] width 369 height 33
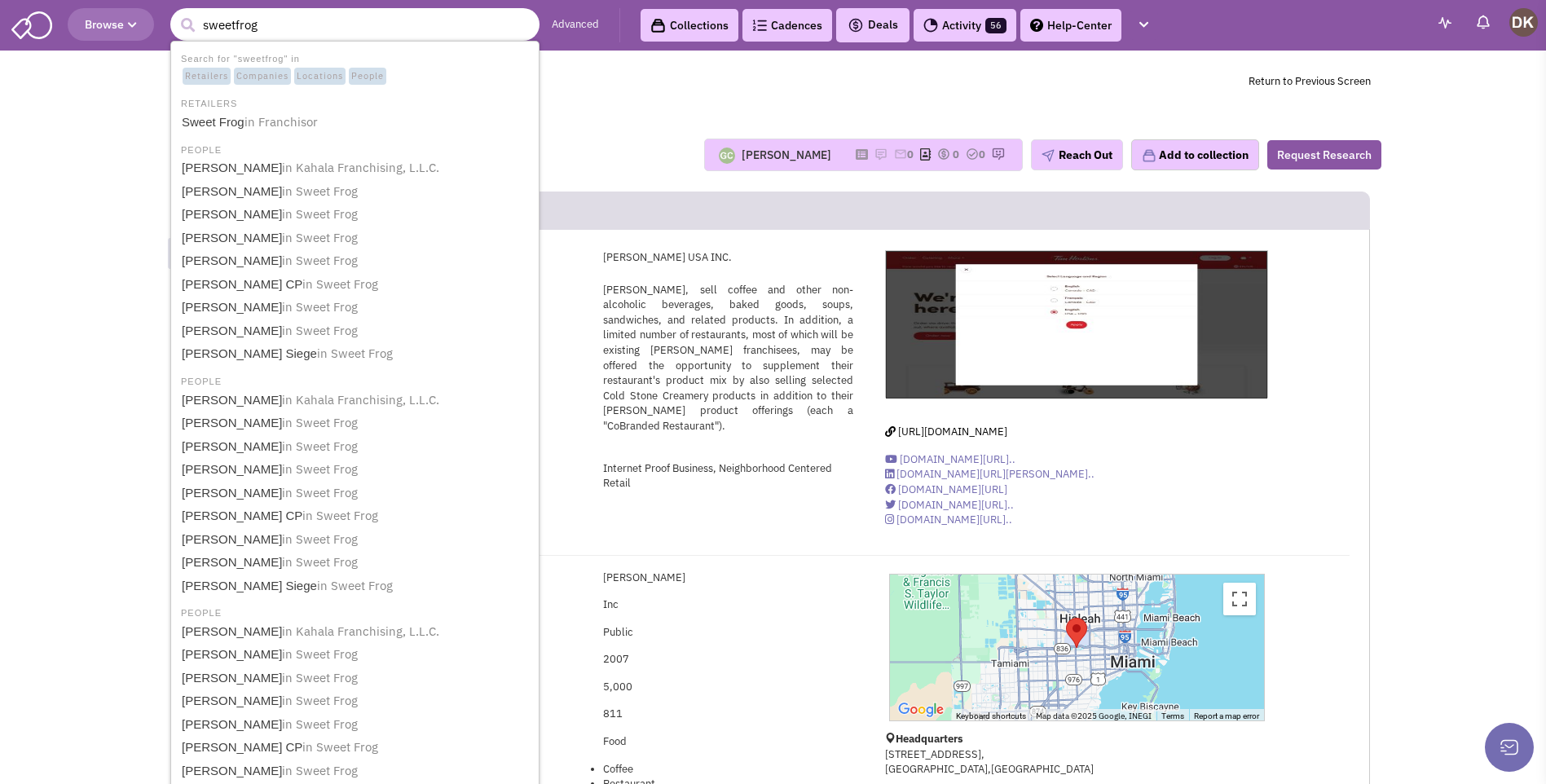
type input "sweetfrog"
click at [175, 13] on button "submit" at bounding box center [187, 26] width 25 height 25
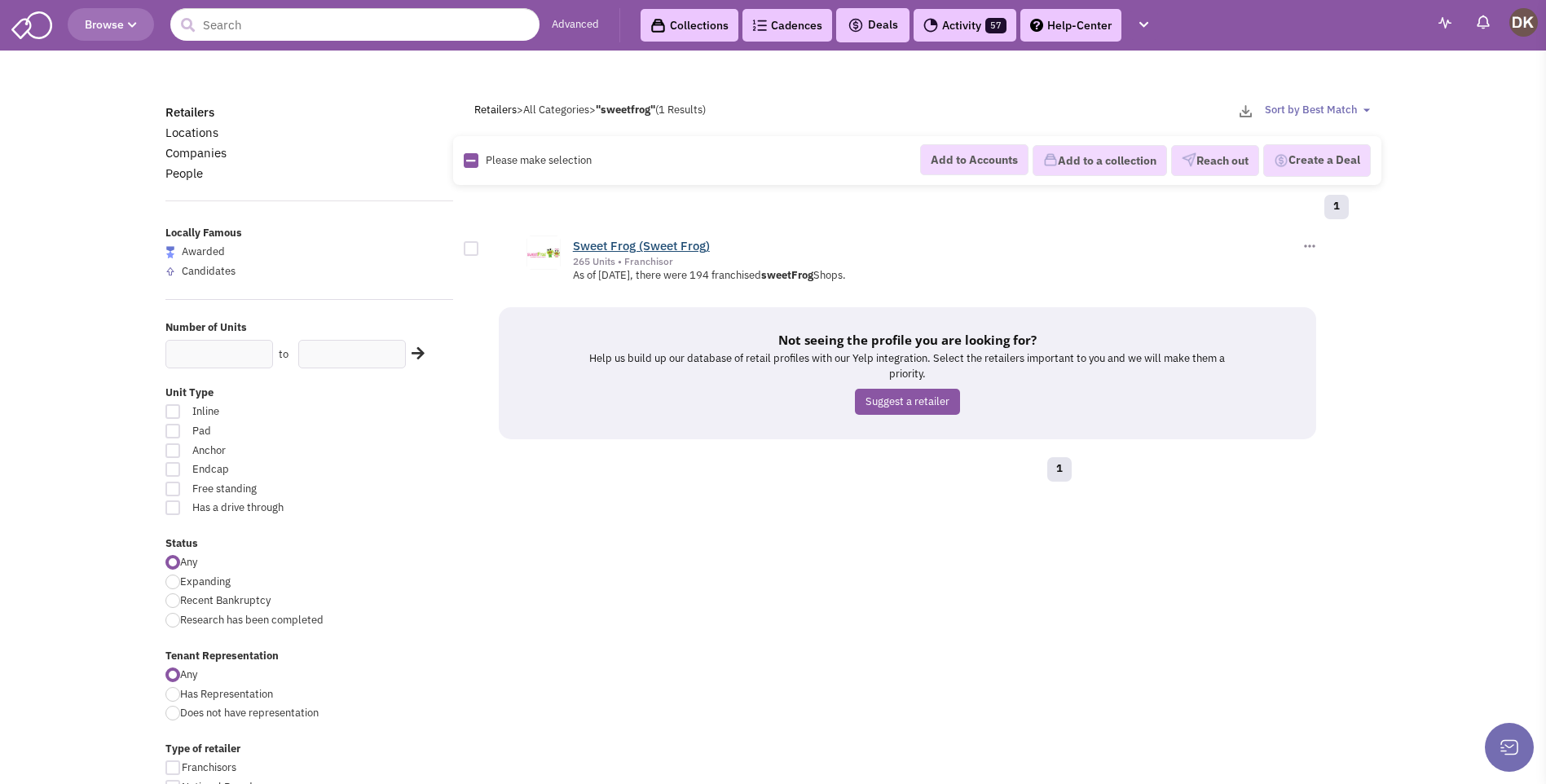
click at [632, 247] on link "Sweet Frog (Sweet Frog)" at bounding box center [641, 246] width 137 height 16
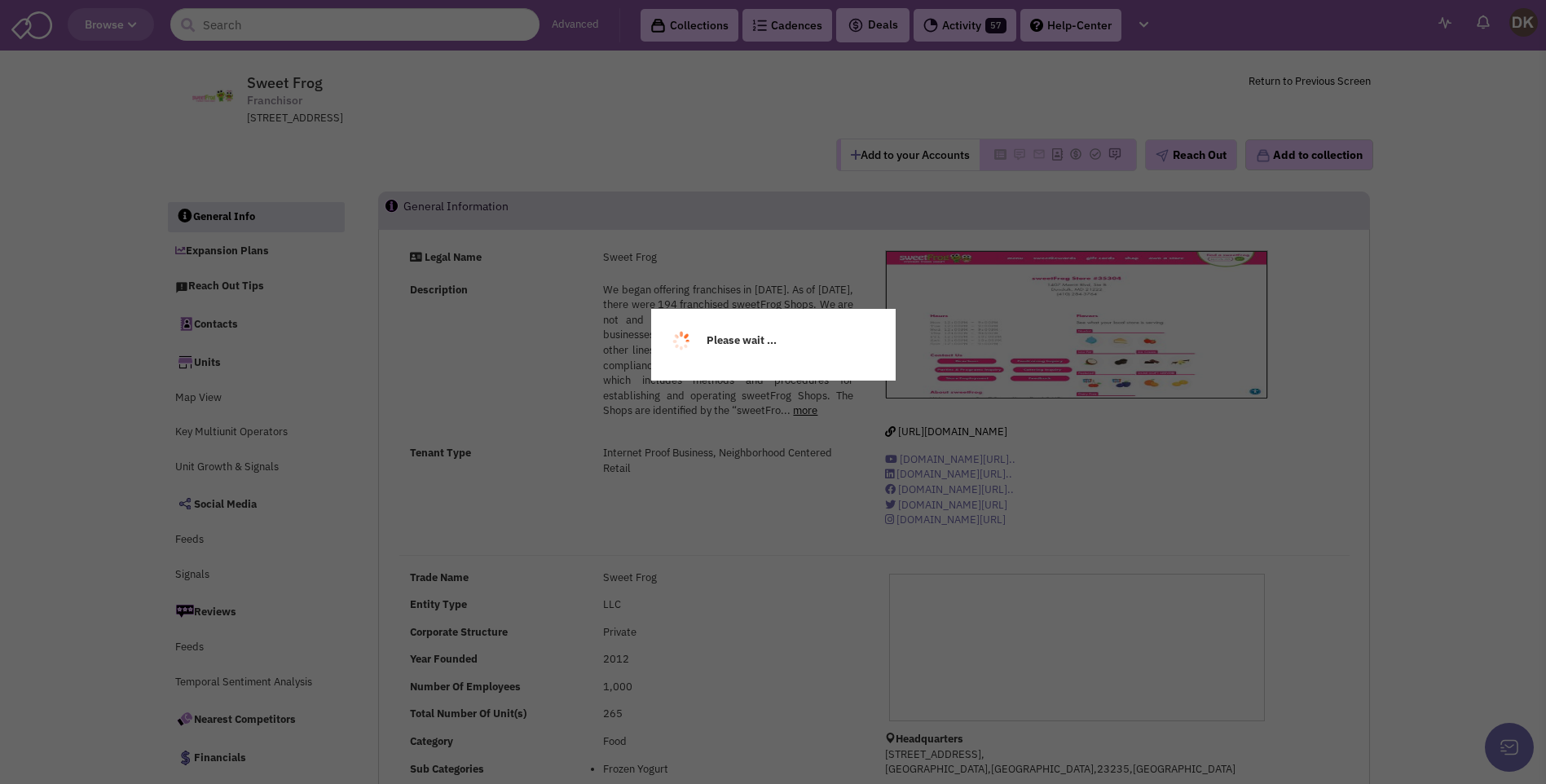
select select
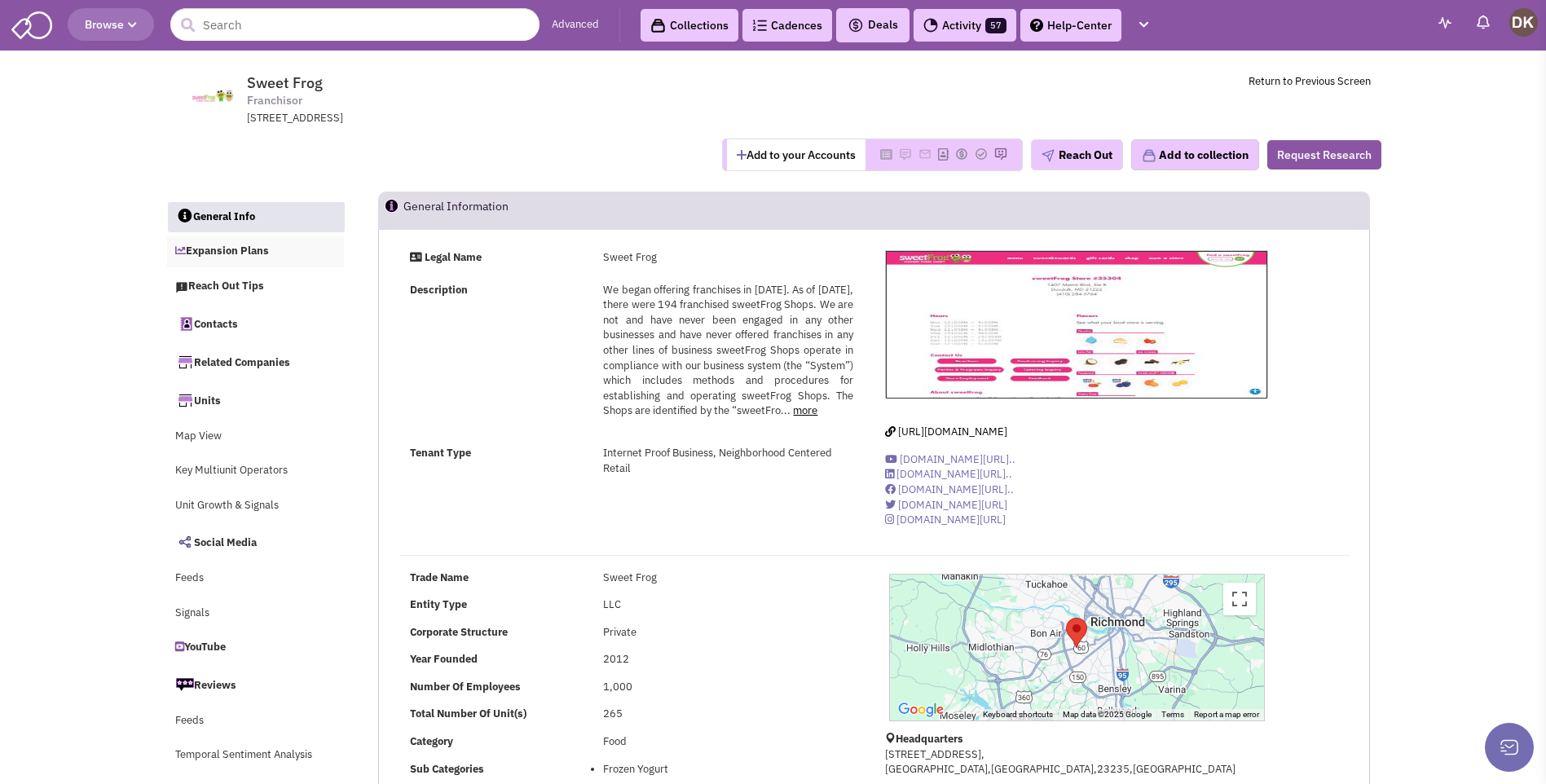
click at [238, 252] on link "Expansion Plans" at bounding box center [255, 252] width 177 height 31
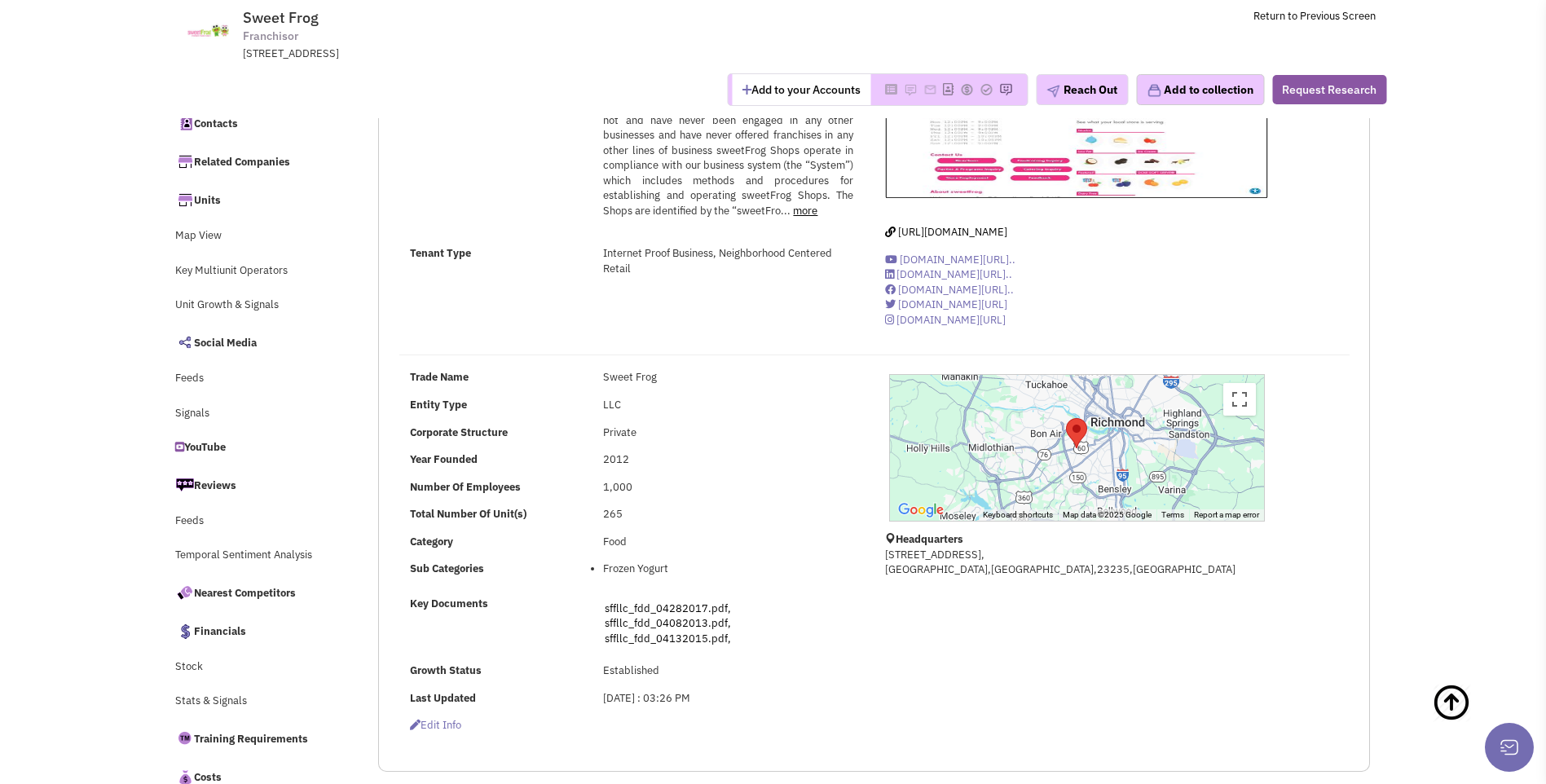
scroll to position [245, 0]
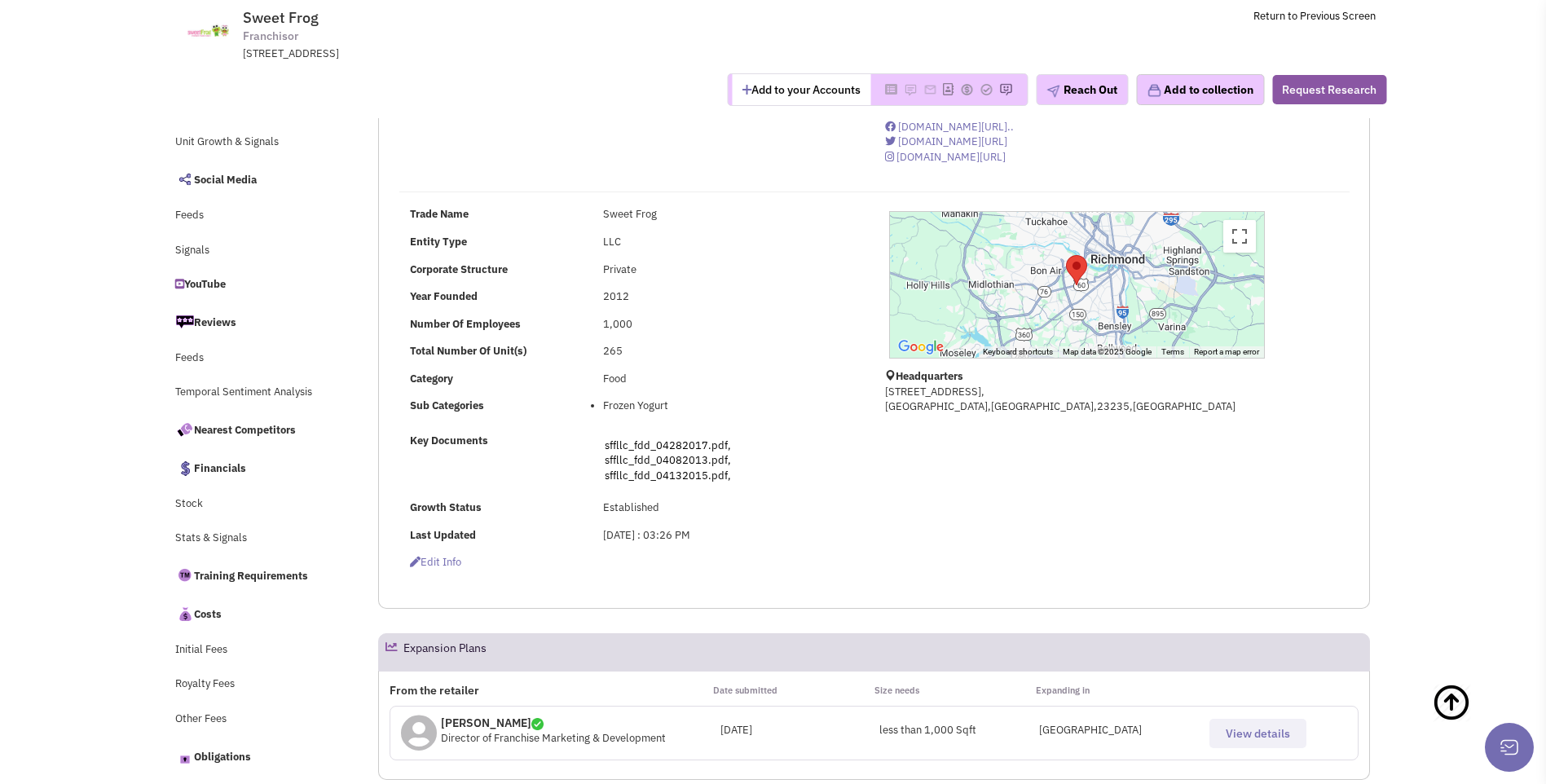
click at [1252, 726] on span "View details" at bounding box center [1257, 733] width 64 height 15
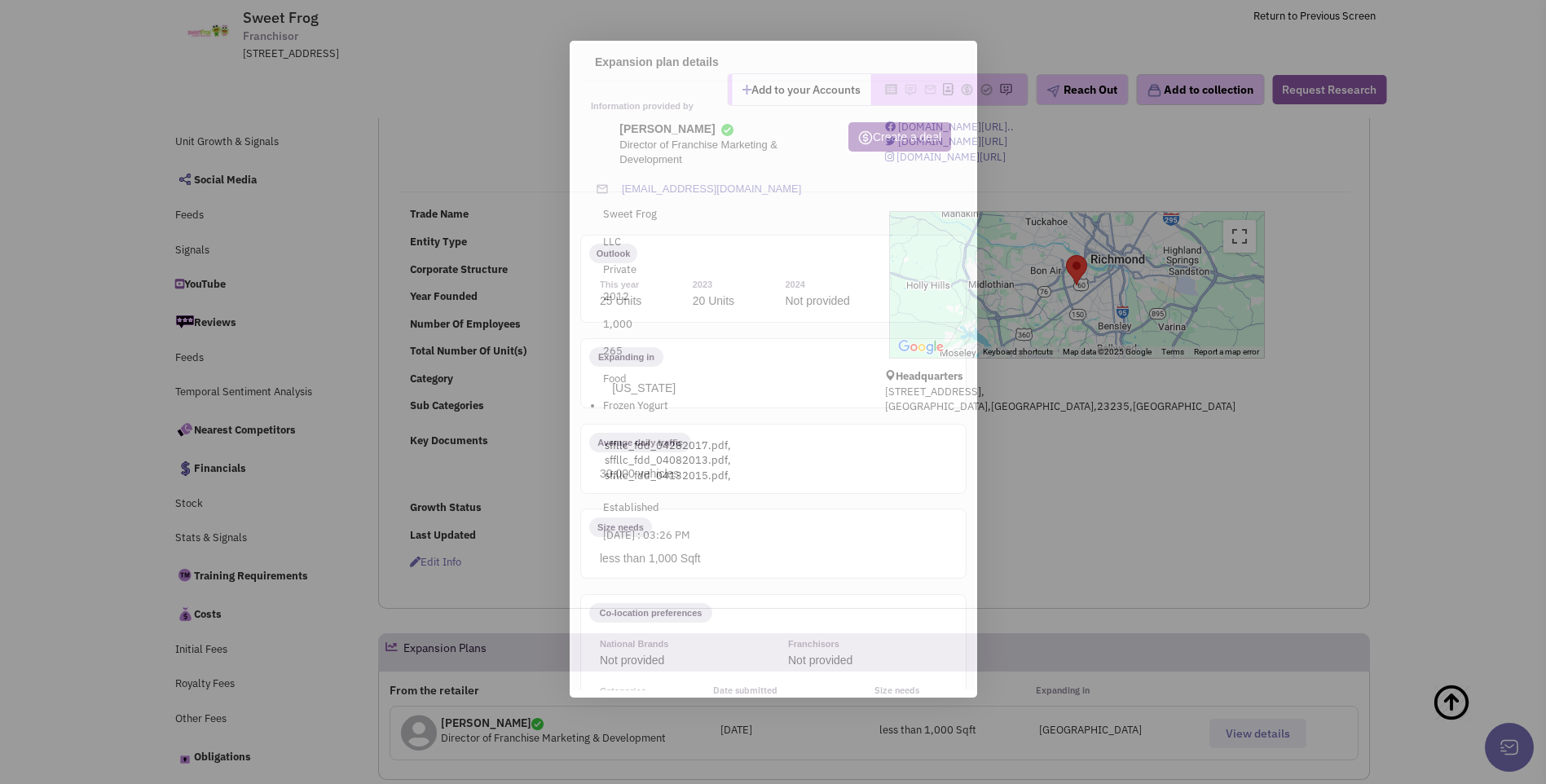
scroll to position [0, 0]
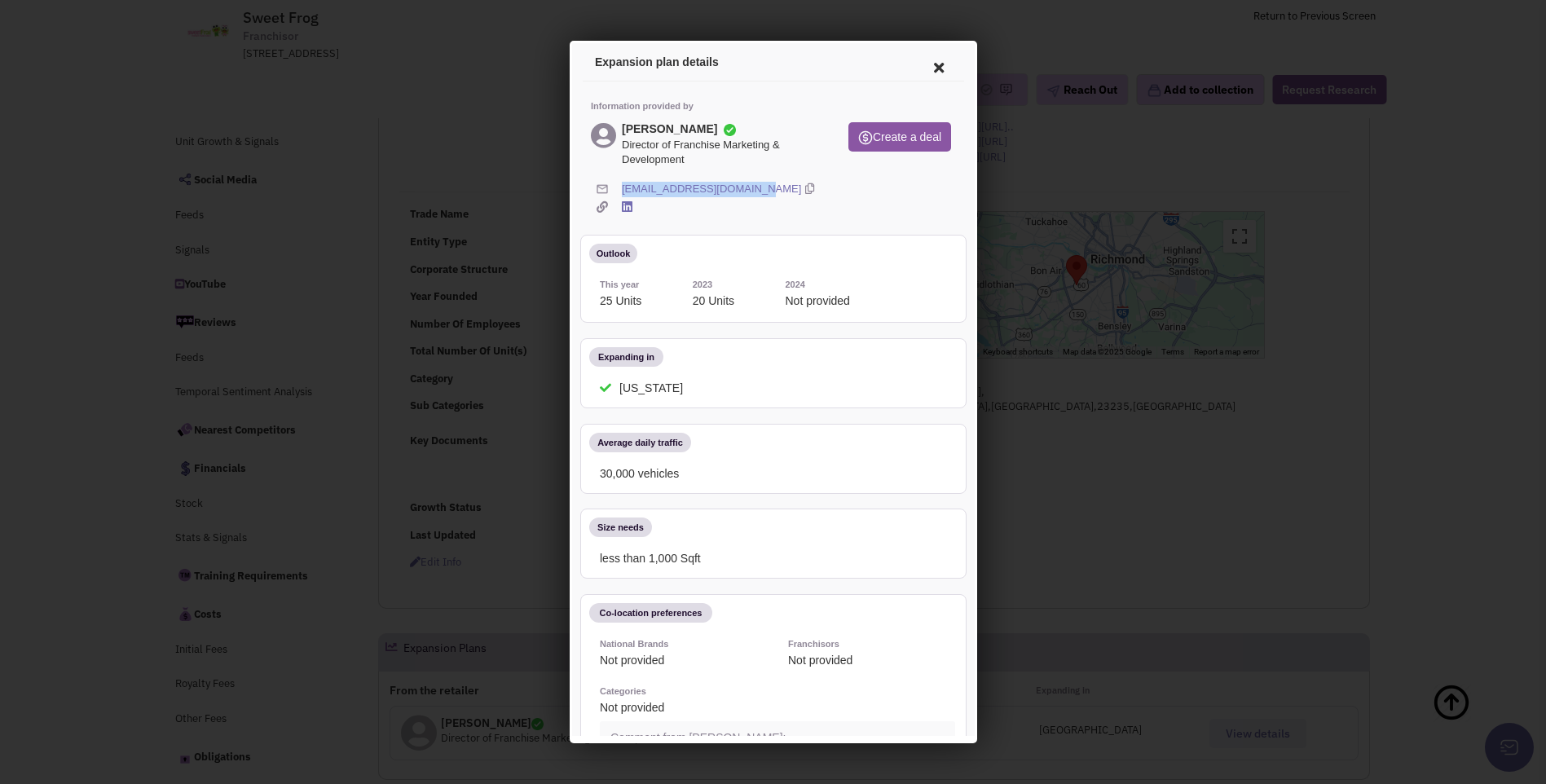
drag, startPoint x: 614, startPoint y: 187, endPoint x: 758, endPoint y: 192, distance: 144.1
click at [758, 192] on div "[EMAIL_ADDRESS][DOMAIN_NAME]" at bounding box center [771, 189] width 387 height 19
drag, startPoint x: 758, startPoint y: 192, endPoint x: 689, endPoint y: 185, distance: 69.4
copy link "[EMAIL_ADDRESS][DOMAIN_NAME]"
click at [817, 228] on div "Information provided by John Wuycheck Director of Franchise Marketing & Develop…" at bounding box center [770, 452] width 381 height 746
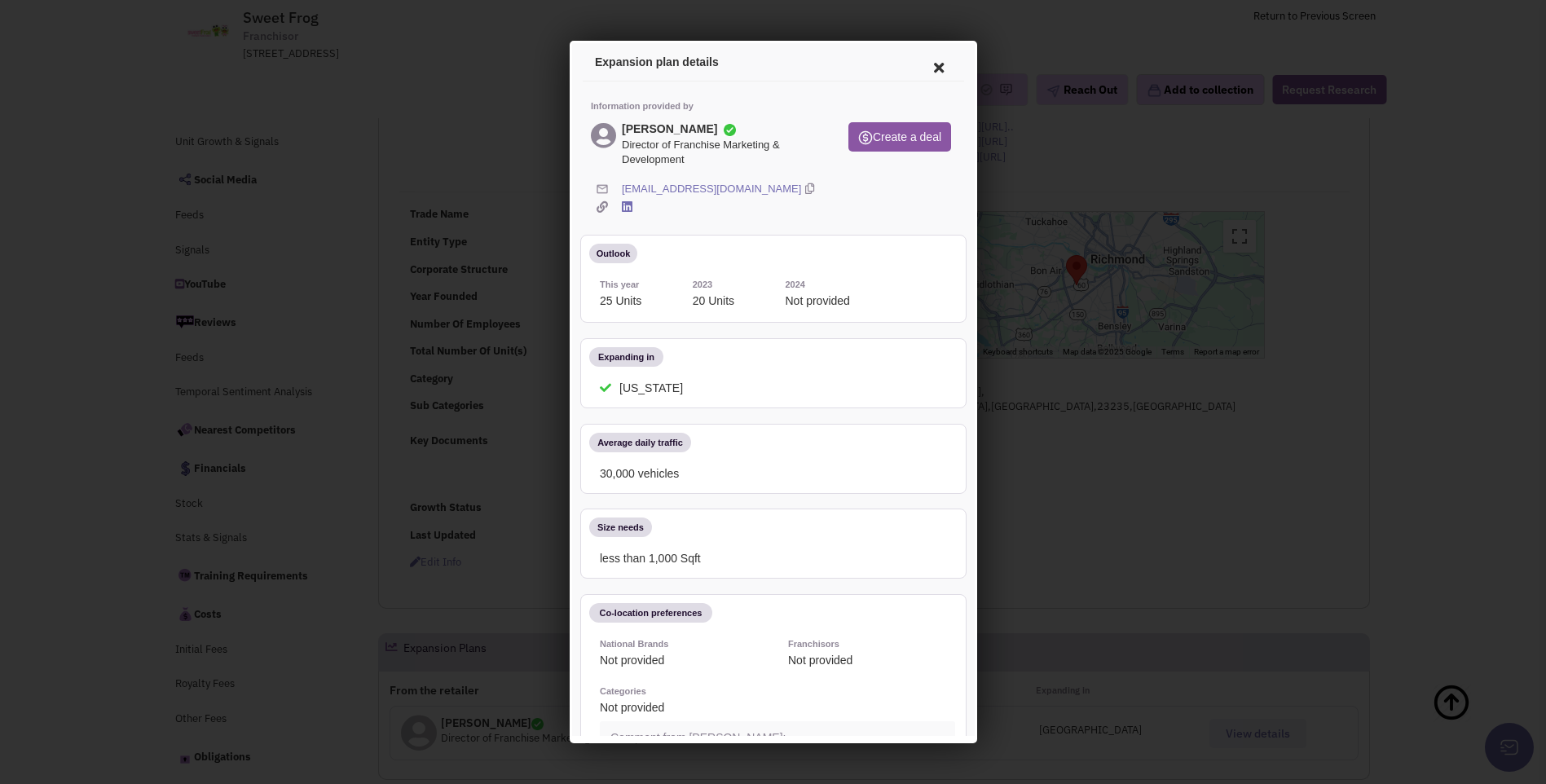
click at [921, 67] on icon at bounding box center [935, 65] width 34 height 39
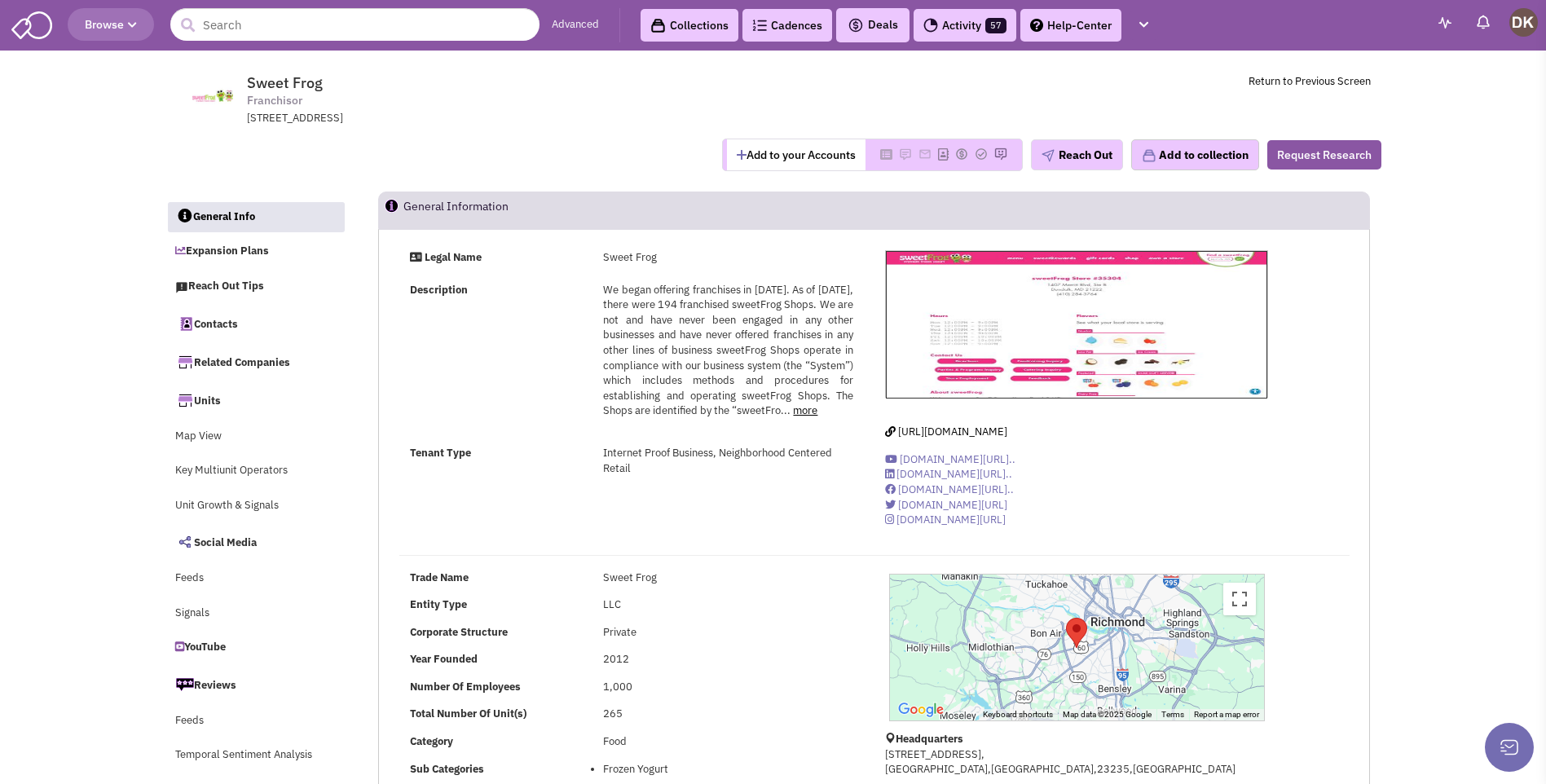
click at [880, 155] on icon at bounding box center [886, 155] width 12 height 9
click at [901, 155] on img at bounding box center [905, 154] width 13 height 13
click at [795, 155] on button "Add to your Accounts" at bounding box center [796, 155] width 139 height 31
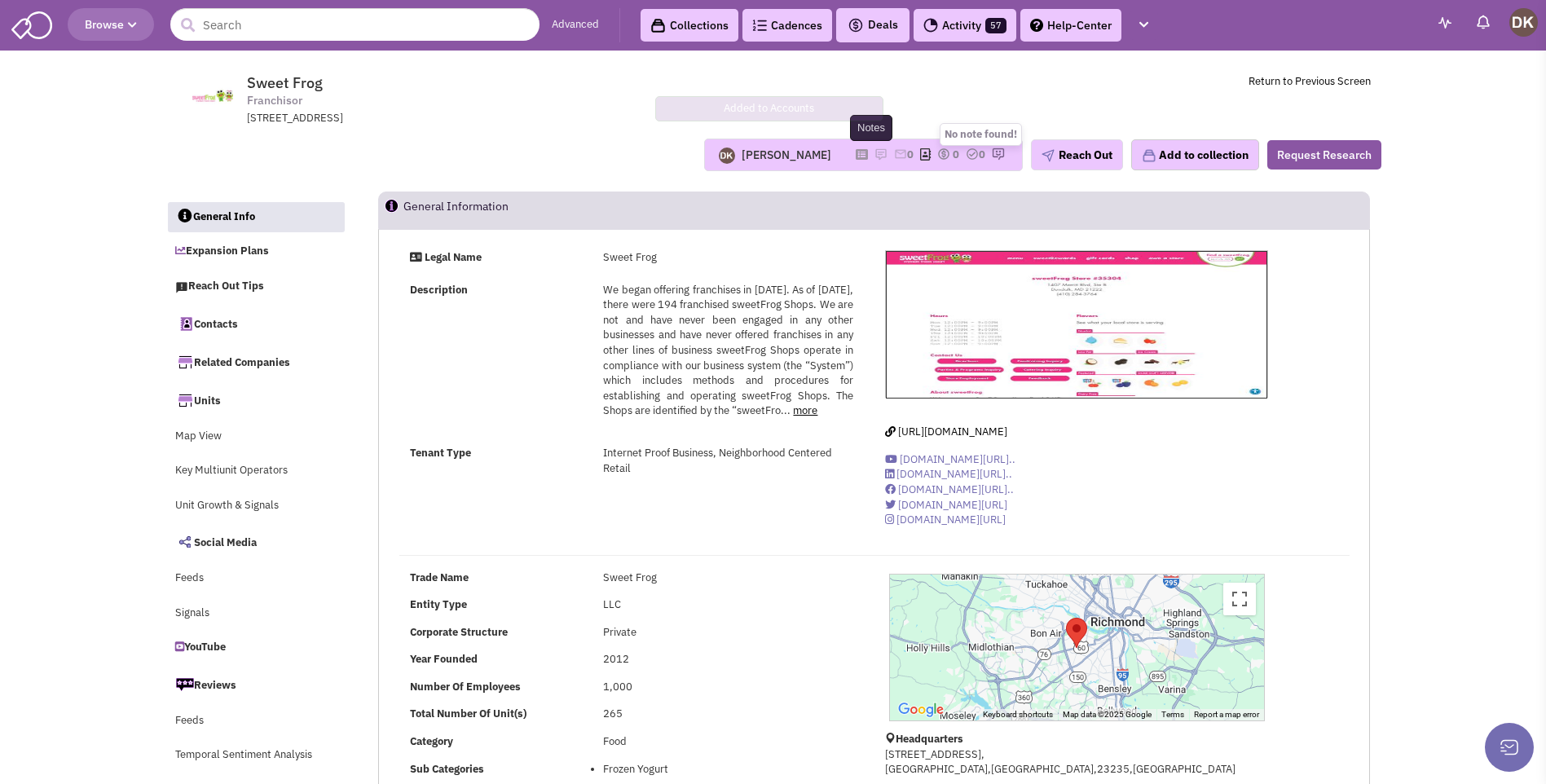
click at [874, 152] on img at bounding box center [880, 154] width 13 height 13
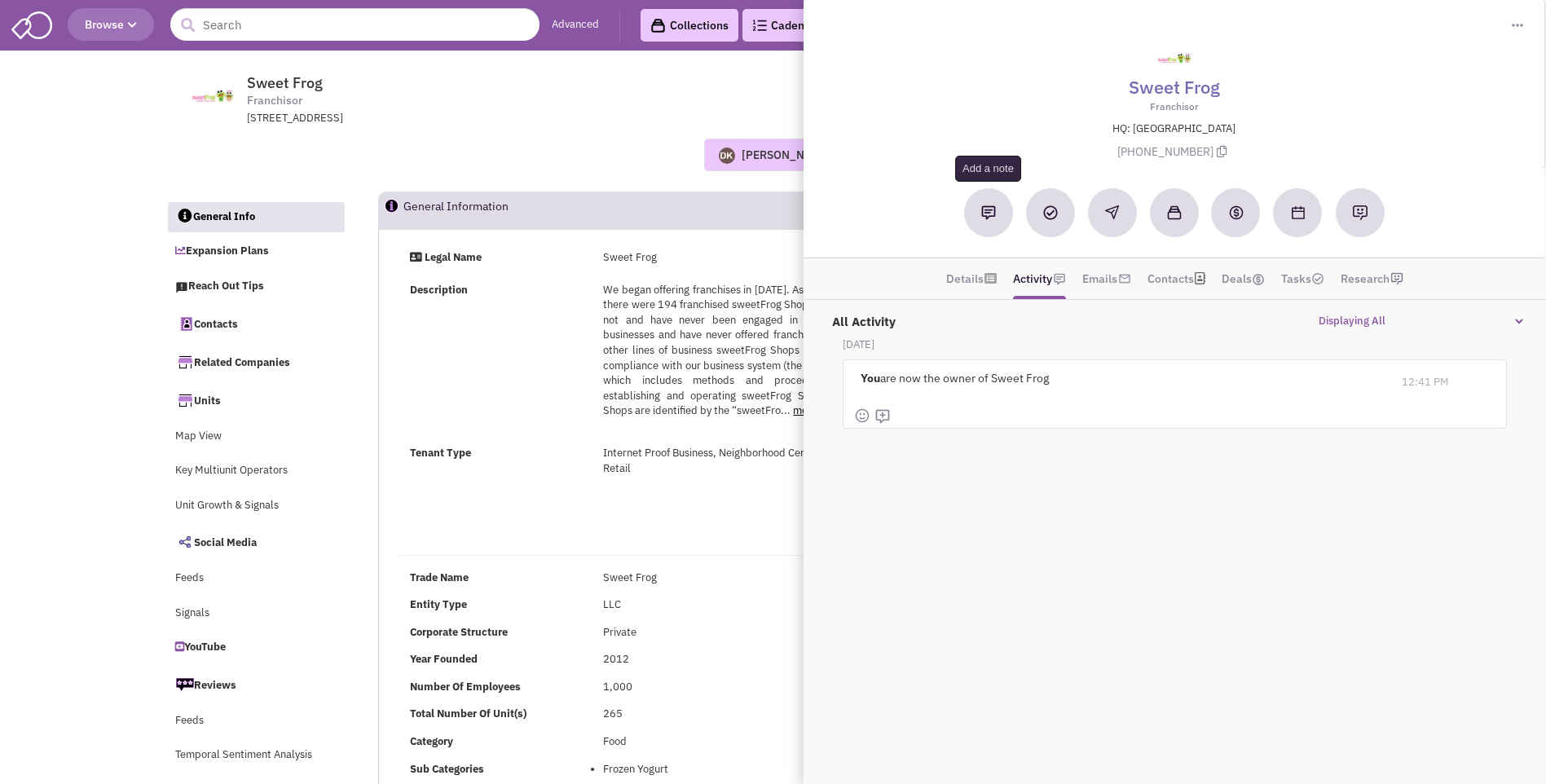
click at [988, 218] on img at bounding box center [988, 213] width 15 height 15
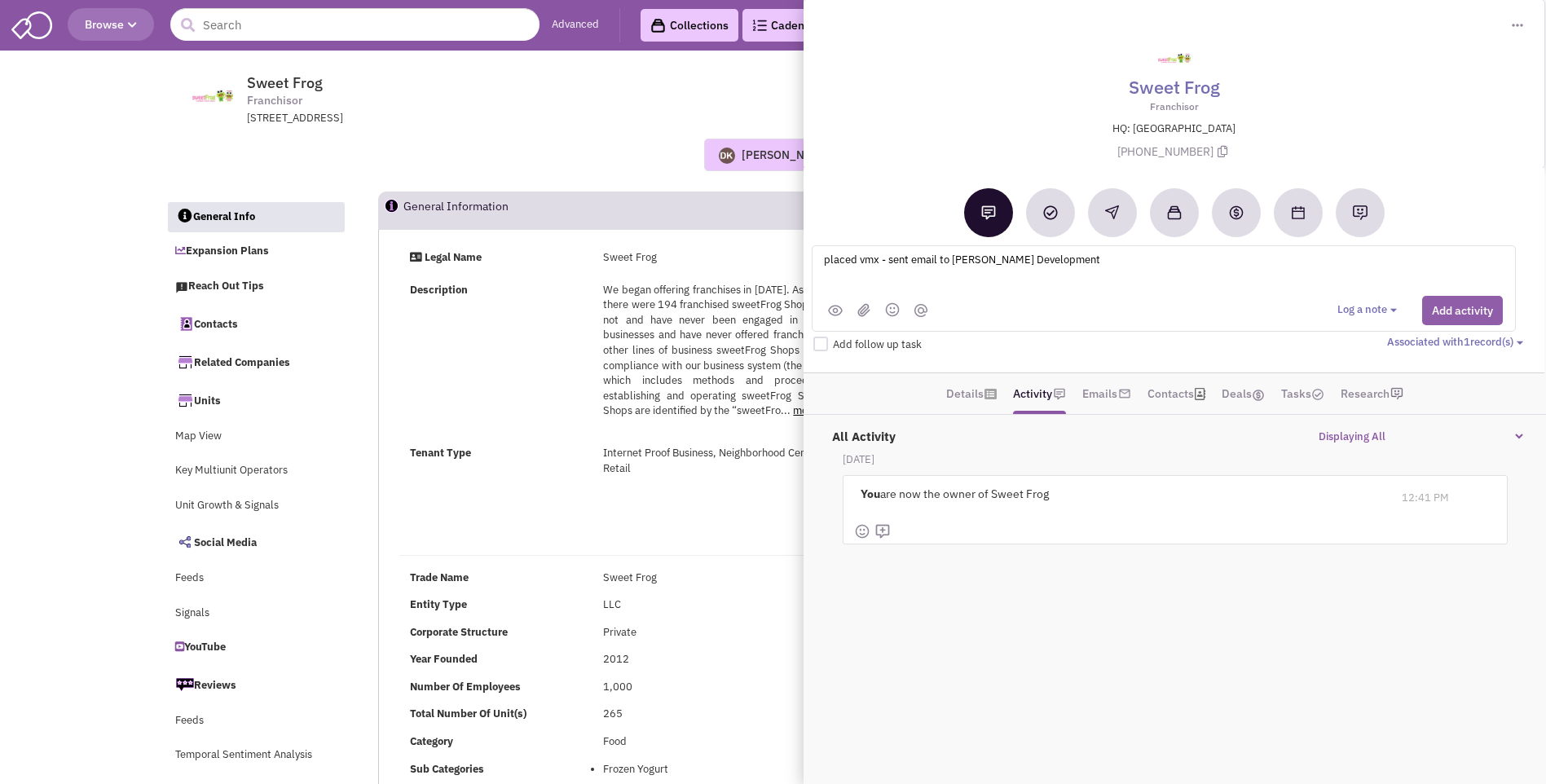
type textarea "placed vmx - sent email to John Wuycheck Development"
click at [1461, 306] on button "Add activity" at bounding box center [1462, 310] width 80 height 29
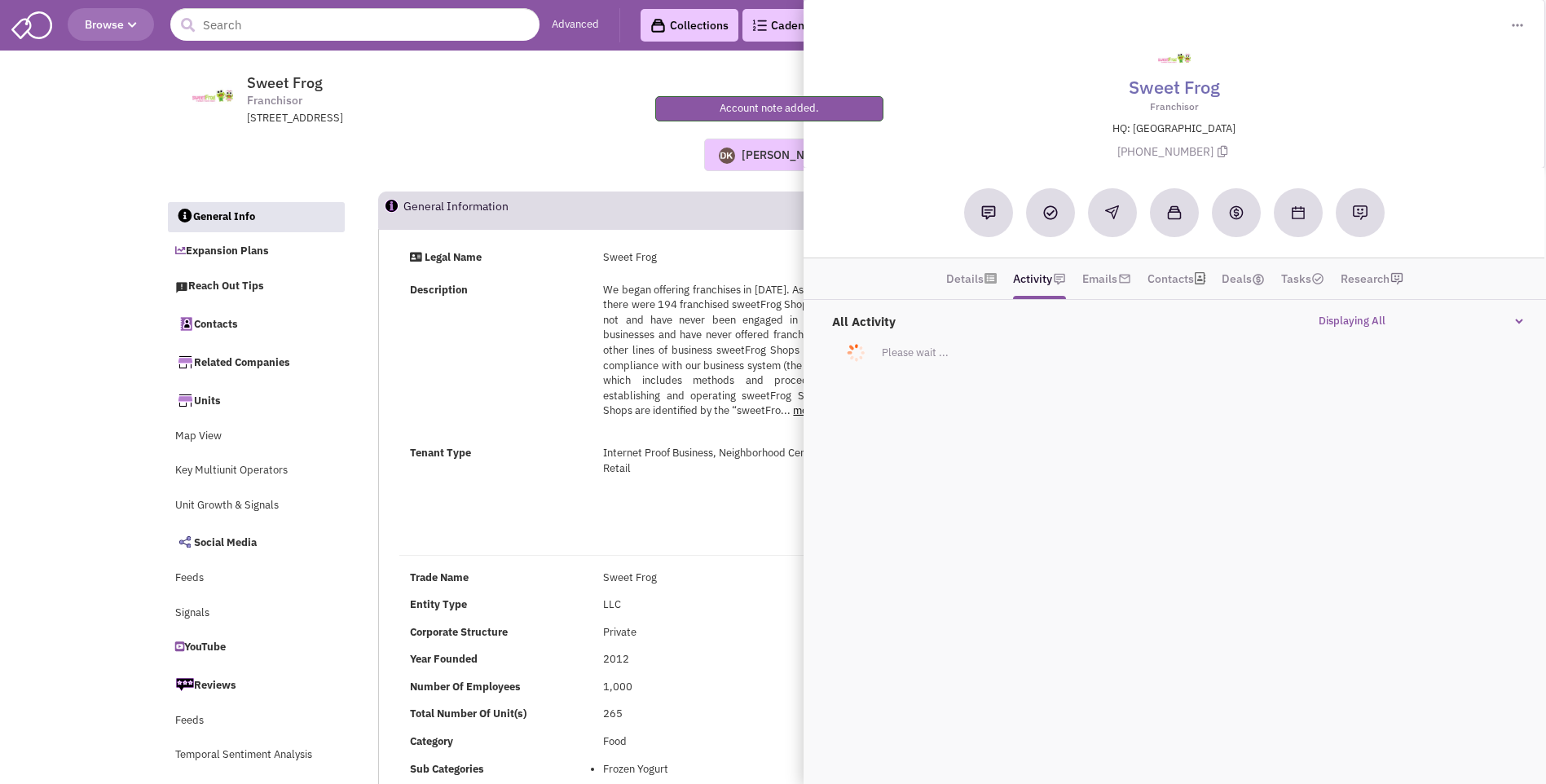
click at [535, 142] on div "Donnie Keller No note found! 0 0 0 Reach Out Add to collection" at bounding box center [773, 155] width 1237 height 33
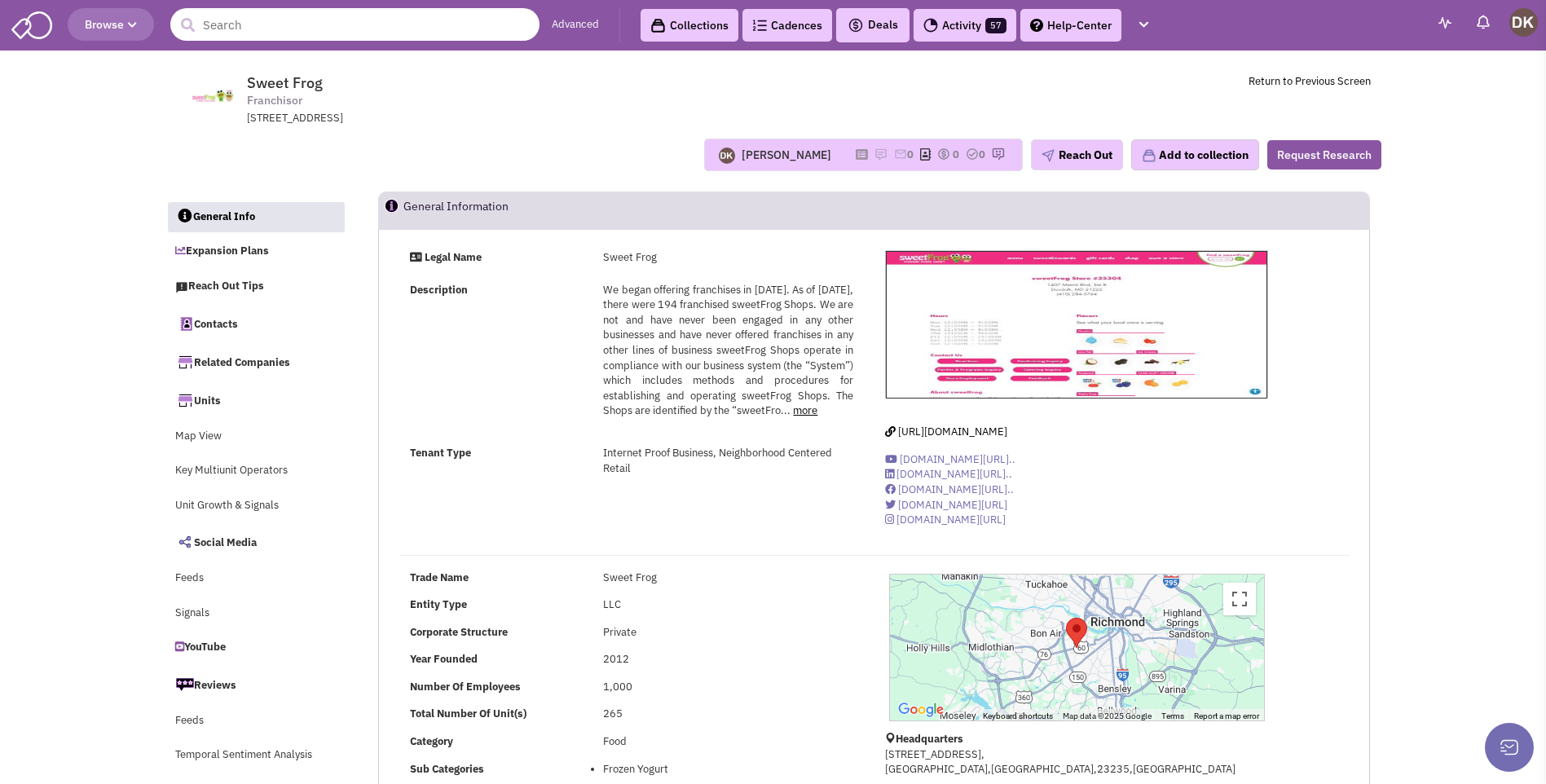
click at [246, 26] on input "text" at bounding box center [355, 24] width 369 height 33
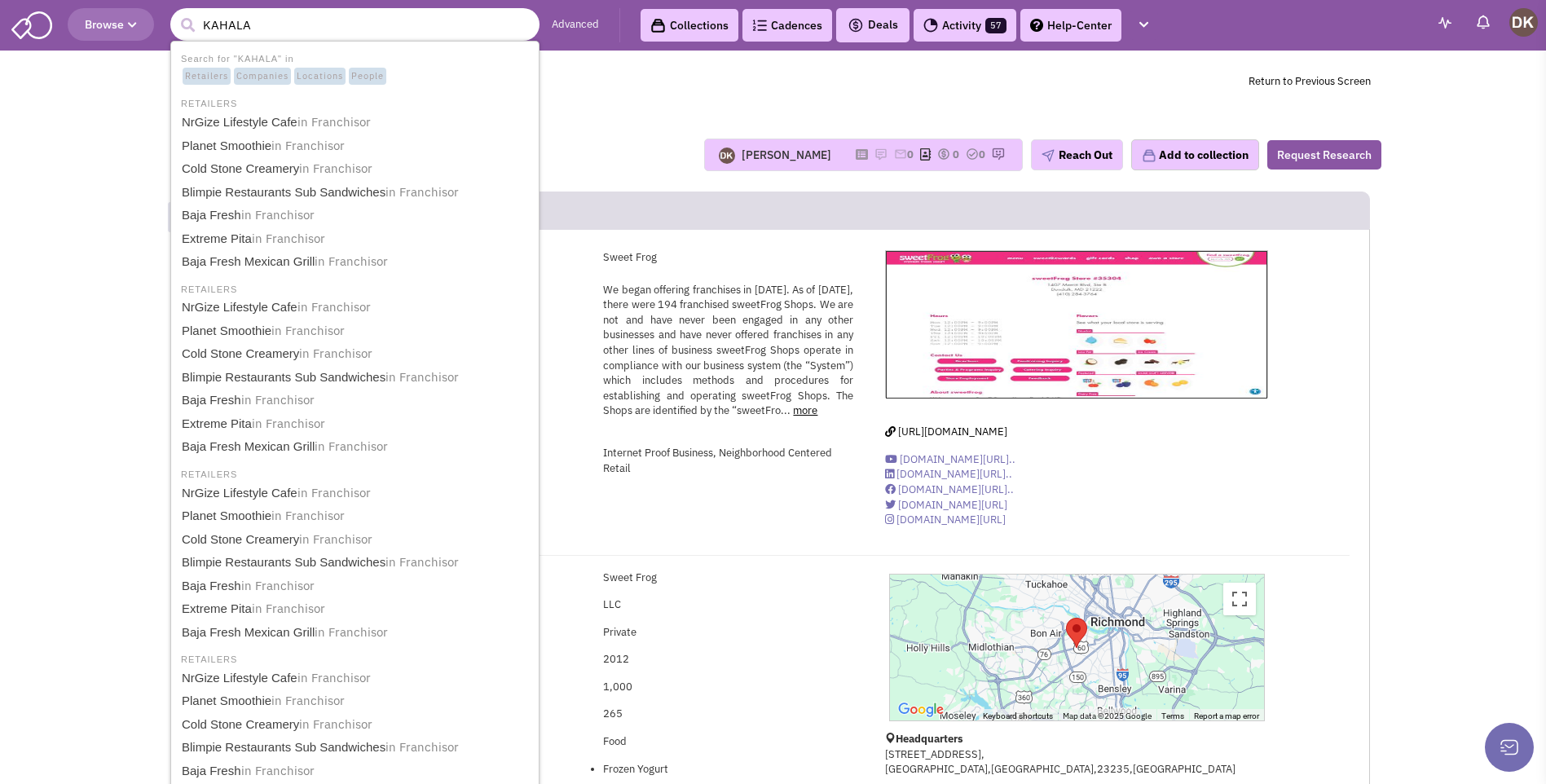
type input "KAHALA"
click at [175, 13] on button "submit" at bounding box center [187, 26] width 25 height 25
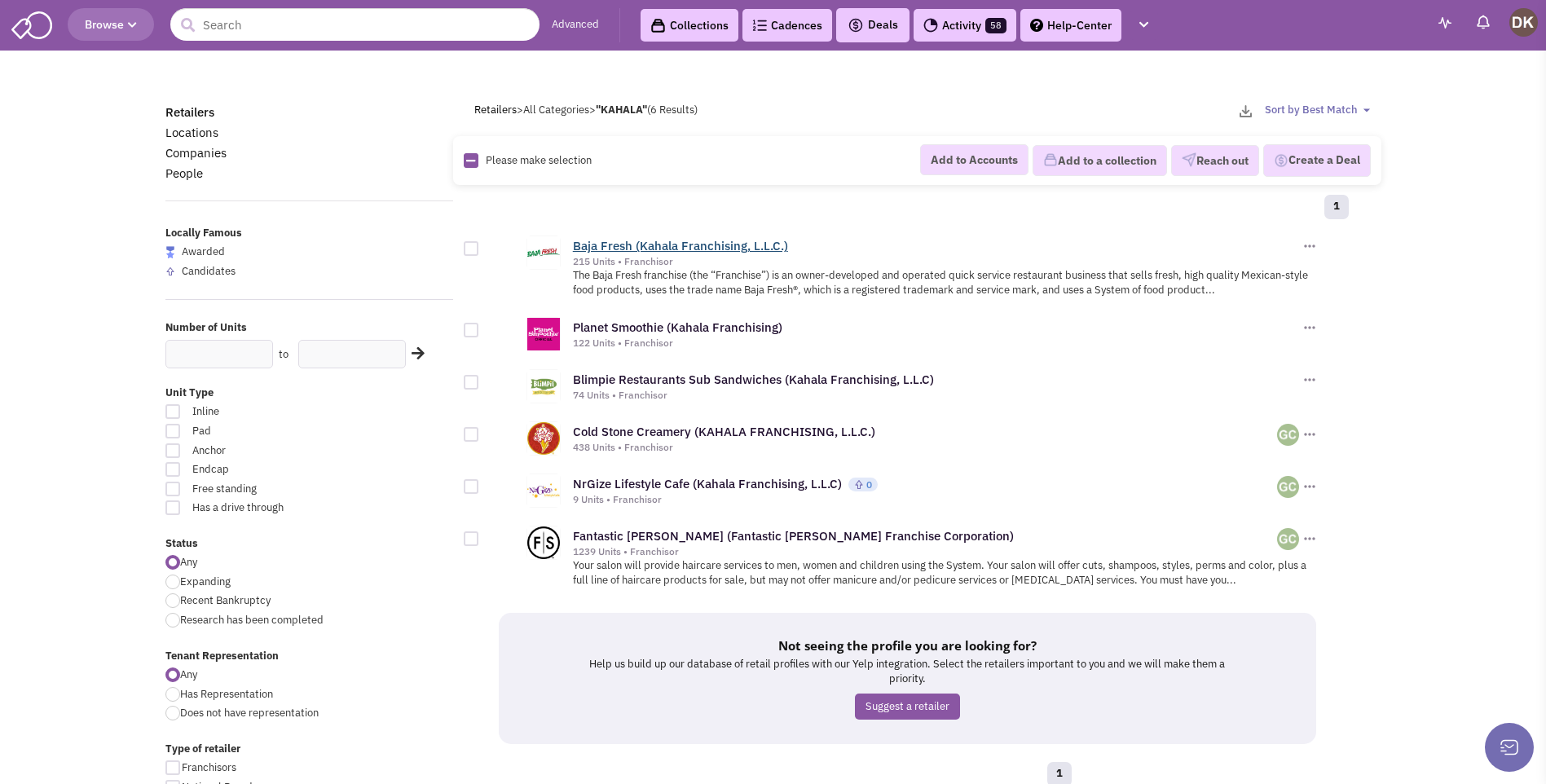
click at [666, 247] on link "Baja Fresh (Kahala Franchising, L.L.C.)" at bounding box center [681, 246] width 215 height 16
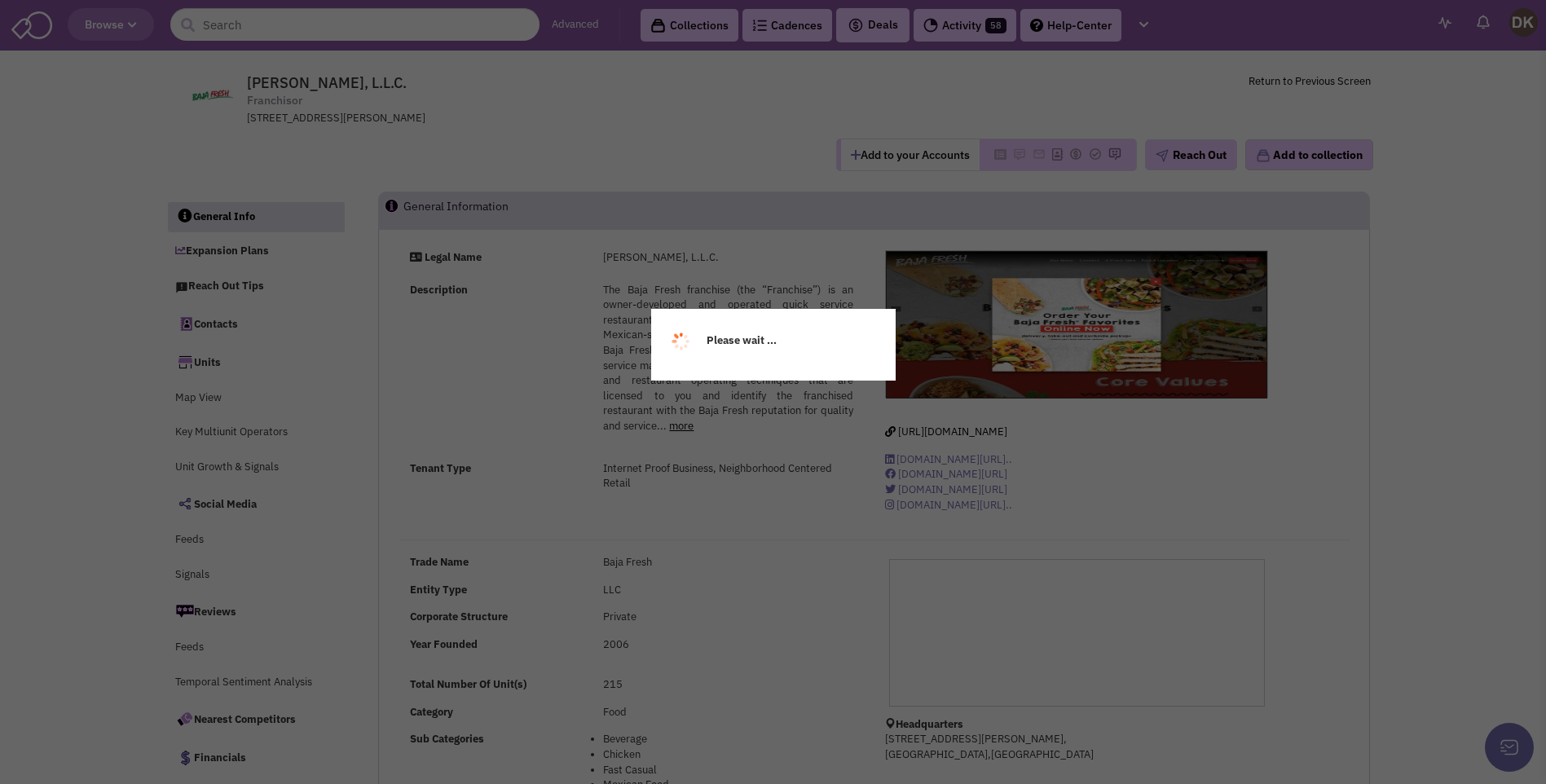
select select
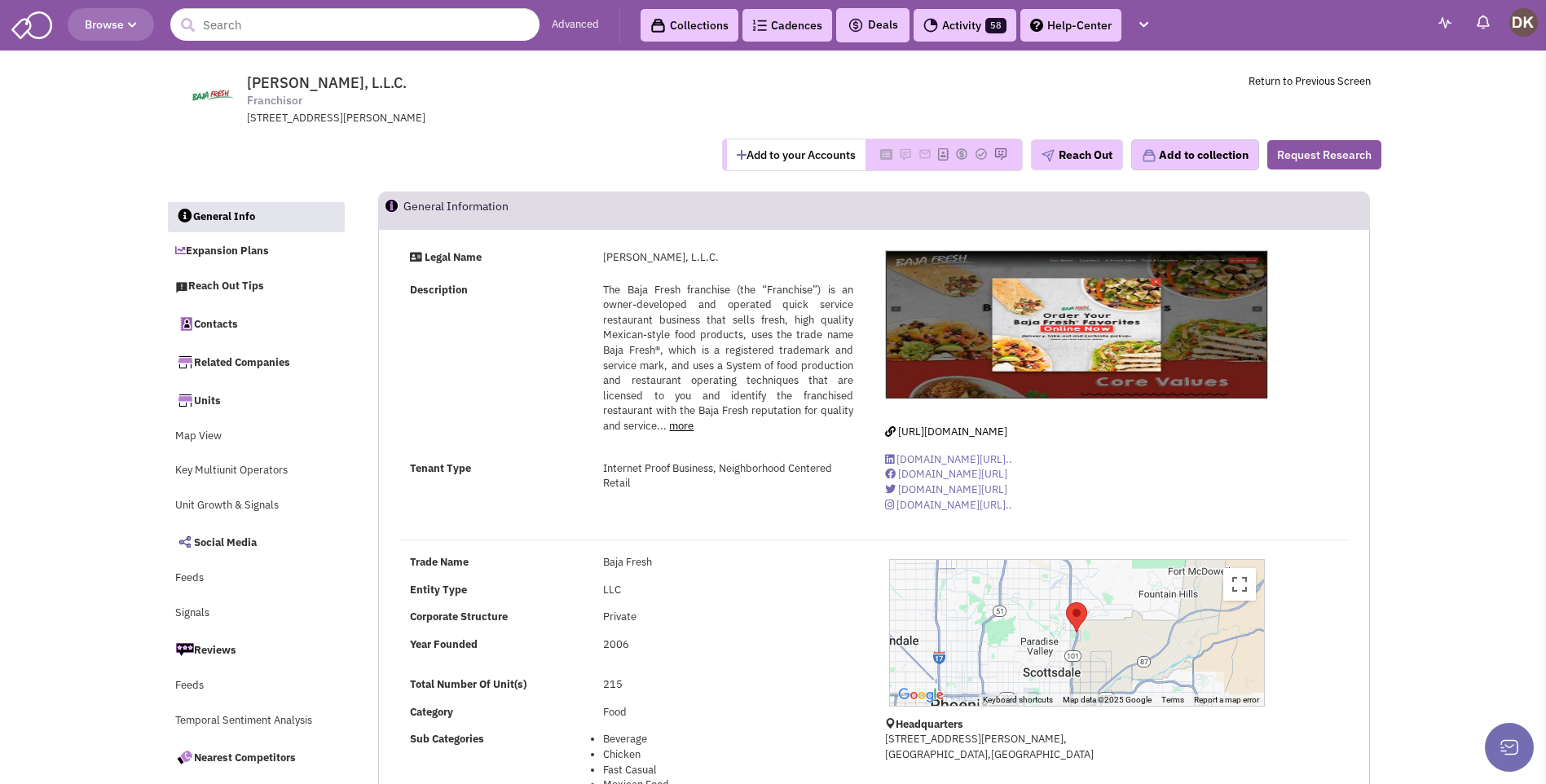
click at [770, 157] on button "Add to your Accounts" at bounding box center [796, 155] width 139 height 31
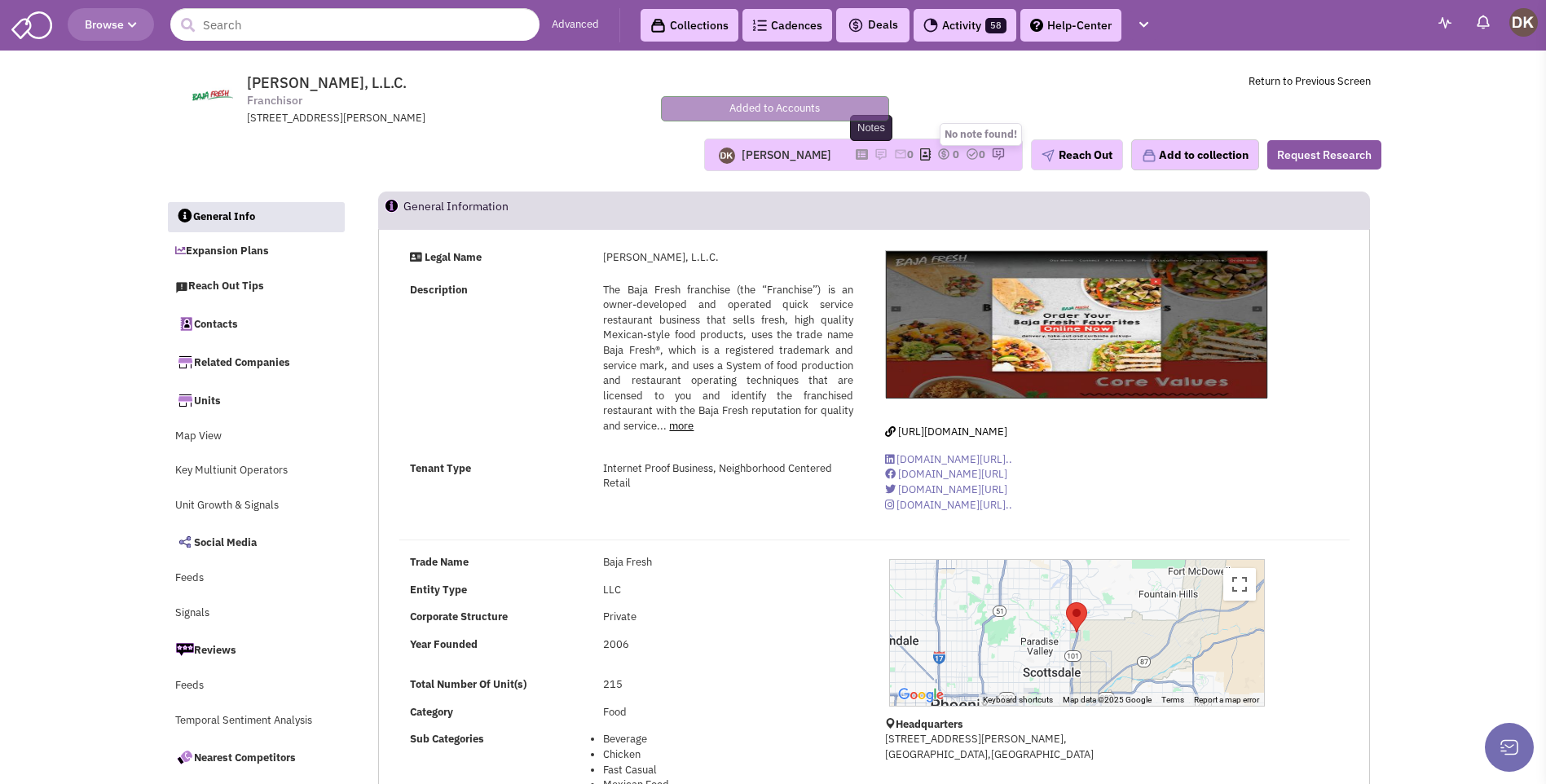
click at [874, 154] on img at bounding box center [880, 154] width 13 height 13
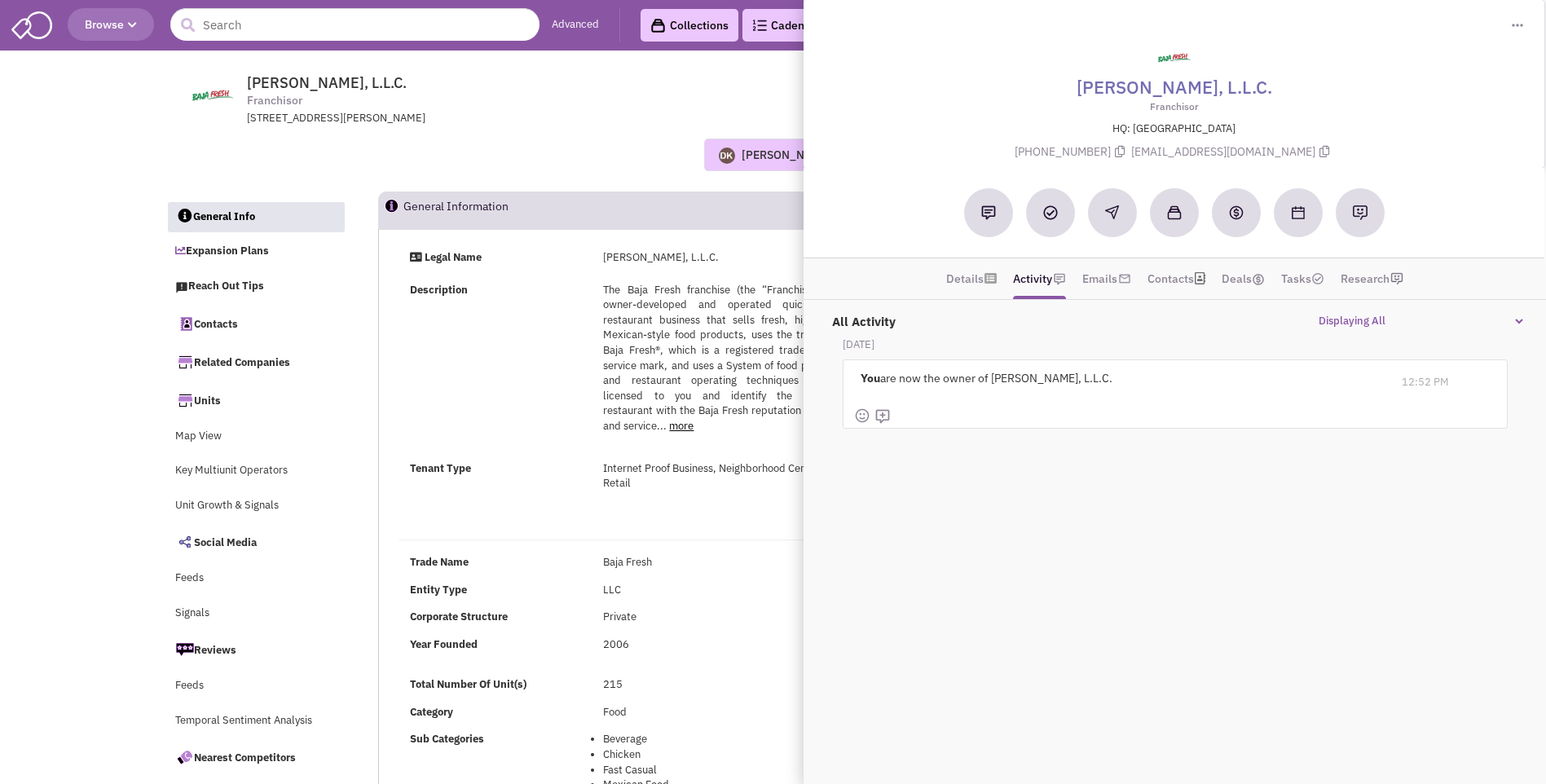
drag, startPoint x: 1147, startPoint y: 153, endPoint x: 1292, endPoint y: 158, distance: 145.1
click at [1292, 158] on span "[EMAIL_ADDRESS][DOMAIN_NAME]" at bounding box center [1232, 151] width 202 height 15
drag, startPoint x: 1292, startPoint y: 158, endPoint x: 1196, endPoint y: 153, distance: 96.1
copy span "[EMAIL_ADDRESS][DOMAIN_NAME]"
click at [983, 222] on button at bounding box center [988, 212] width 49 height 49
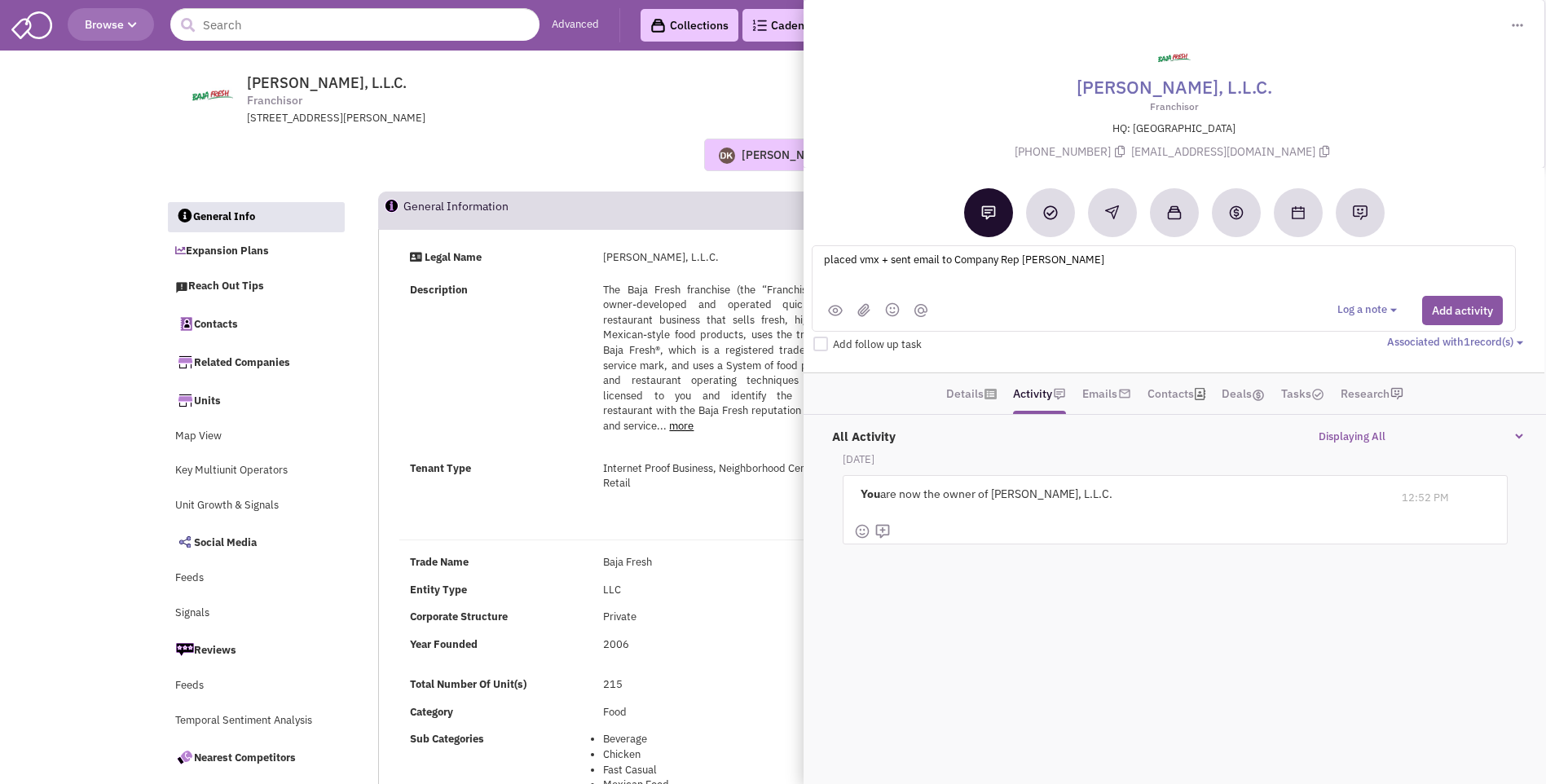
click at [1053, 260] on textarea "placed vmx + sent email to Company Rep [PERSON_NAME]" at bounding box center [1023, 272] width 403 height 45
type textarea "placed vmx + sent email to Company Rep [PERSON_NAME]"
click at [1463, 312] on button "Add activity" at bounding box center [1462, 310] width 80 height 29
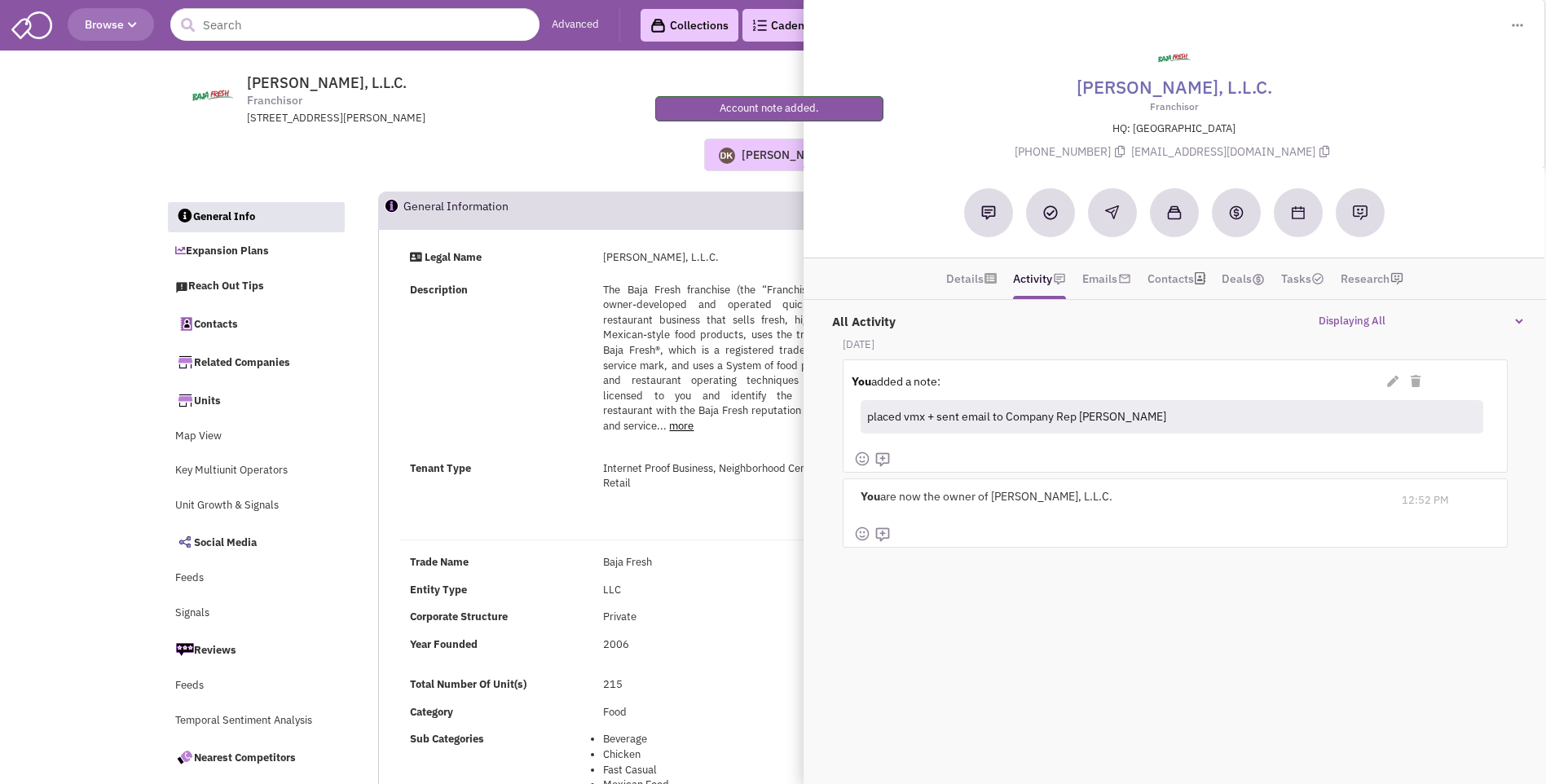
click at [505, 344] on div "Description The Baja Fresh franchise (the “Franchise”) is an owner-developed an…" at bounding box center [631, 366] width 464 height 166
